Goal: Task Accomplishment & Management: Manage account settings

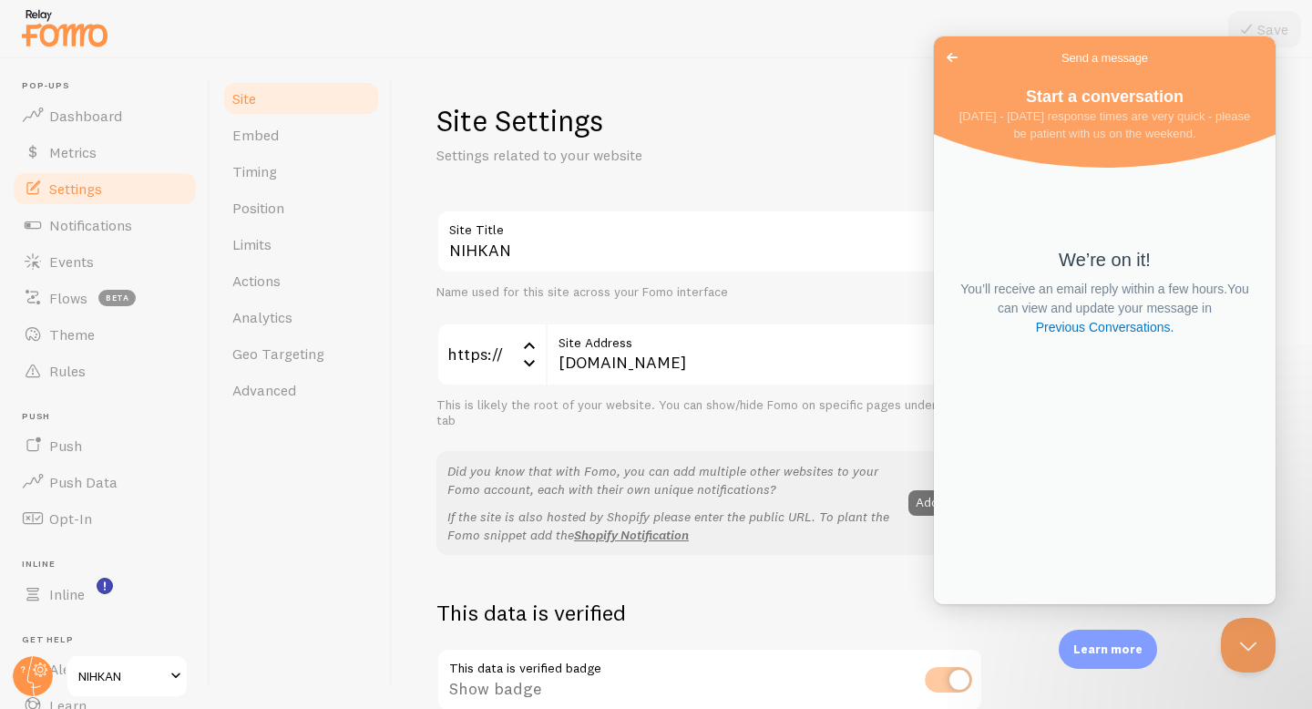
scroll to position [117, 0]
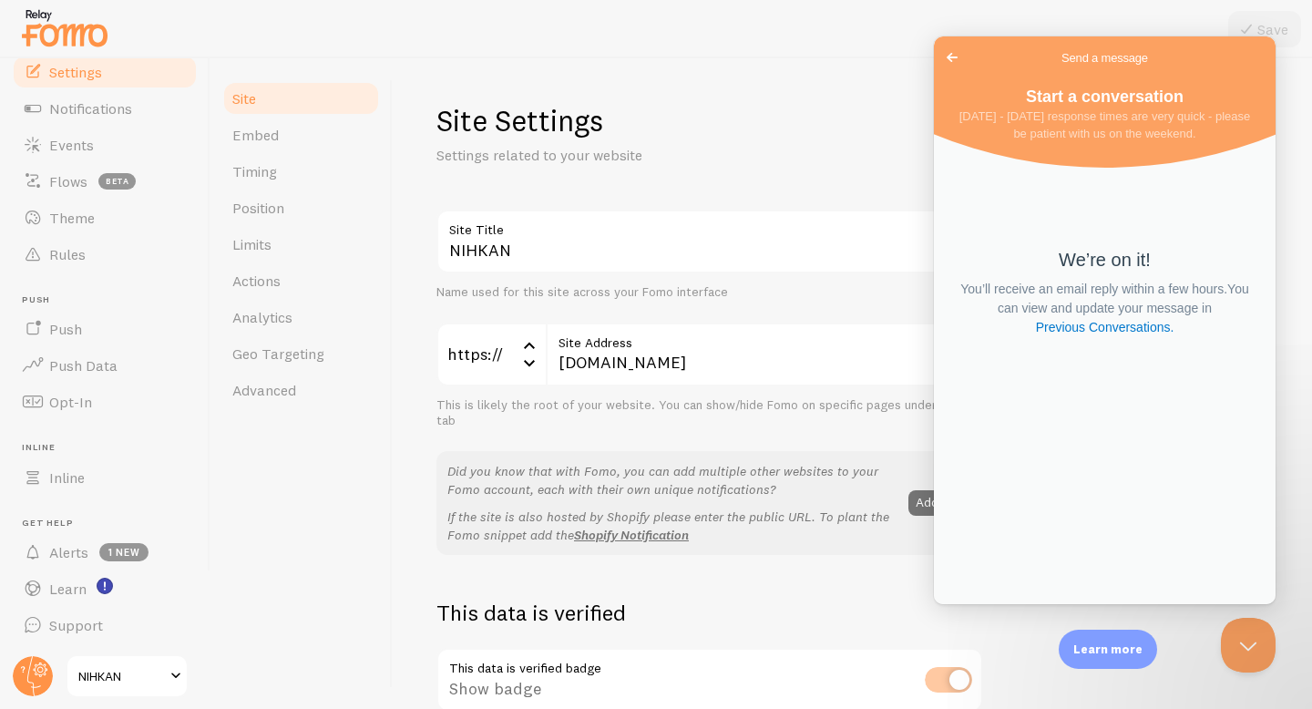
click at [955, 54] on span "Go back" at bounding box center [952, 57] width 22 height 22
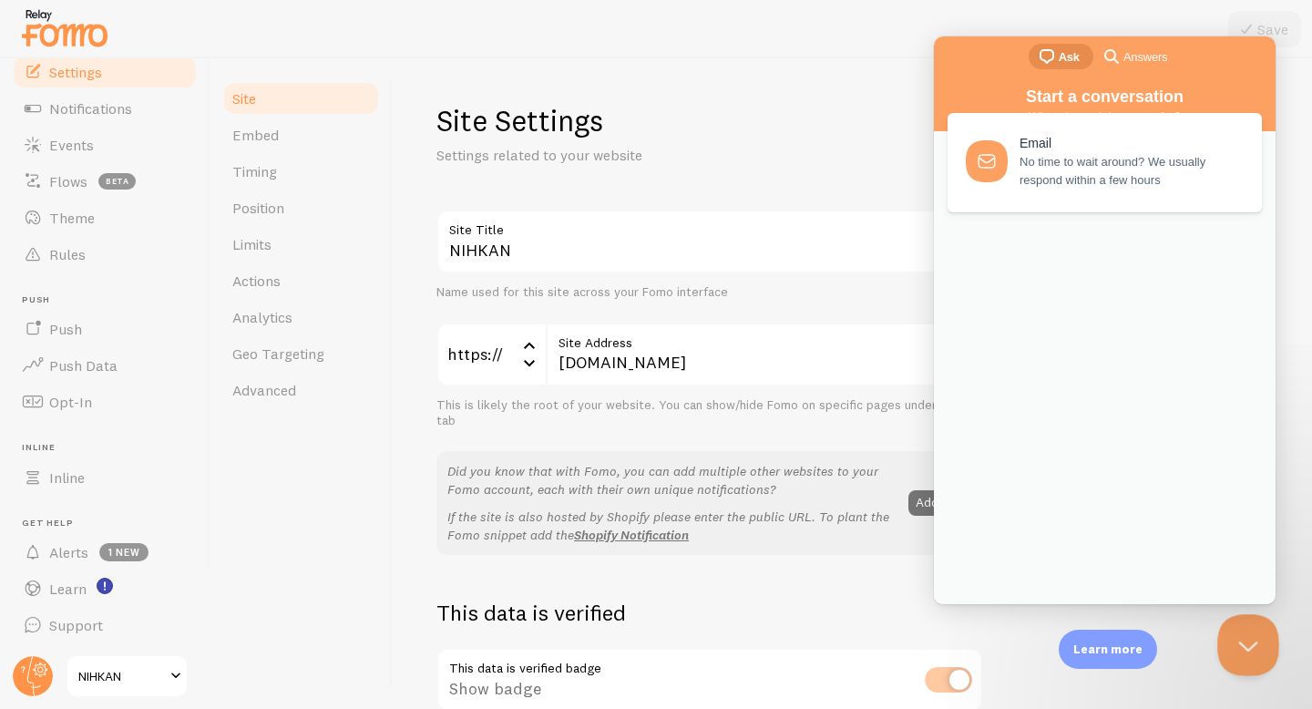
click at [1247, 645] on button "Close Beacon popover" at bounding box center [1245, 641] width 55 height 55
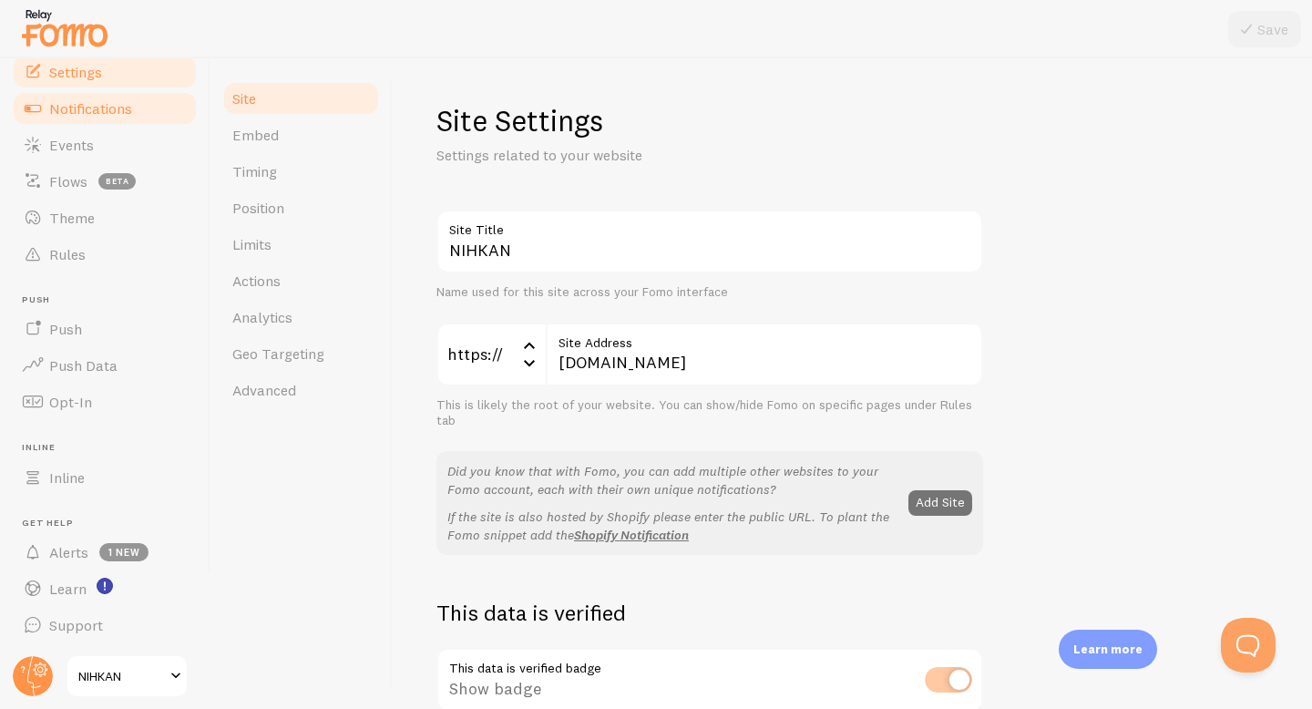
click at [100, 108] on span "Notifications" at bounding box center [90, 108] width 83 height 18
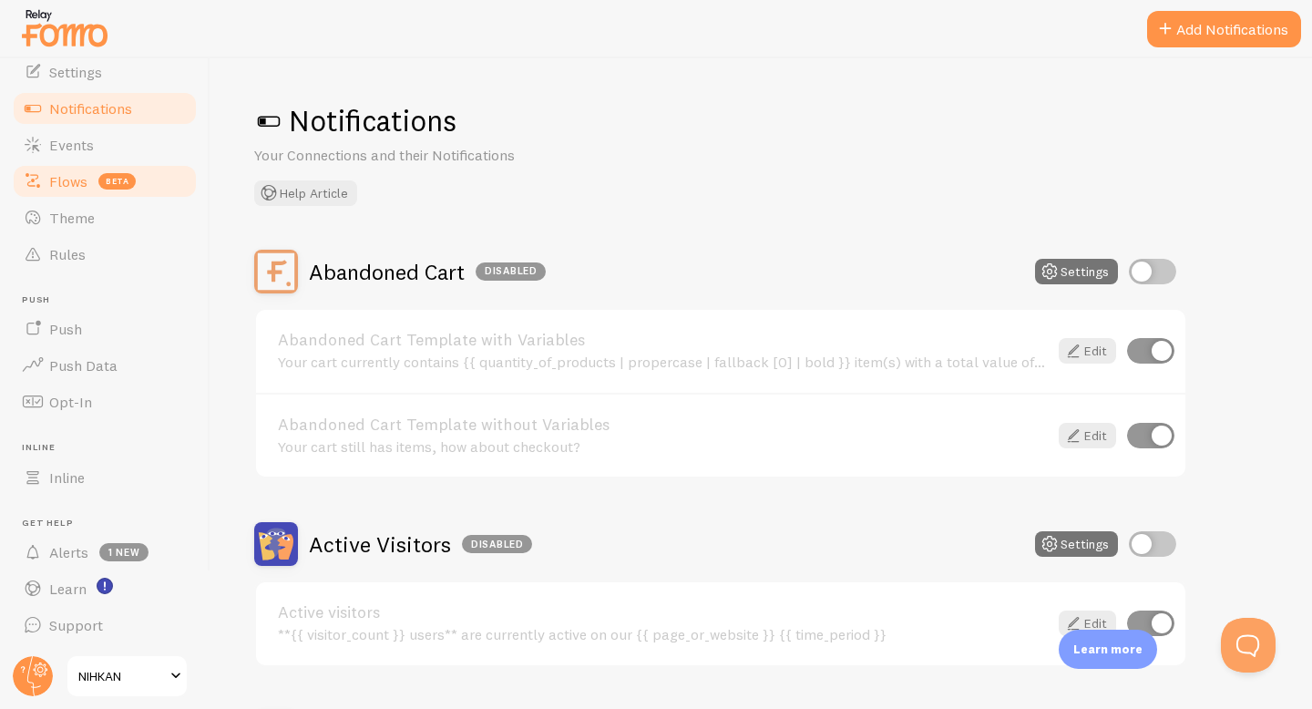
click at [114, 188] on span "beta" at bounding box center [116, 181] width 37 height 16
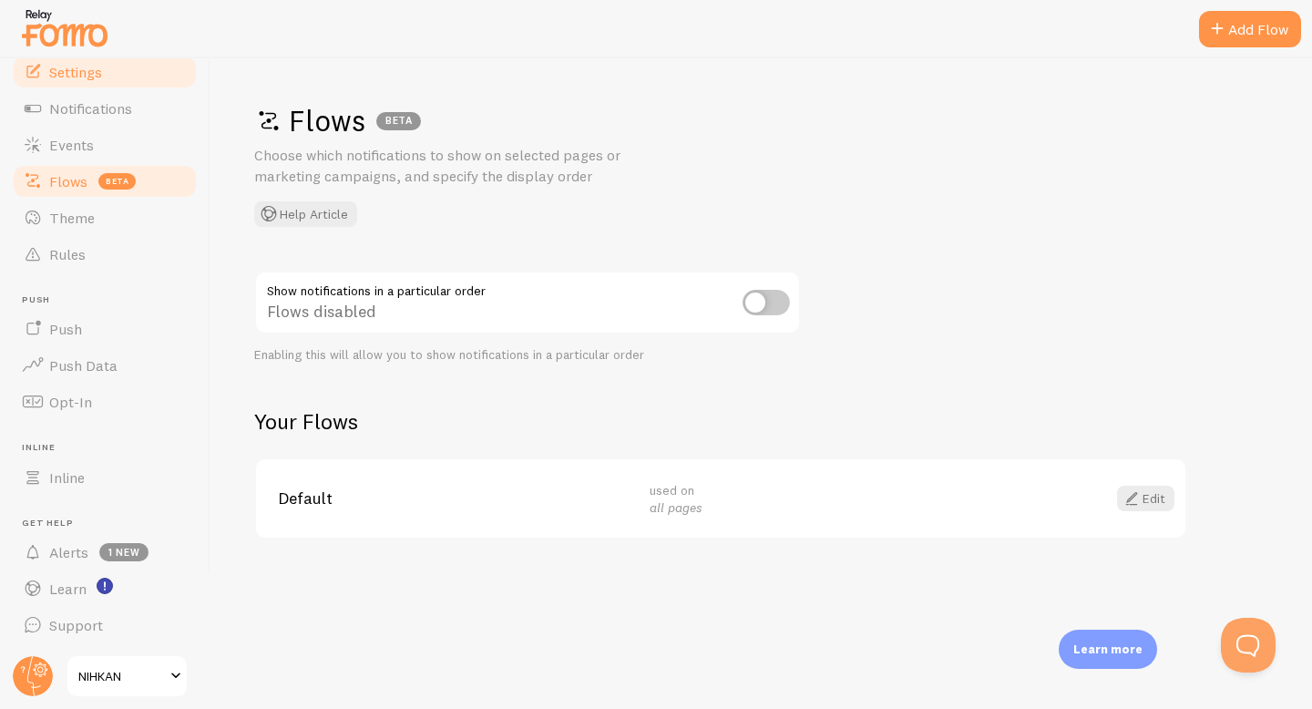
click at [111, 84] on link "Settings" at bounding box center [105, 72] width 188 height 36
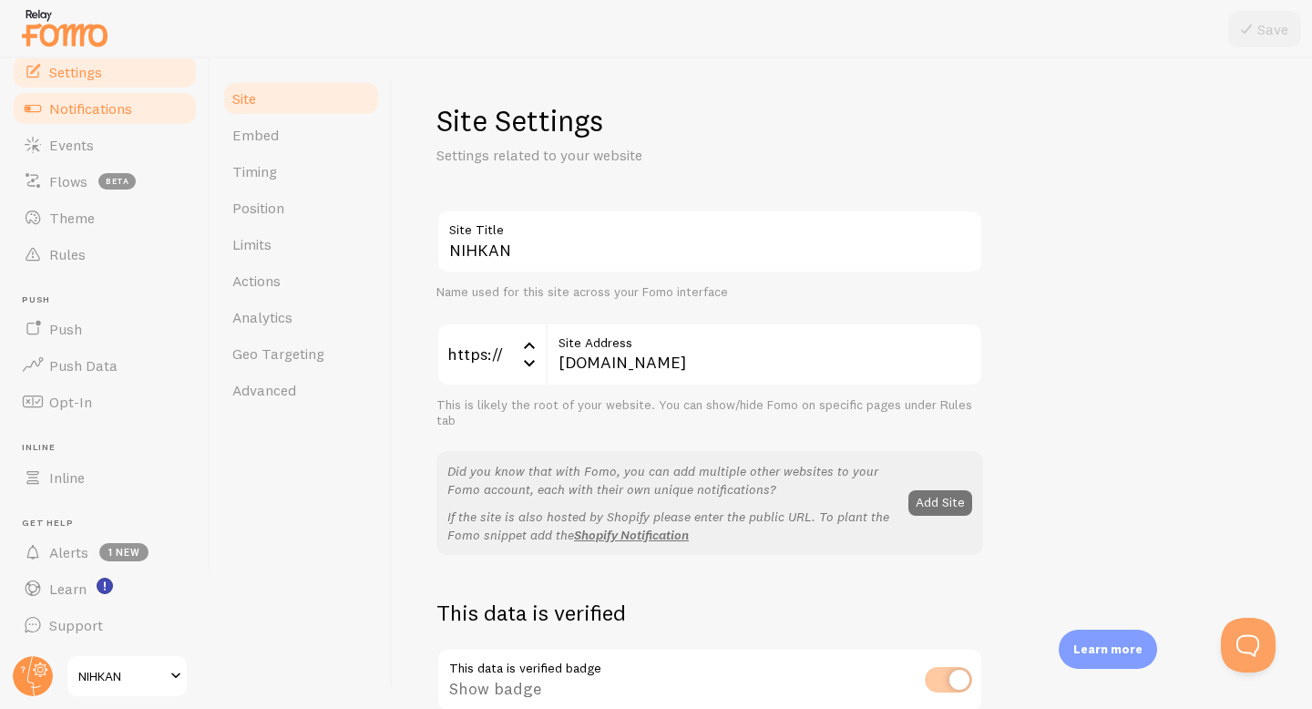
click at [106, 100] on span "Notifications" at bounding box center [90, 108] width 83 height 18
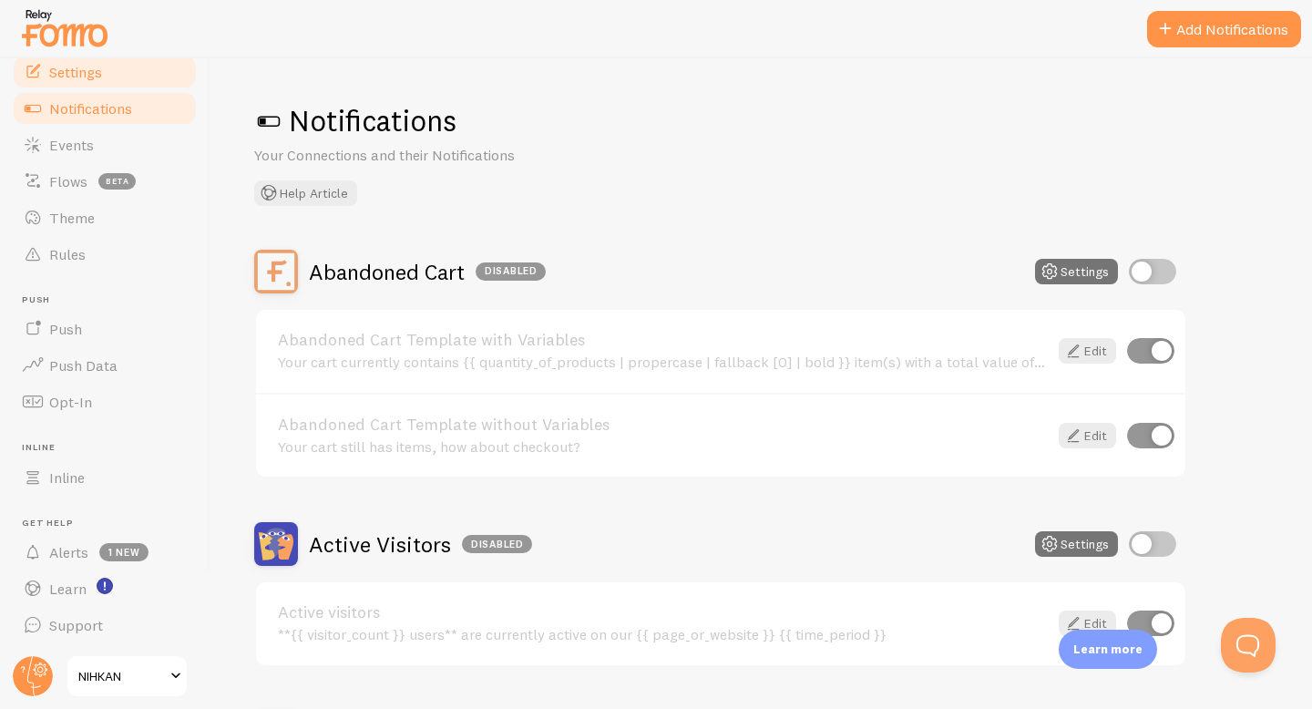
click at [94, 64] on span "Settings" at bounding box center [75, 72] width 53 height 18
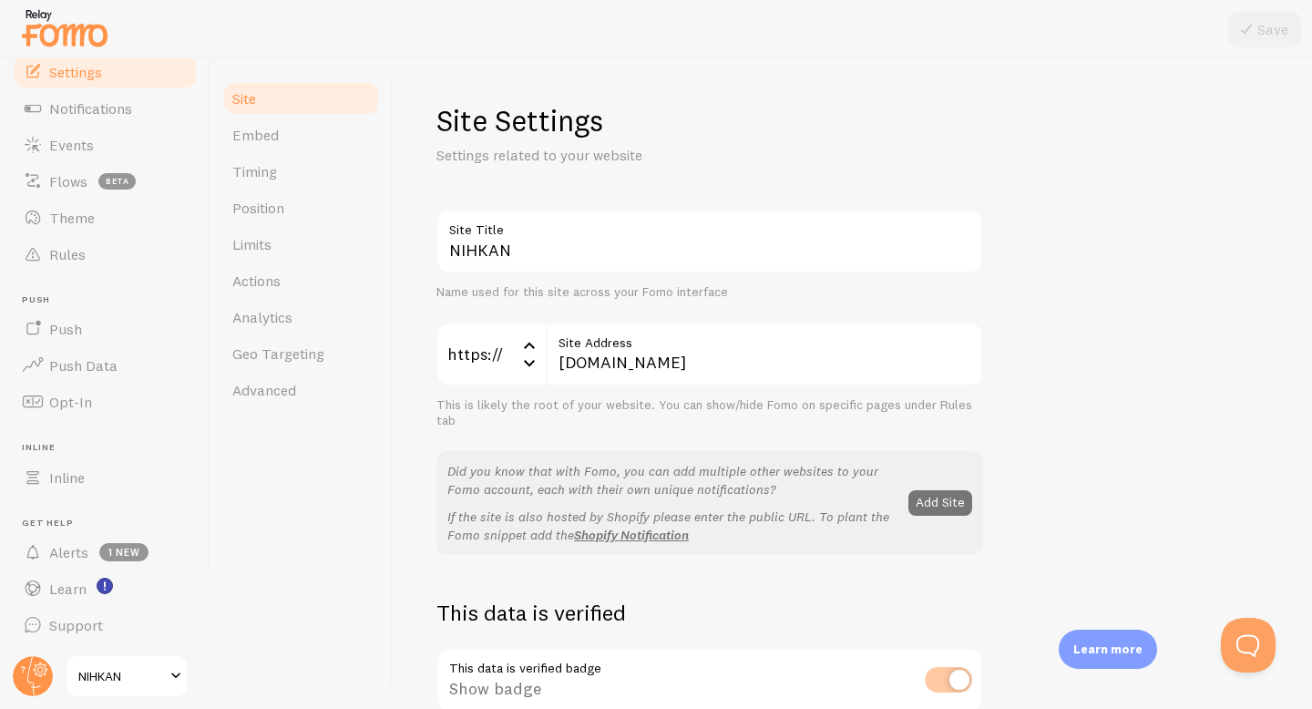
click at [56, 22] on img at bounding box center [64, 28] width 91 height 46
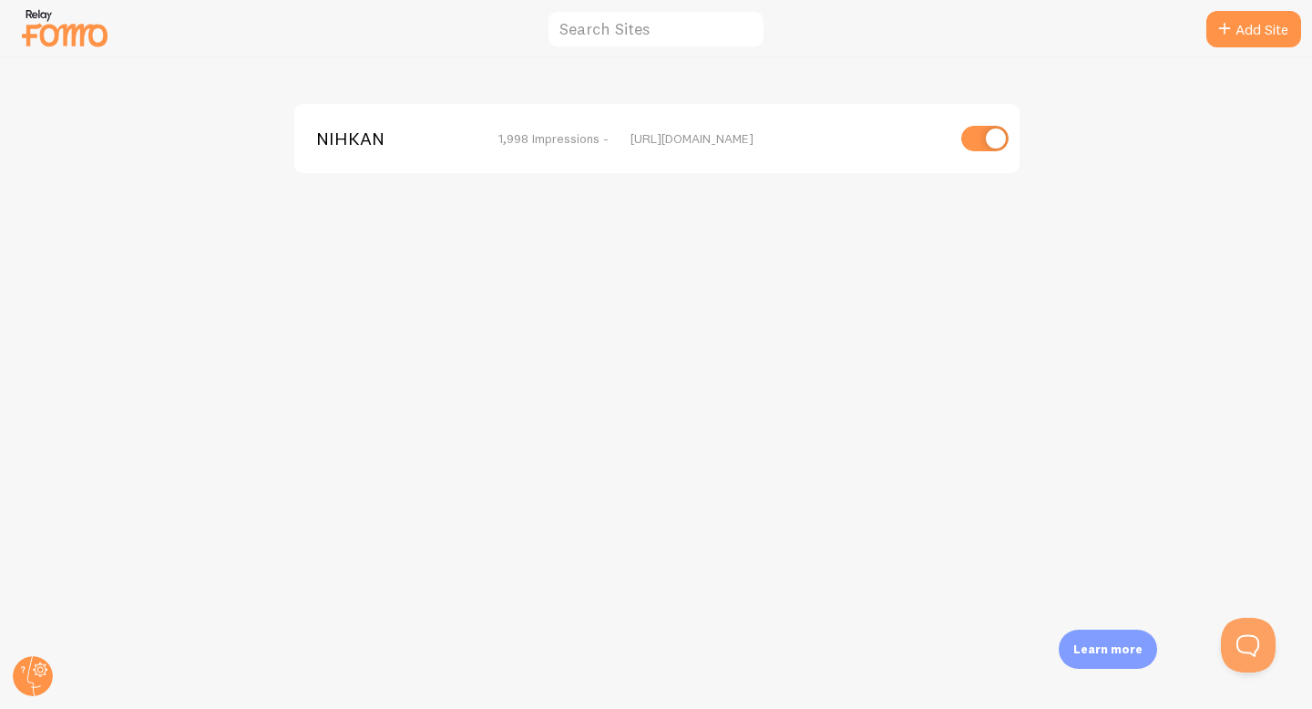
click at [828, 148] on div "NIHKAN 1,998 Impressions - https://nihkan.in" at bounding box center [656, 138] width 725 height 69
click at [26, 7] on img at bounding box center [64, 28] width 91 height 46
click at [30, 664] on icon at bounding box center [34, 676] width 14 height 40
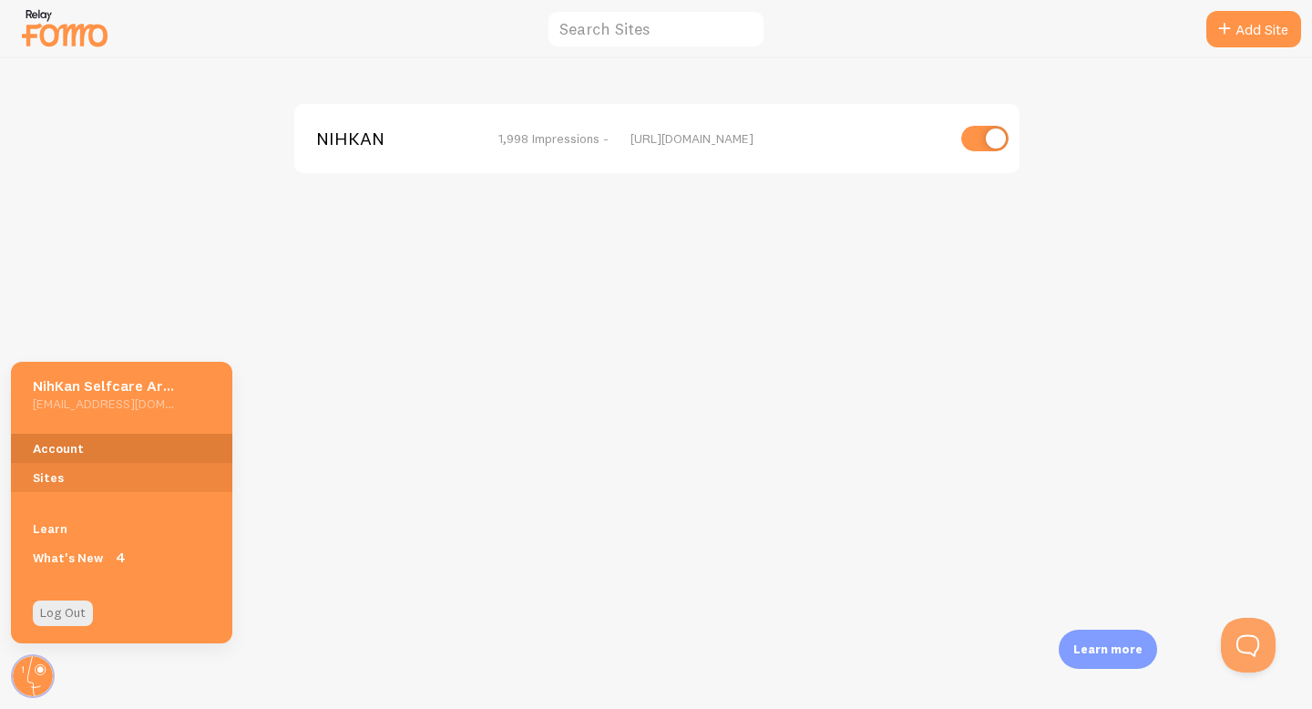
click at [82, 438] on link "Account" at bounding box center [121, 448] width 221 height 29
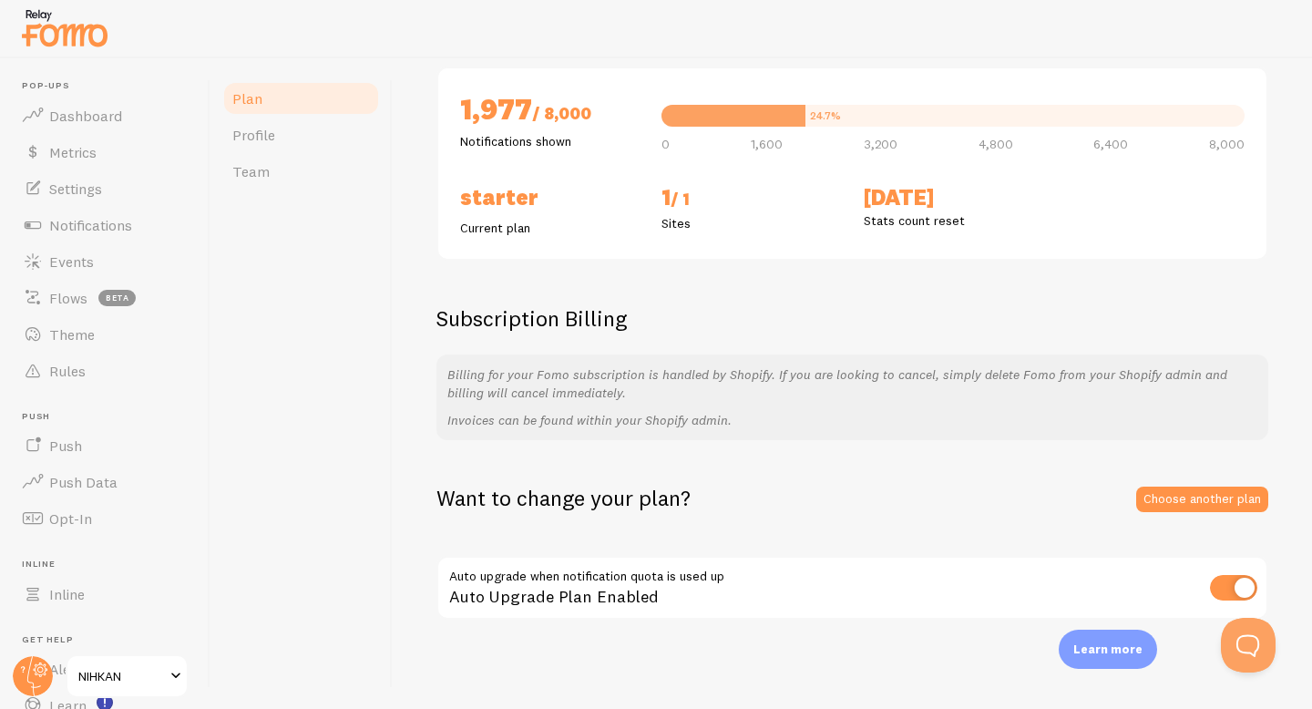
scroll to position [13, 0]
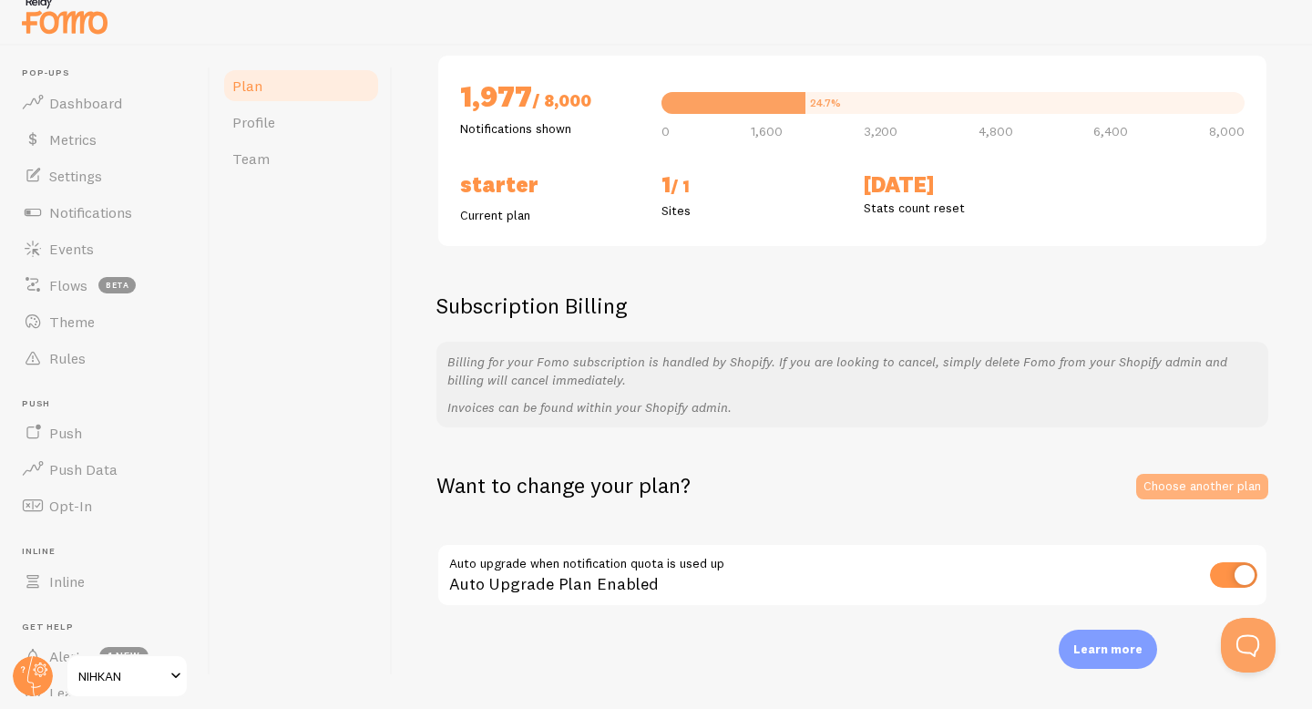
click at [1206, 487] on link "Choose another plan" at bounding box center [1203, 487] width 132 height 26
click at [254, 133] on link "Profile" at bounding box center [300, 122] width 159 height 36
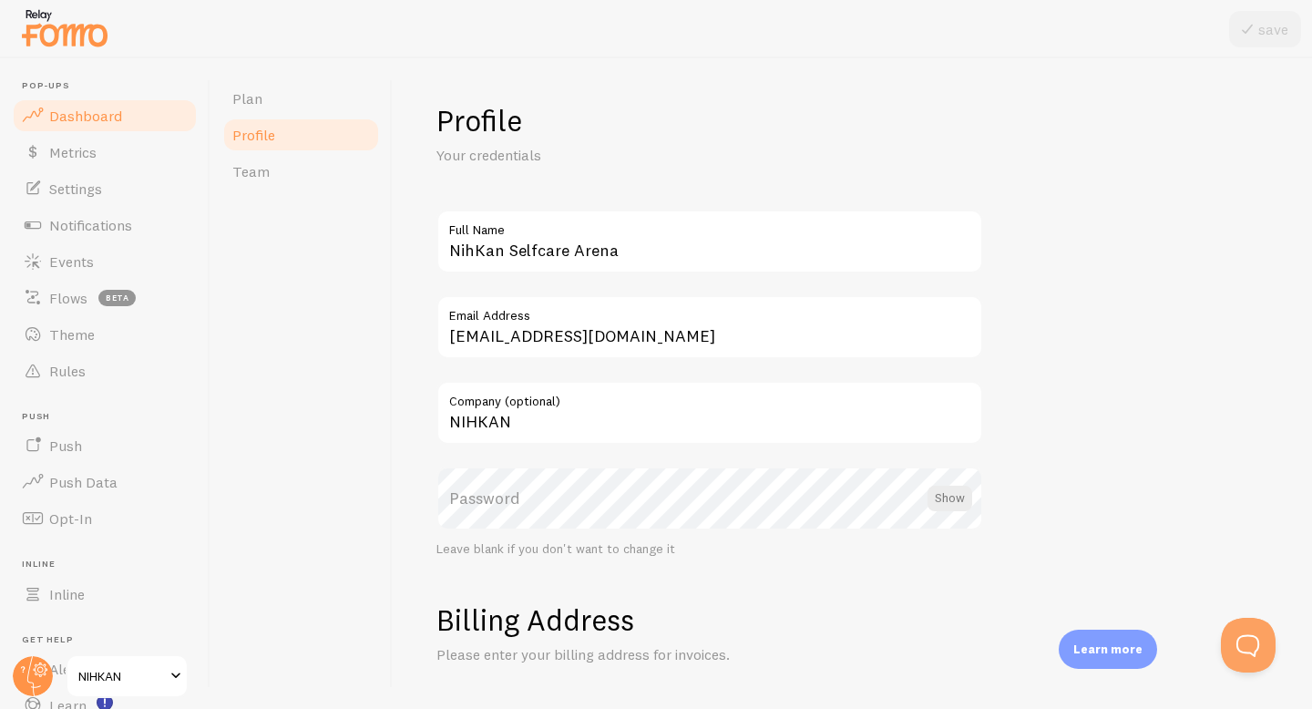
click at [99, 123] on span "Dashboard" at bounding box center [85, 116] width 73 height 18
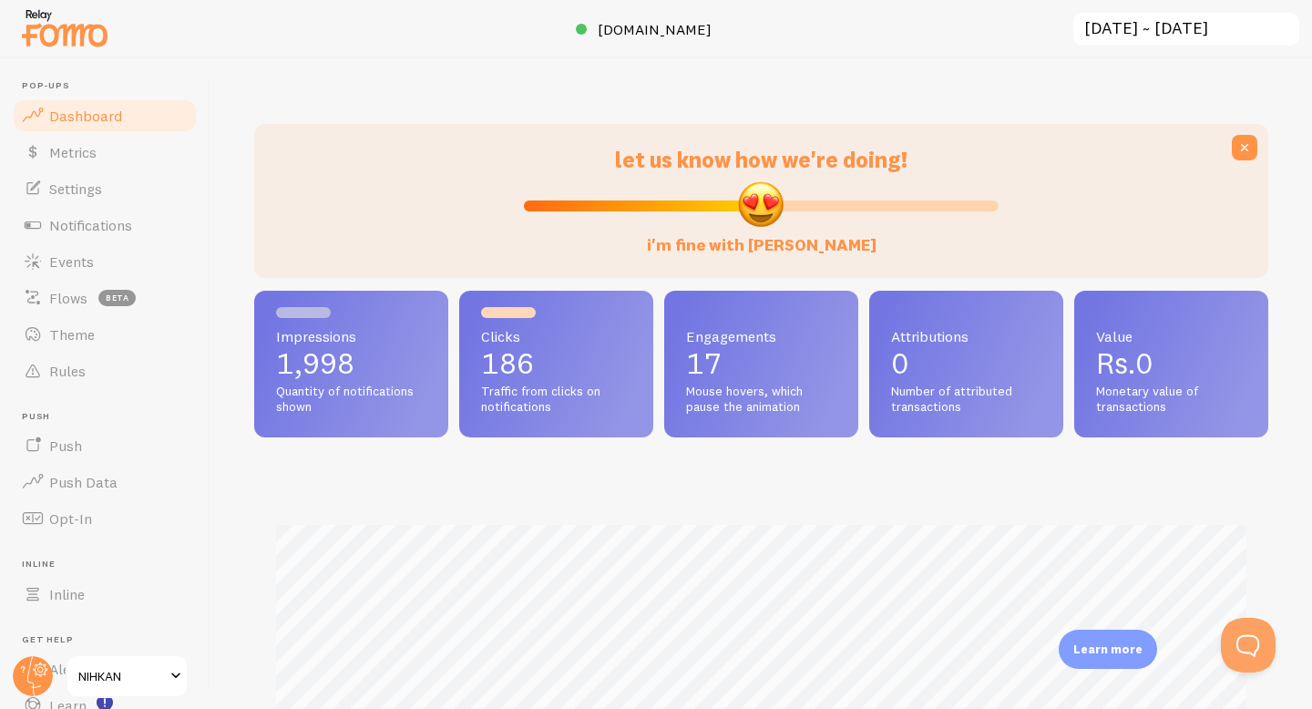
scroll to position [478, 1014]
click at [1136, 20] on input "[DATE] ~ [DATE]" at bounding box center [1187, 29] width 230 height 37
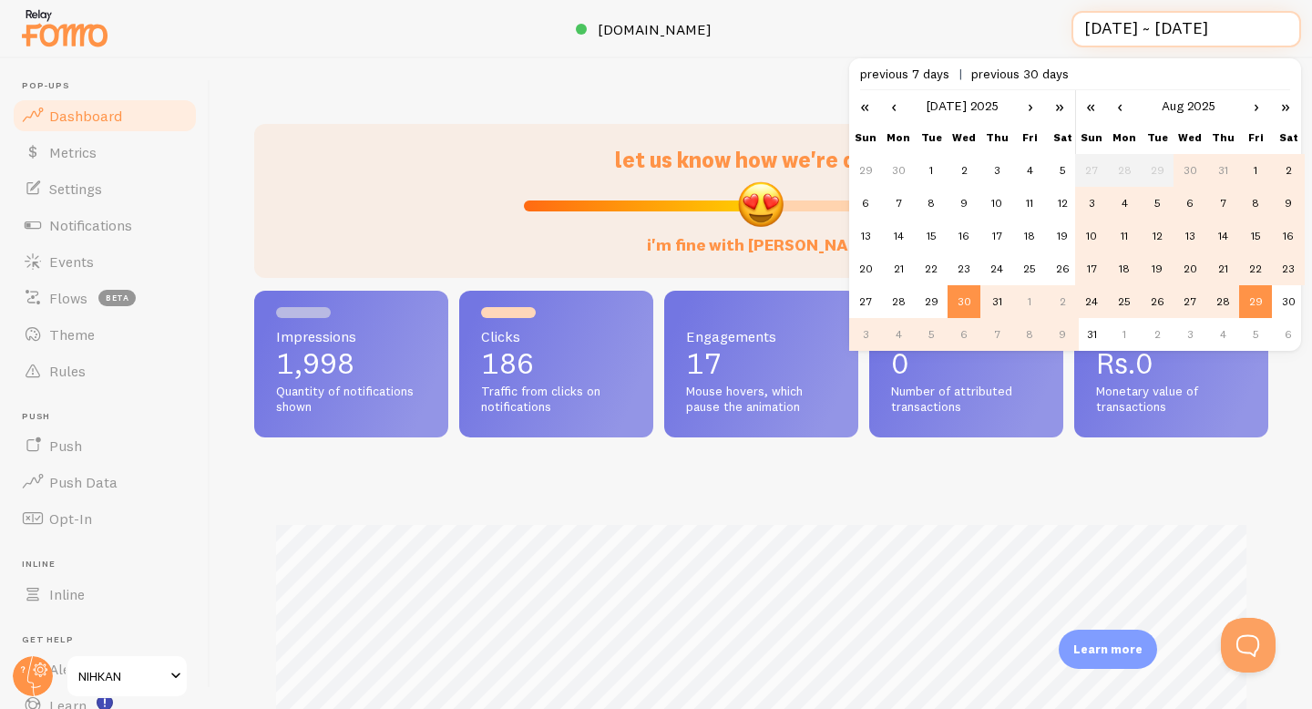
scroll to position [0, 1]
click at [1027, 113] on link "›" at bounding box center [1030, 105] width 27 height 31
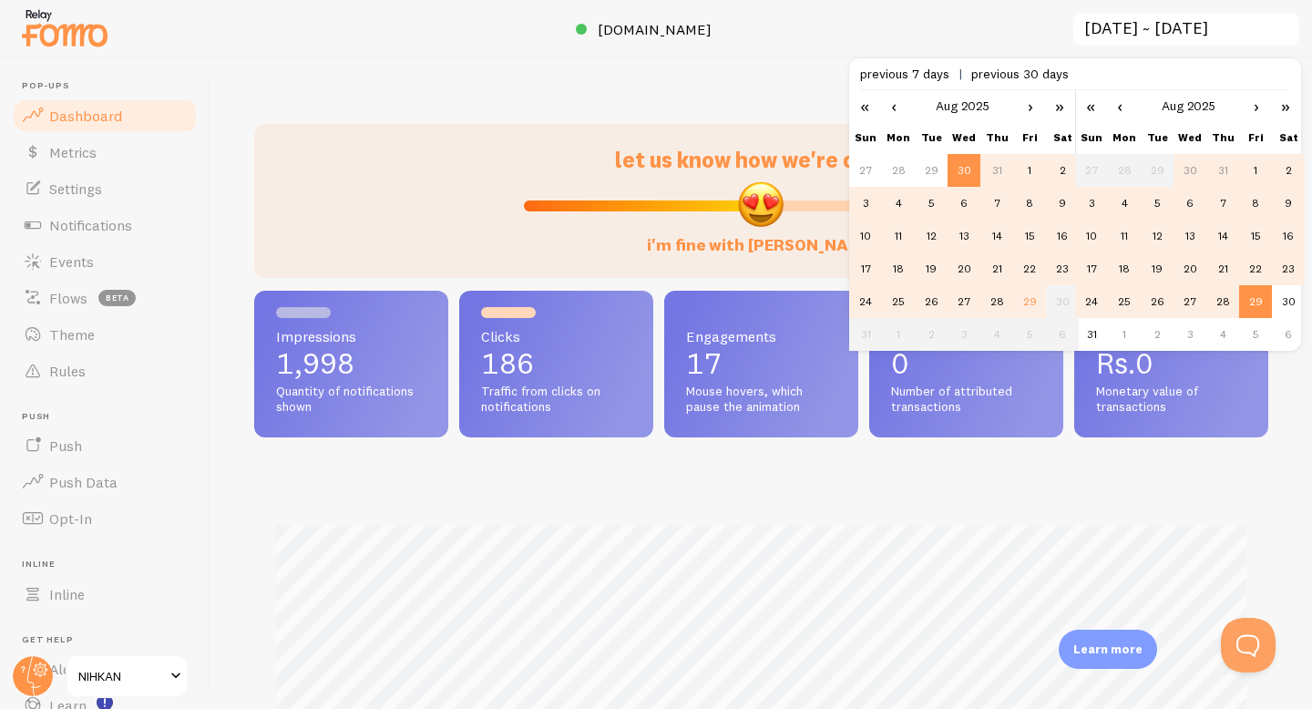
click at [1002, 304] on td "28" at bounding box center [997, 301] width 33 height 33
type input "2025-08-28 ~ 2025-08-29"
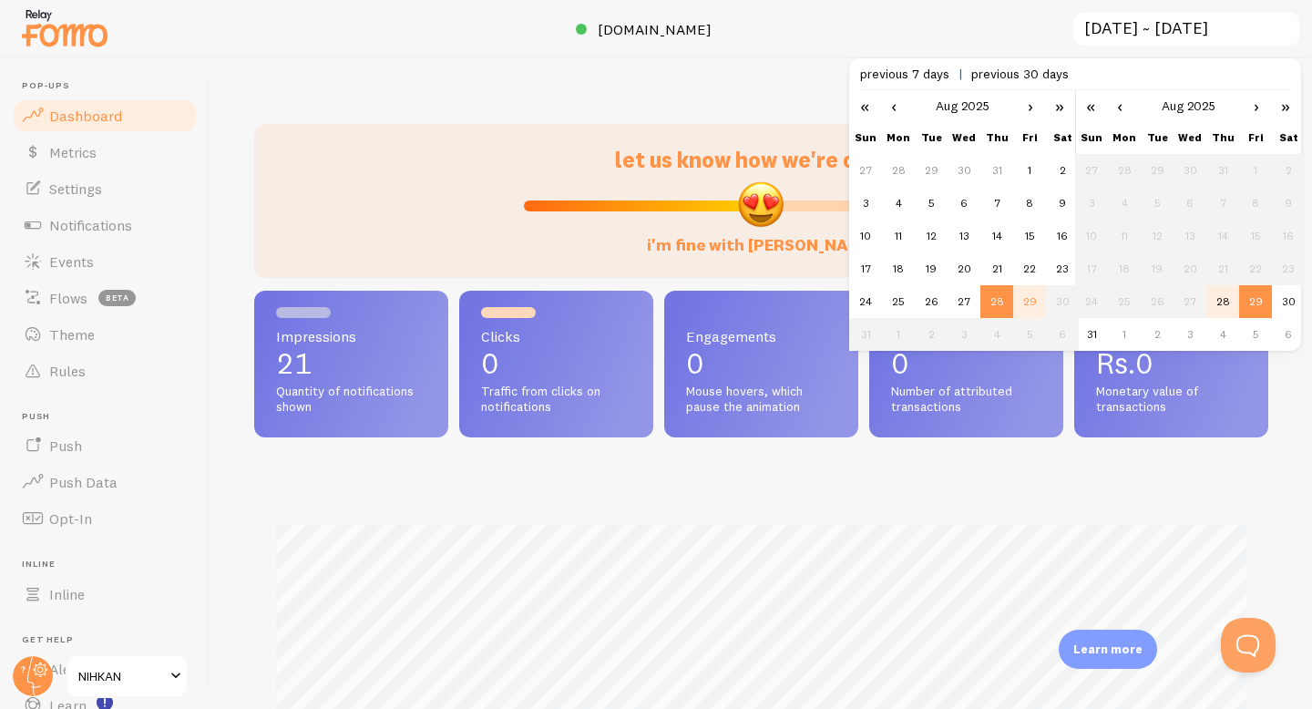
scroll to position [478, 1014]
click at [1258, 296] on td "29" at bounding box center [1256, 301] width 33 height 33
click at [485, 165] on div at bounding box center [389, 201] width 248 height 110
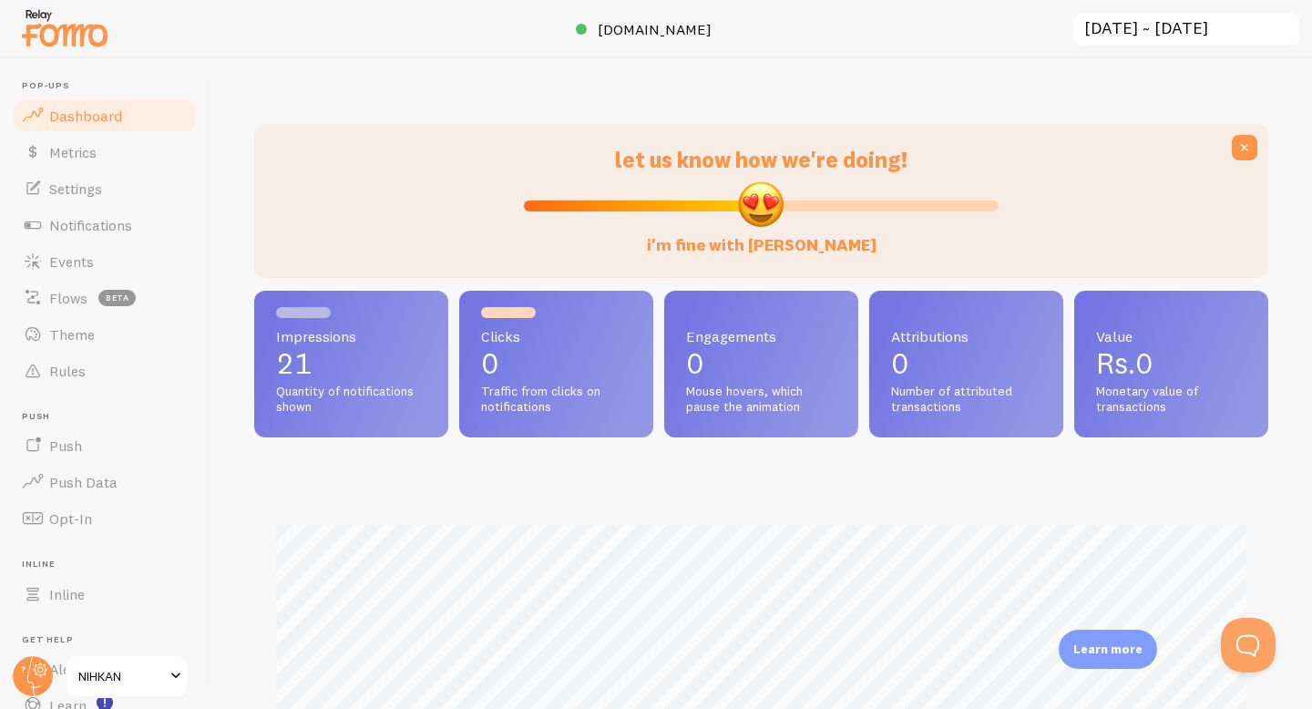
click at [403, 397] on span "Quantity of notifications shown" at bounding box center [351, 400] width 150 height 32
click at [365, 358] on p "21" at bounding box center [351, 363] width 150 height 29
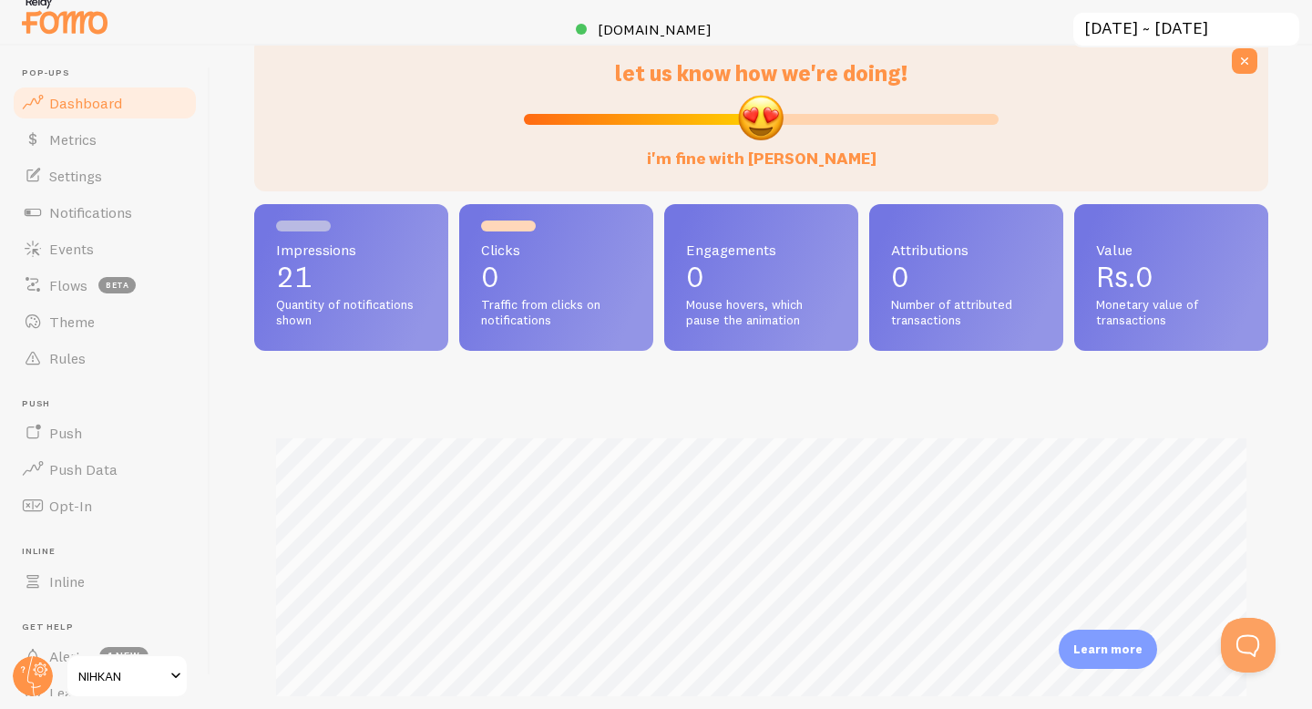
scroll to position [0, 0]
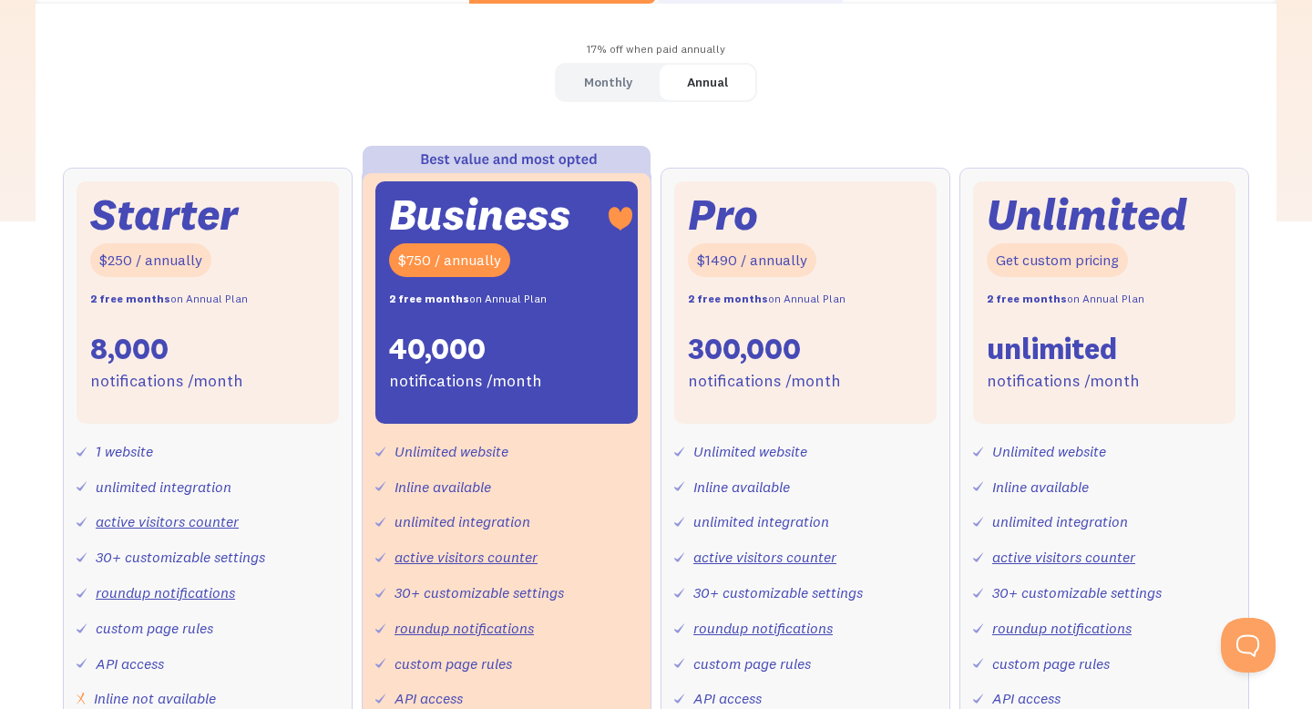
click at [193, 247] on div "$250 / annually" at bounding box center [150, 260] width 121 height 34
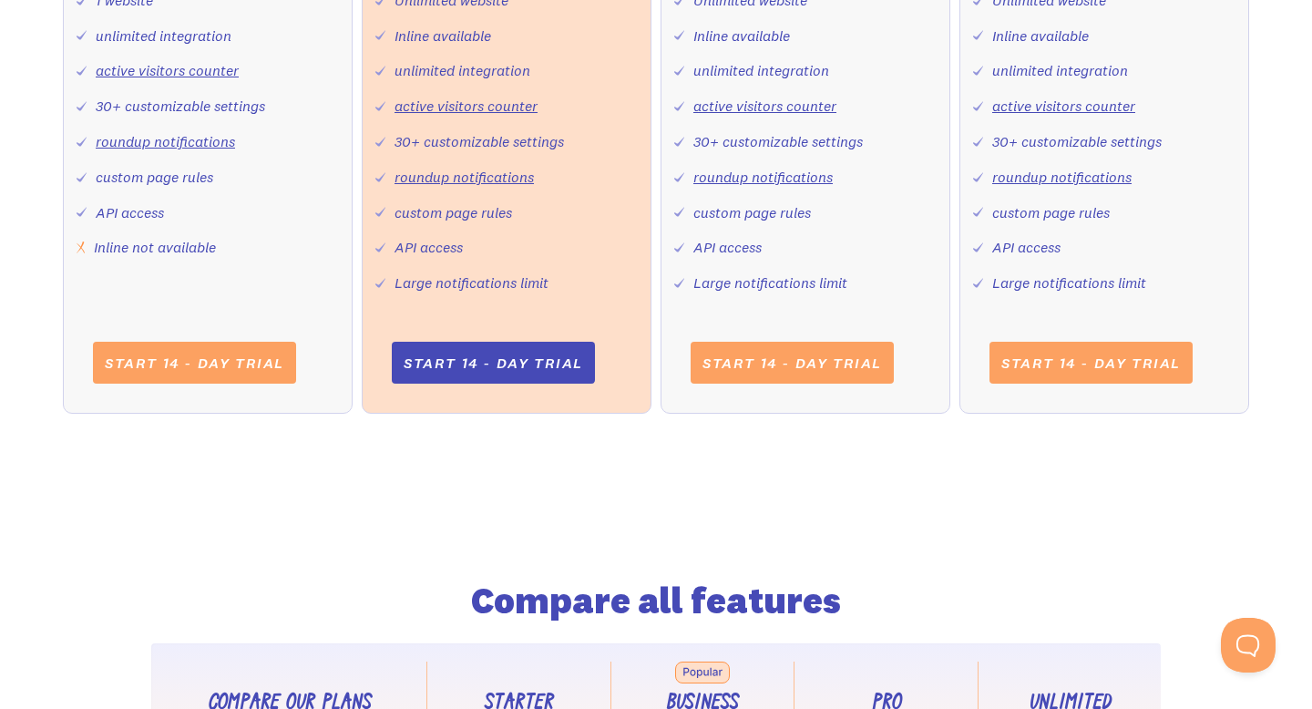
scroll to position [984, 0]
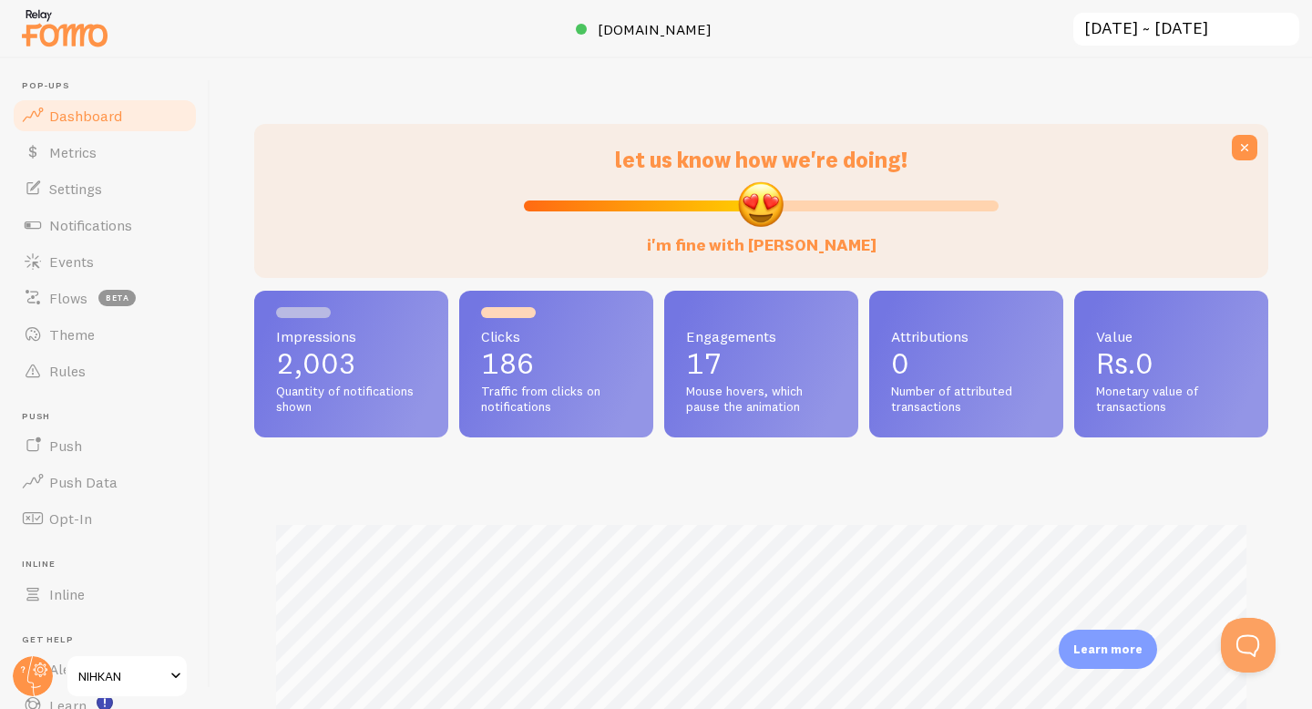
scroll to position [478, 1014]
click at [84, 161] on link "Metrics" at bounding box center [105, 152] width 188 height 36
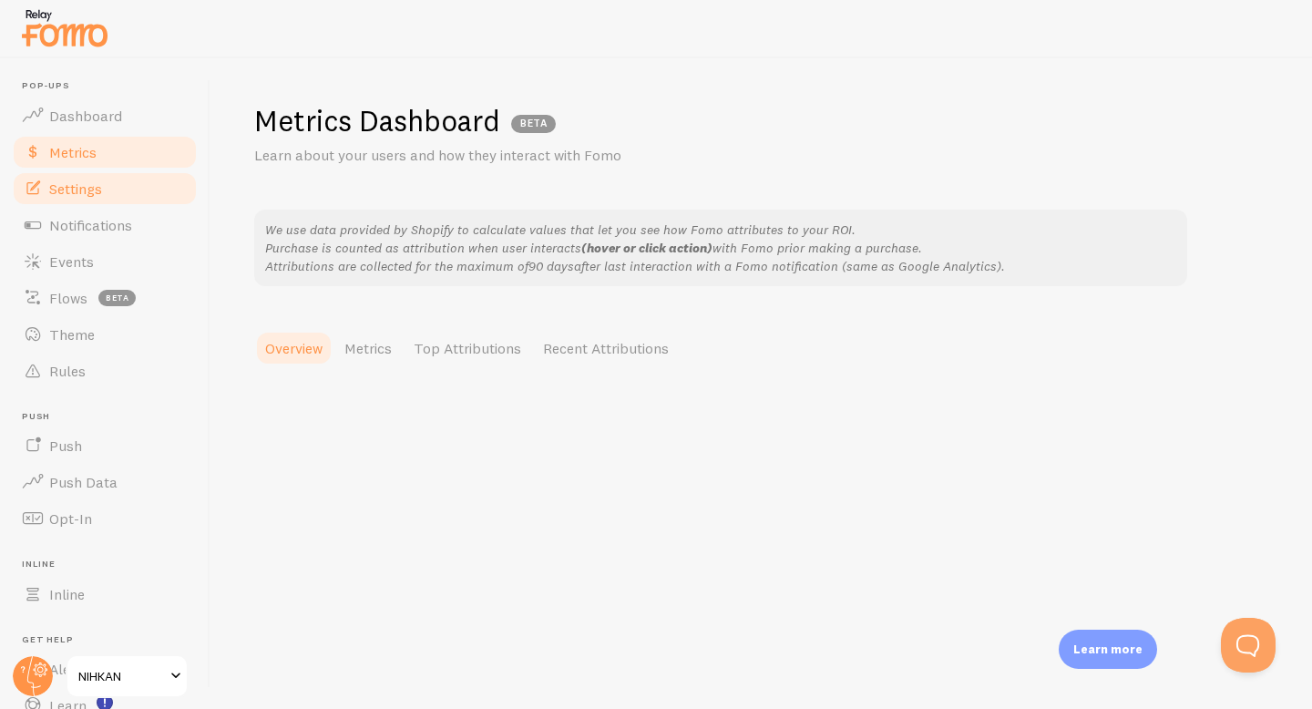
click at [86, 191] on span "Settings" at bounding box center [75, 189] width 53 height 18
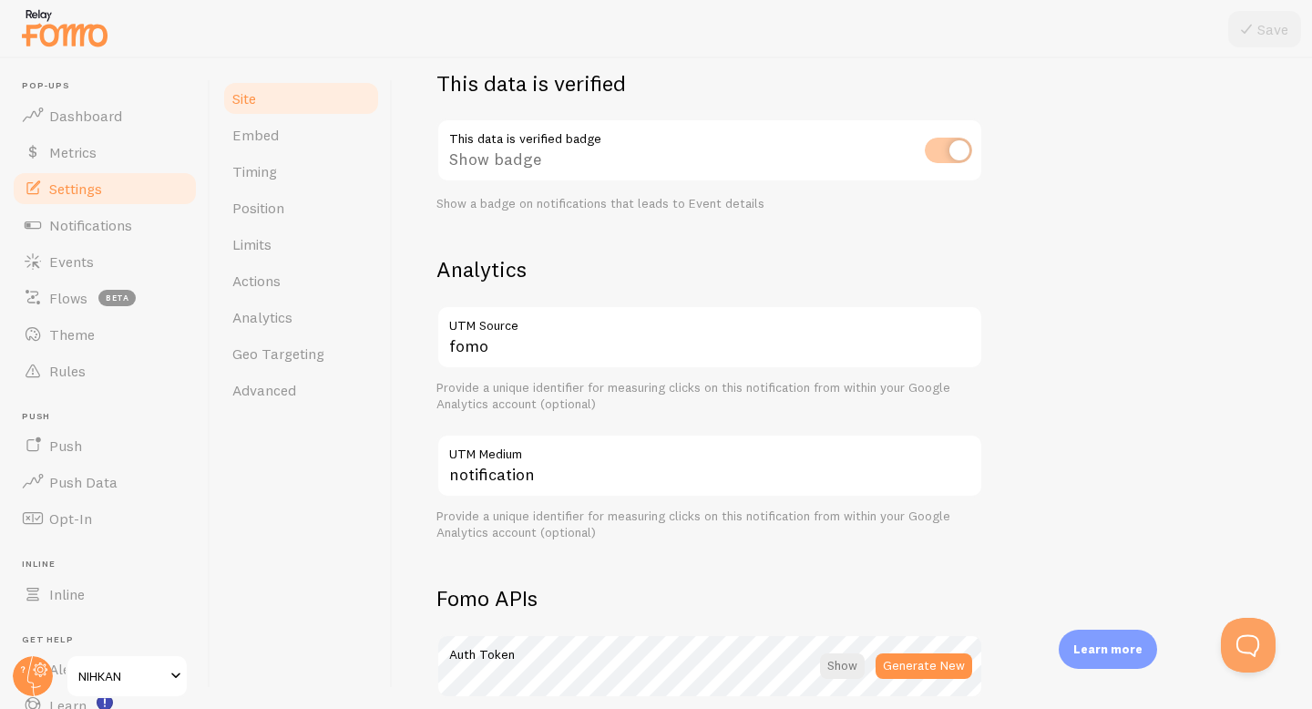
scroll to position [74, 0]
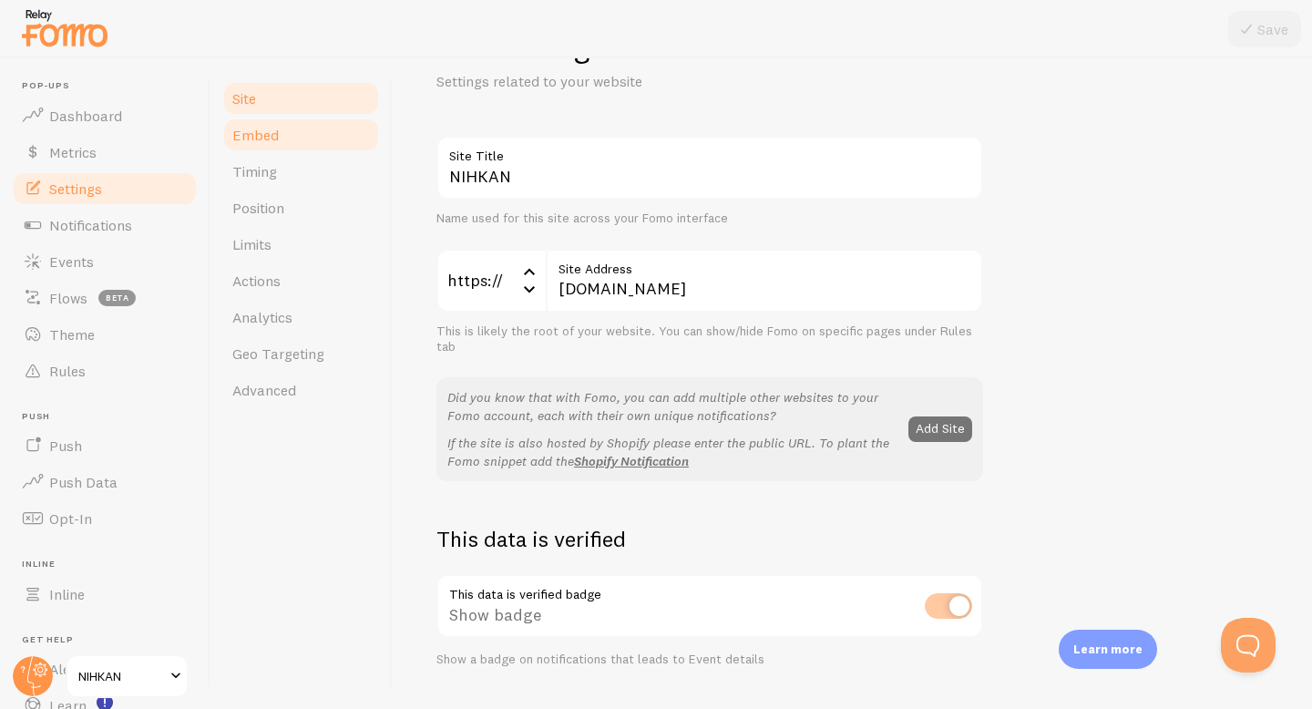
click at [310, 149] on link "Embed" at bounding box center [300, 135] width 159 height 36
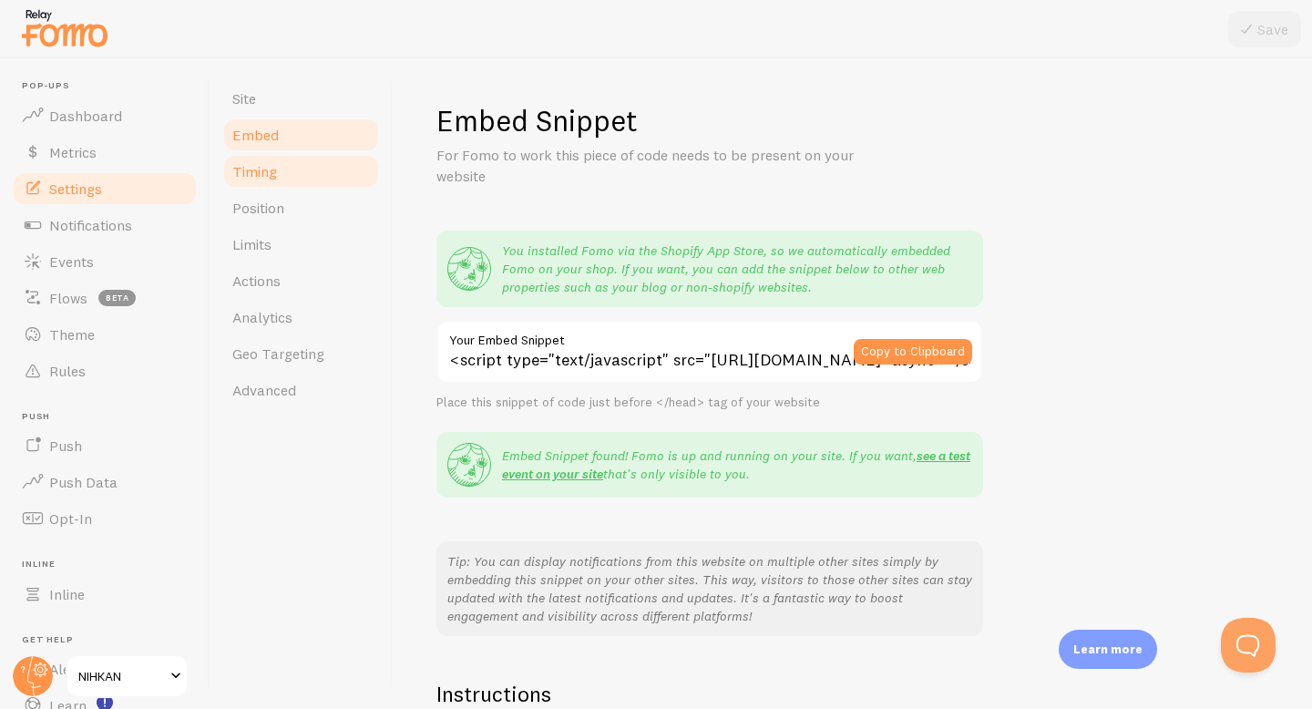
click at [318, 171] on link "Timing" at bounding box center [300, 171] width 159 height 36
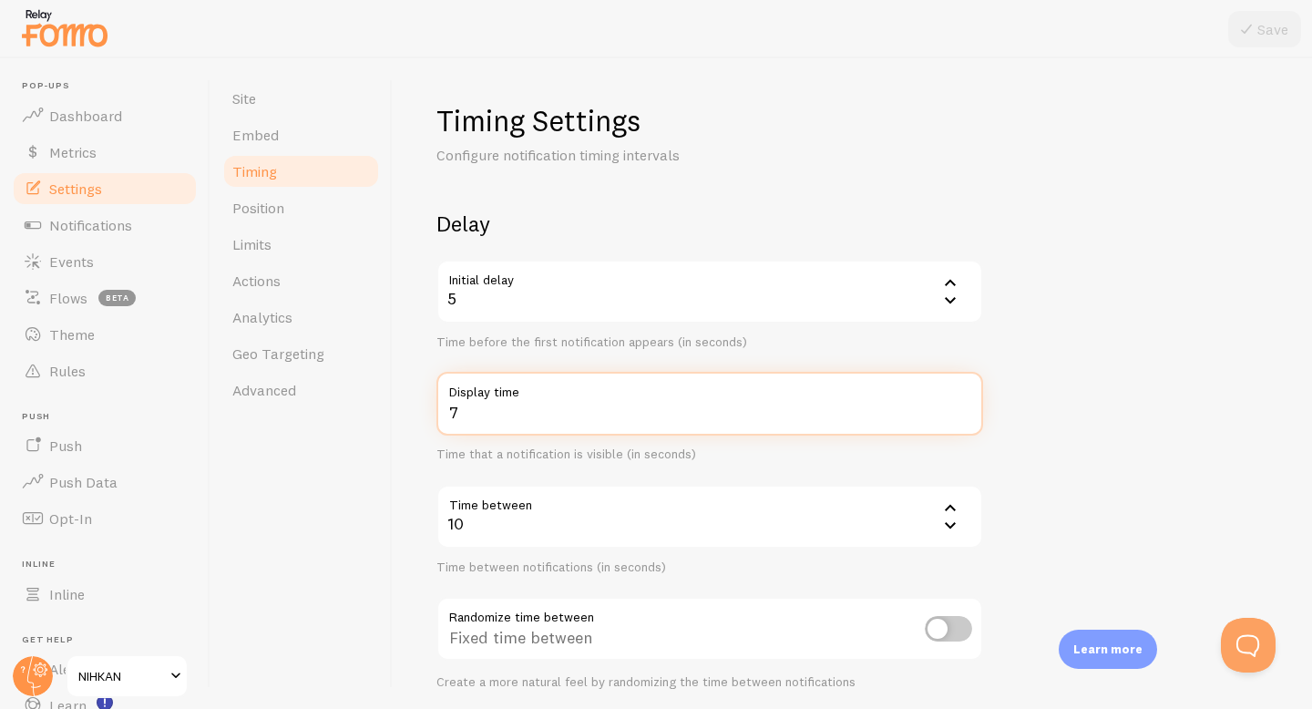
click at [512, 412] on input "7" at bounding box center [710, 404] width 547 height 64
click at [960, 406] on input "8" at bounding box center [710, 404] width 547 height 64
click at [960, 406] on input "9" at bounding box center [710, 404] width 547 height 64
type input "10"
click at [960, 406] on input "10" at bounding box center [710, 404] width 547 height 64
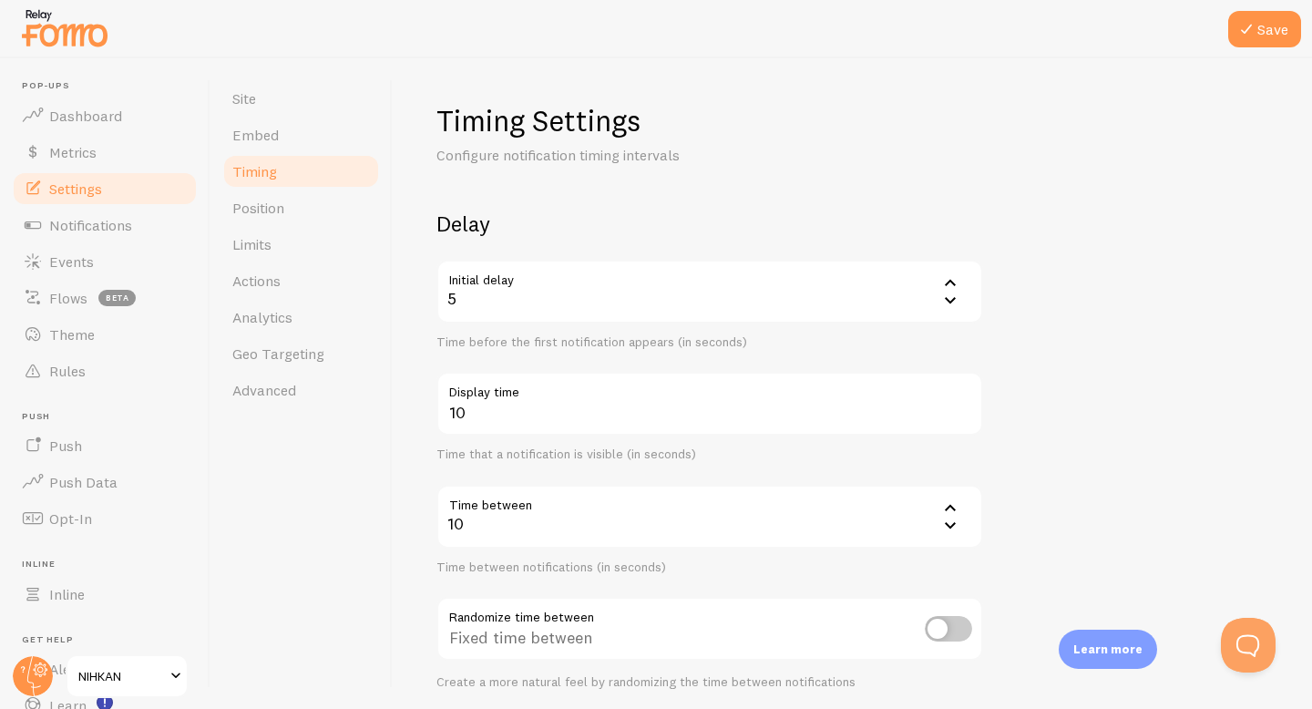
click at [999, 447] on form "Delay Initial delay 5 5 1 2 3 4 5 Time before the first notification appears (i…" at bounding box center [853, 601] width 832 height 782
click at [952, 507] on icon at bounding box center [950, 507] width 11 height 6
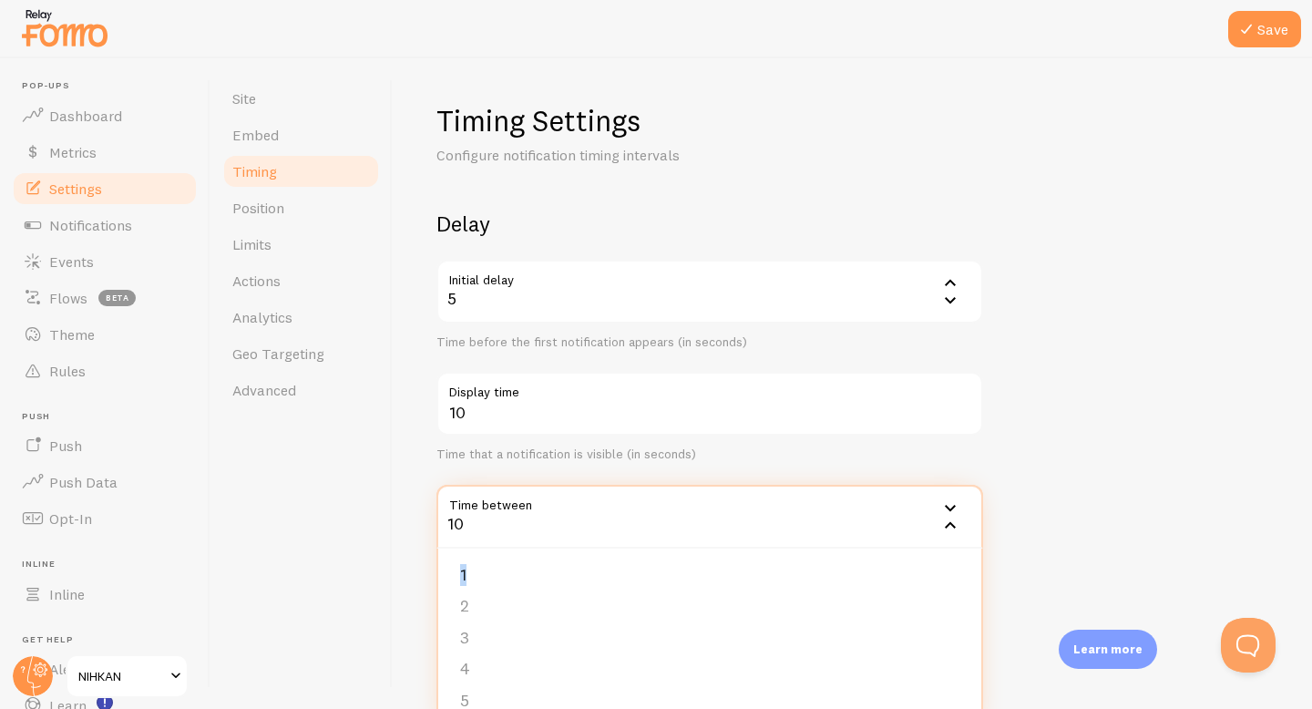
click at [952, 507] on icon at bounding box center [950, 508] width 11 height 6
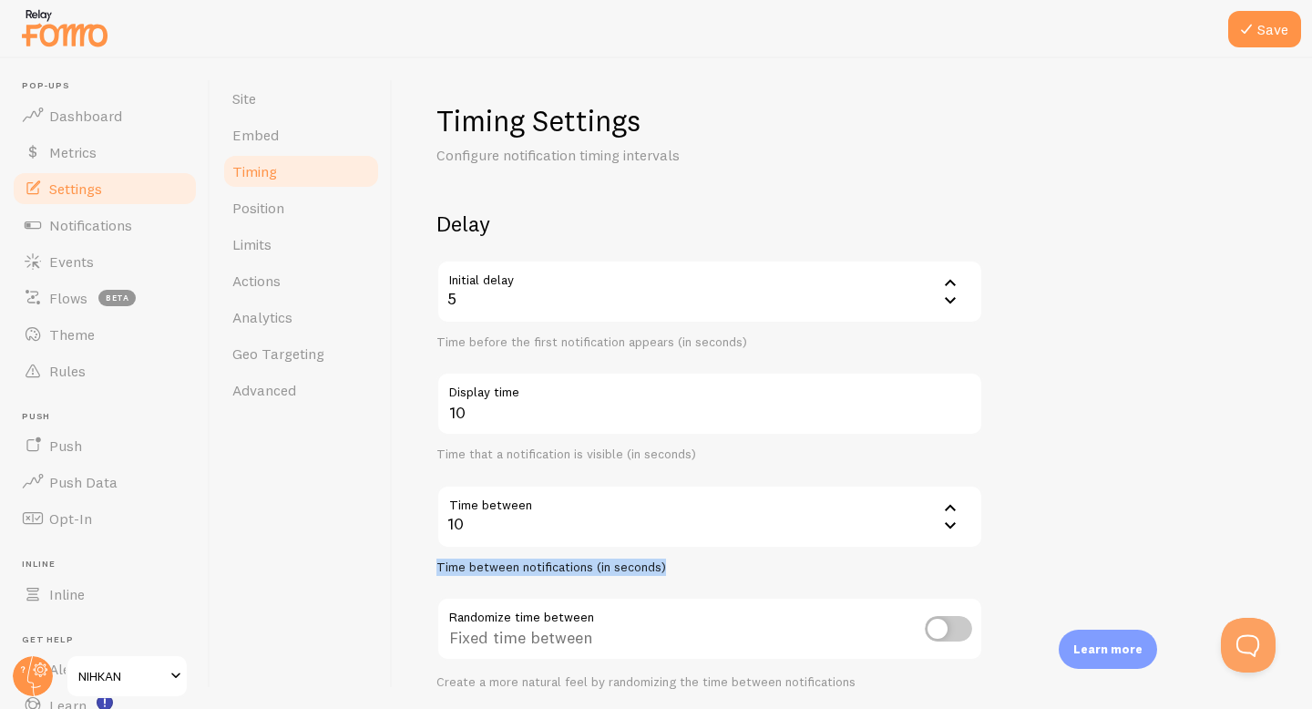
click at [952, 507] on icon at bounding box center [950, 507] width 11 height 6
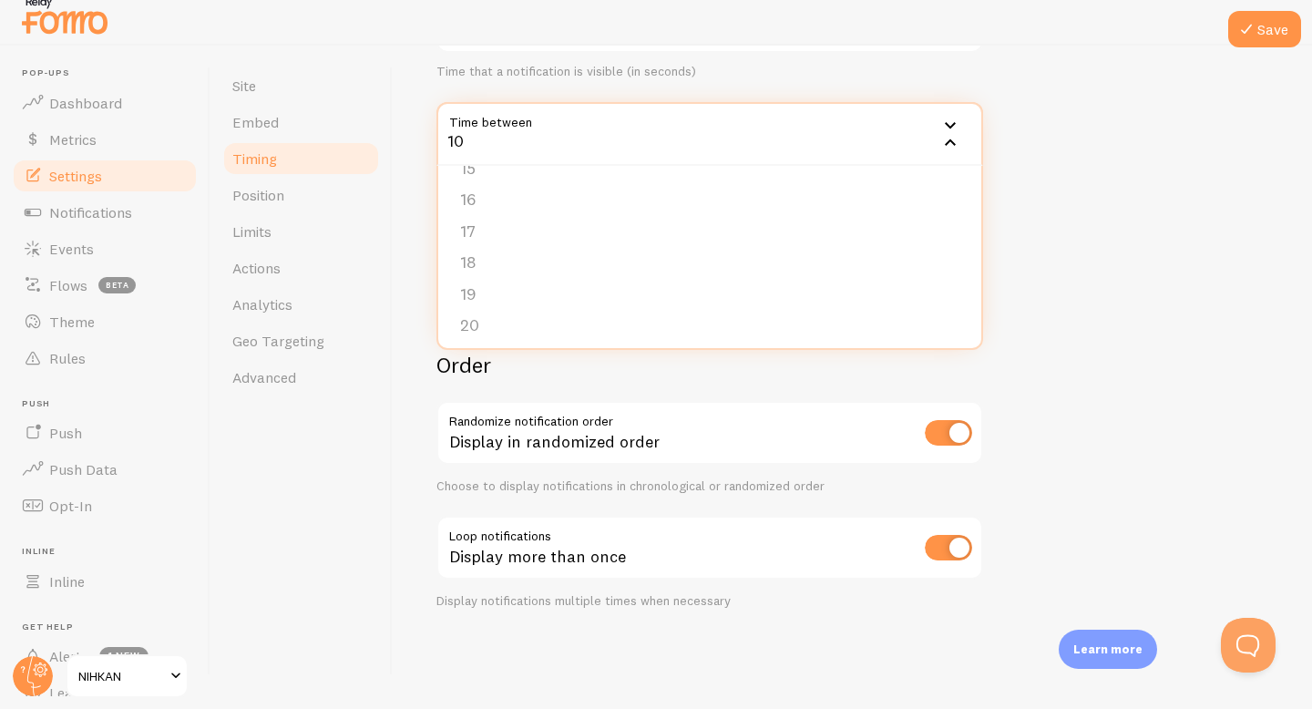
scroll to position [468, 0]
click at [837, 319] on li "20" at bounding box center [709, 321] width 543 height 32
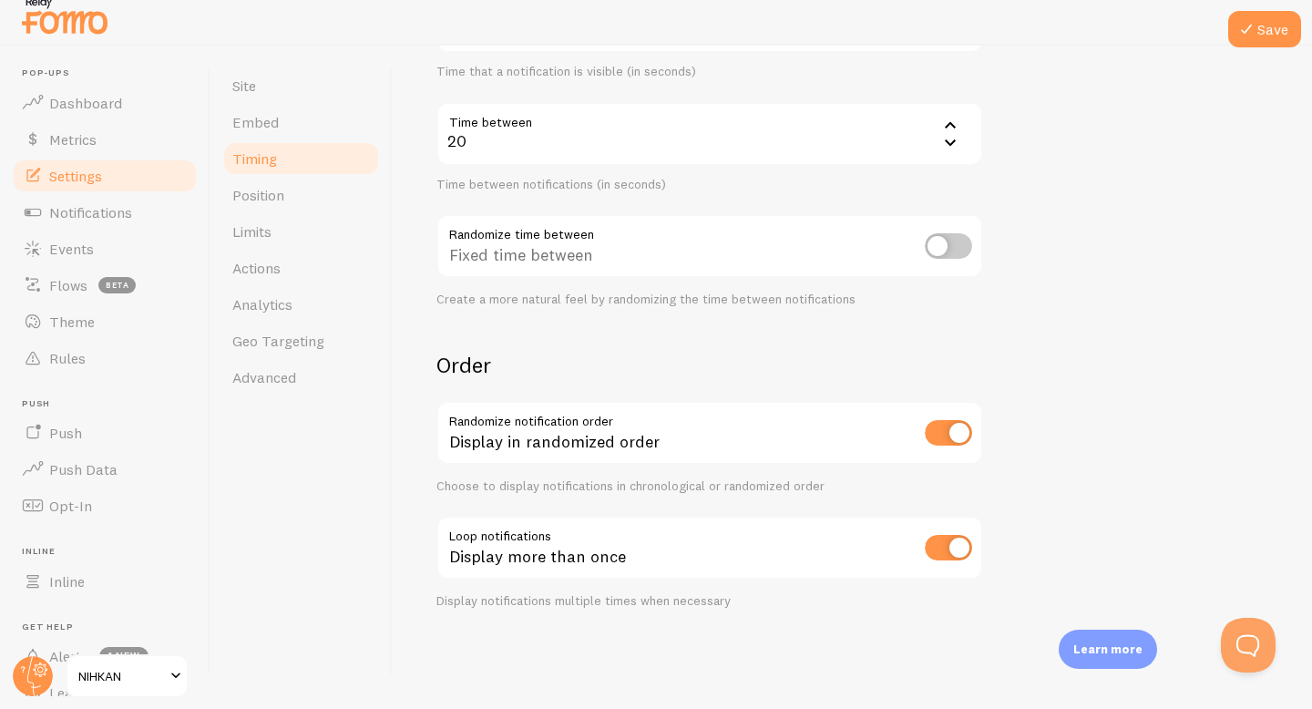
click at [1062, 244] on form "Delay Initial delay 5 5 1 2 3 4 5 Time before the first notification appears (i…" at bounding box center [853, 218] width 832 height 782
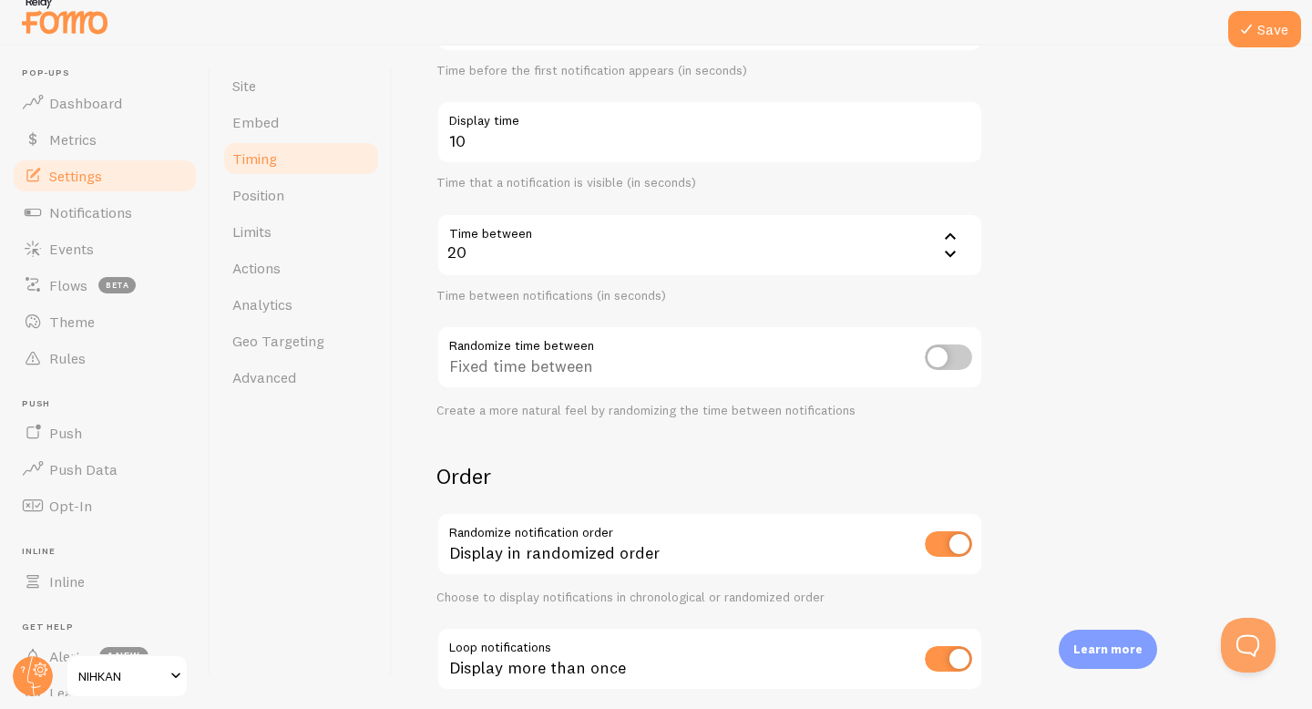
scroll to position [262, 0]
click at [952, 347] on input "checkbox" at bounding box center [948, 355] width 47 height 26
click at [961, 357] on input "checkbox" at bounding box center [948, 355] width 47 height 26
click at [952, 355] on input "checkbox" at bounding box center [948, 355] width 47 height 26
click at [953, 360] on input "checkbox" at bounding box center [948, 355] width 47 height 26
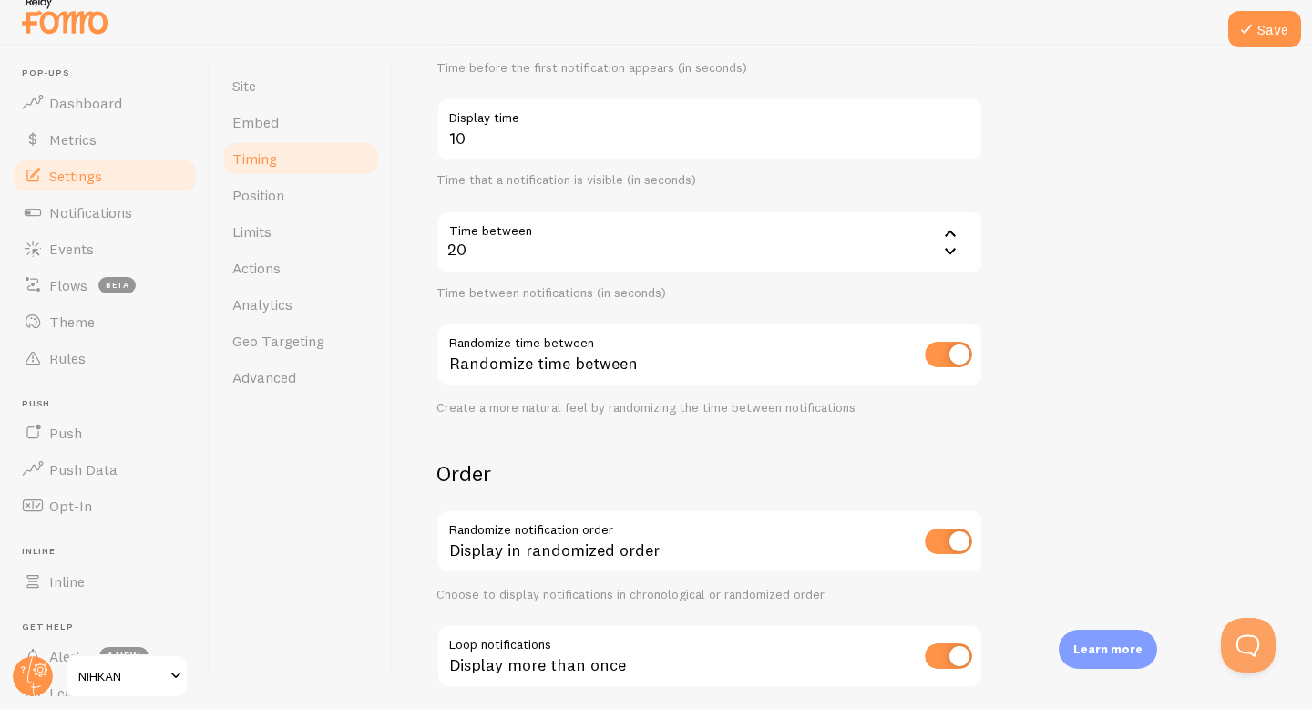
checkbox input "false"
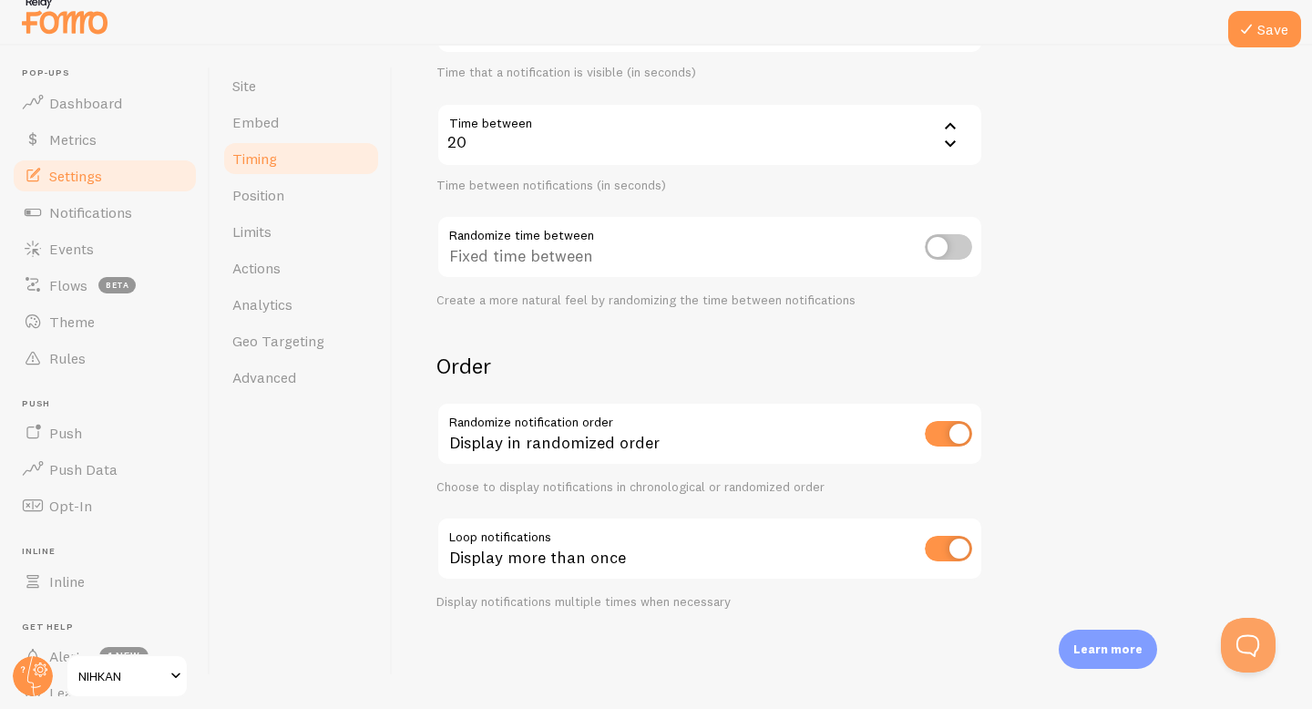
scroll to position [370, 0]
click at [319, 218] on link "Limits" at bounding box center [300, 231] width 159 height 36
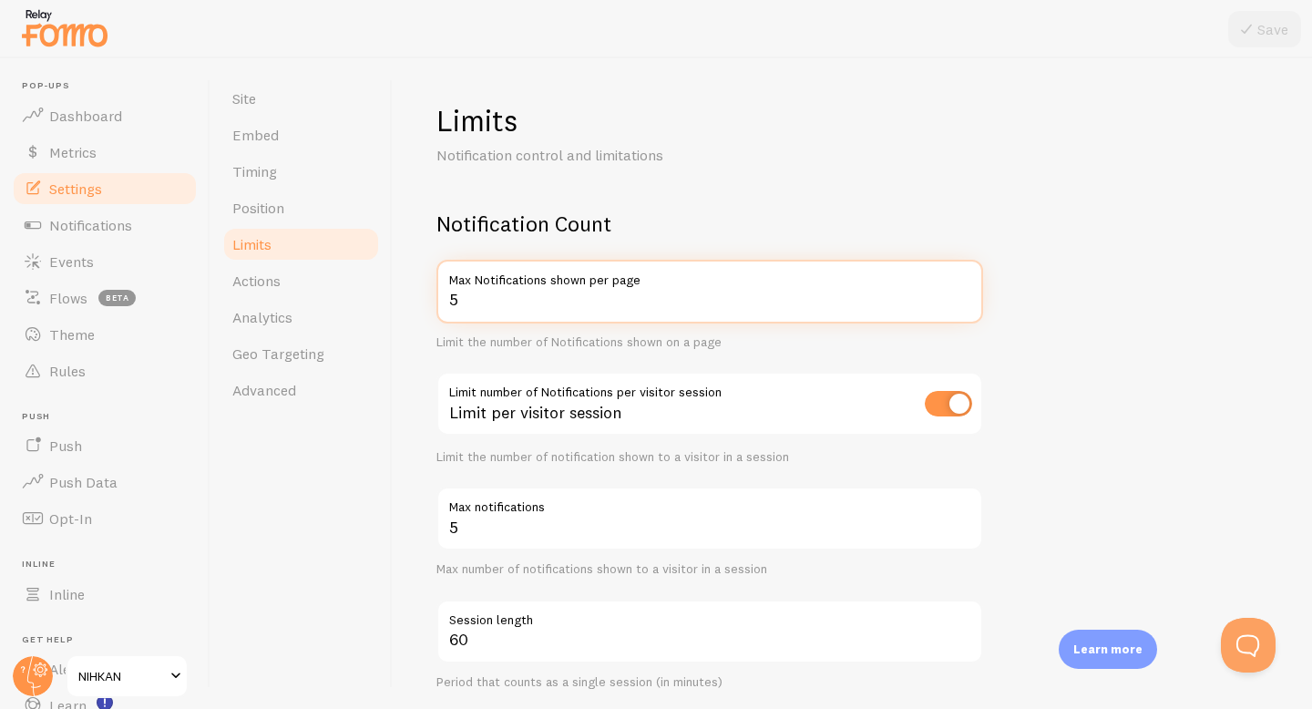
click at [888, 297] on input "5" at bounding box center [710, 292] width 547 height 64
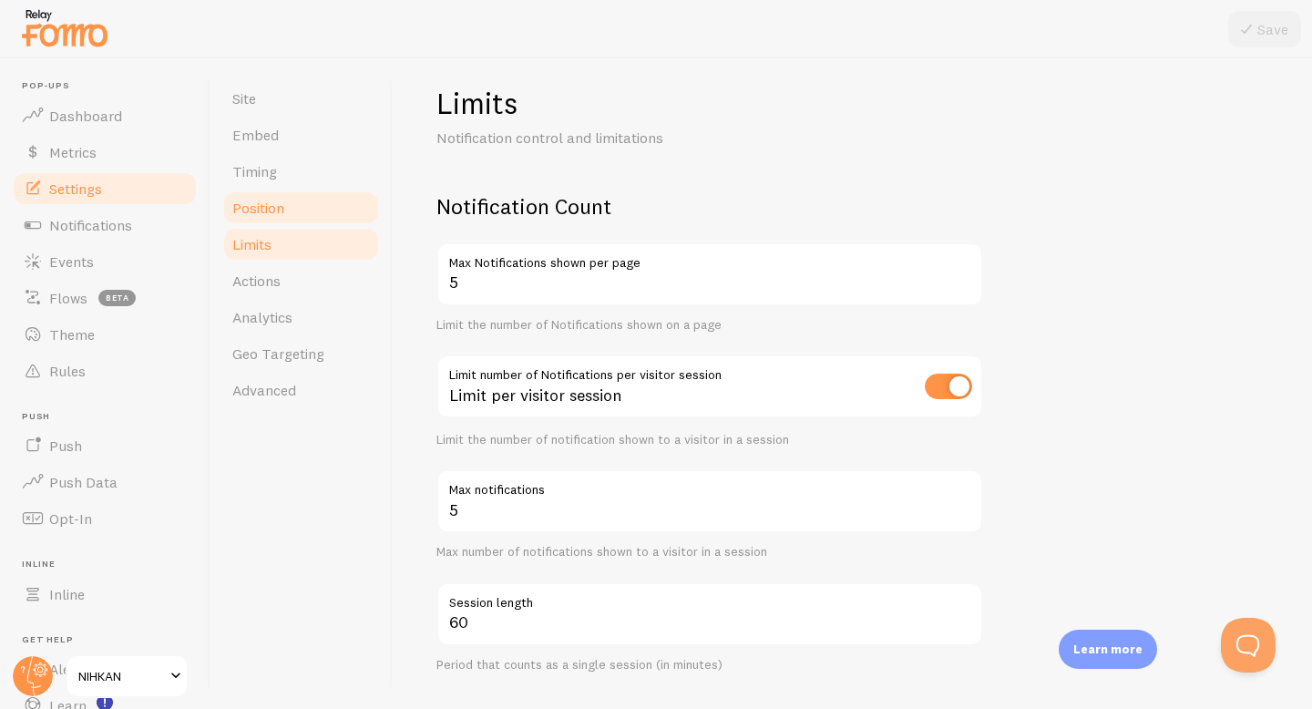
click at [258, 208] on span "Position" at bounding box center [258, 208] width 52 height 18
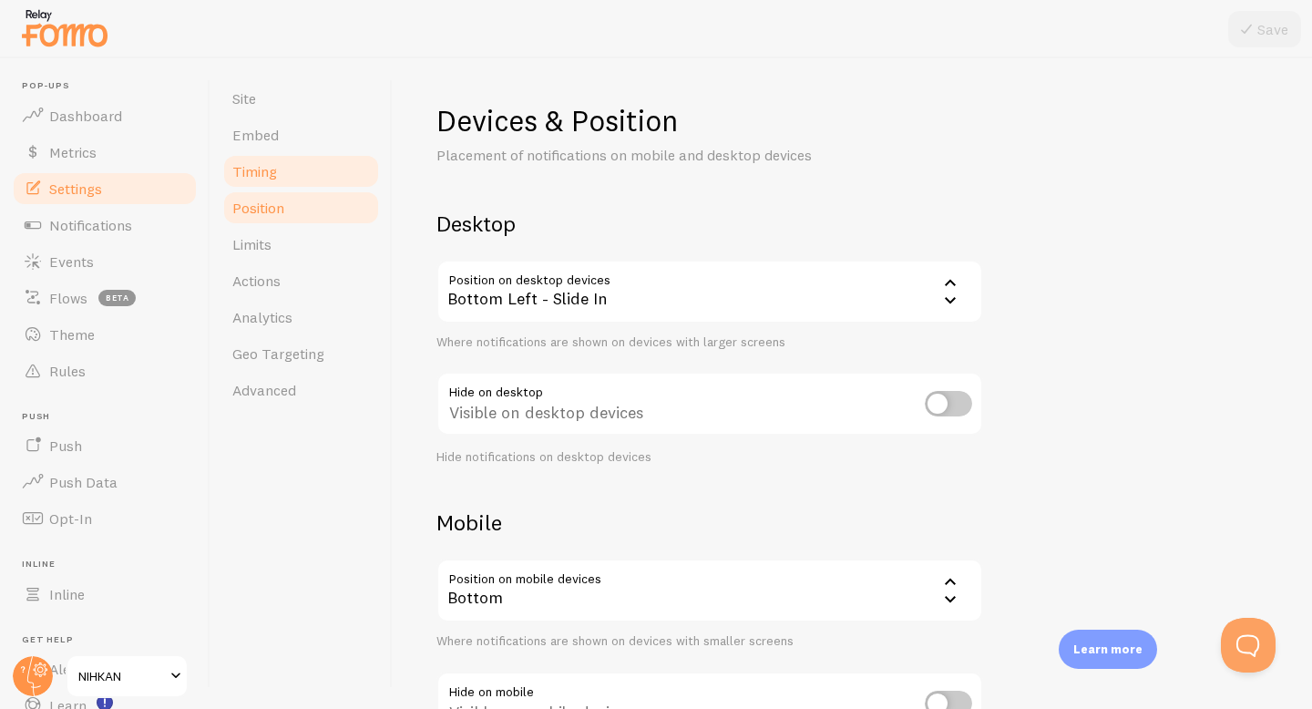
click at [269, 181] on link "Timing" at bounding box center [300, 171] width 159 height 36
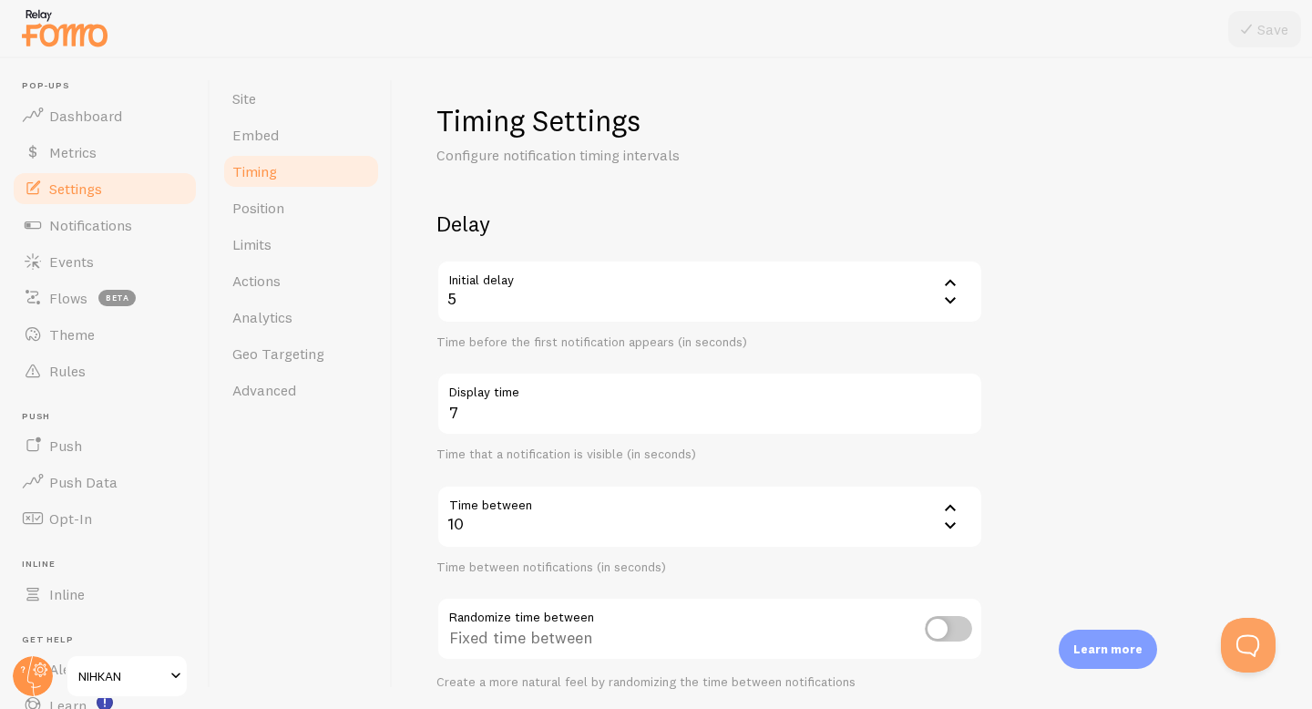
scroll to position [120, 0]
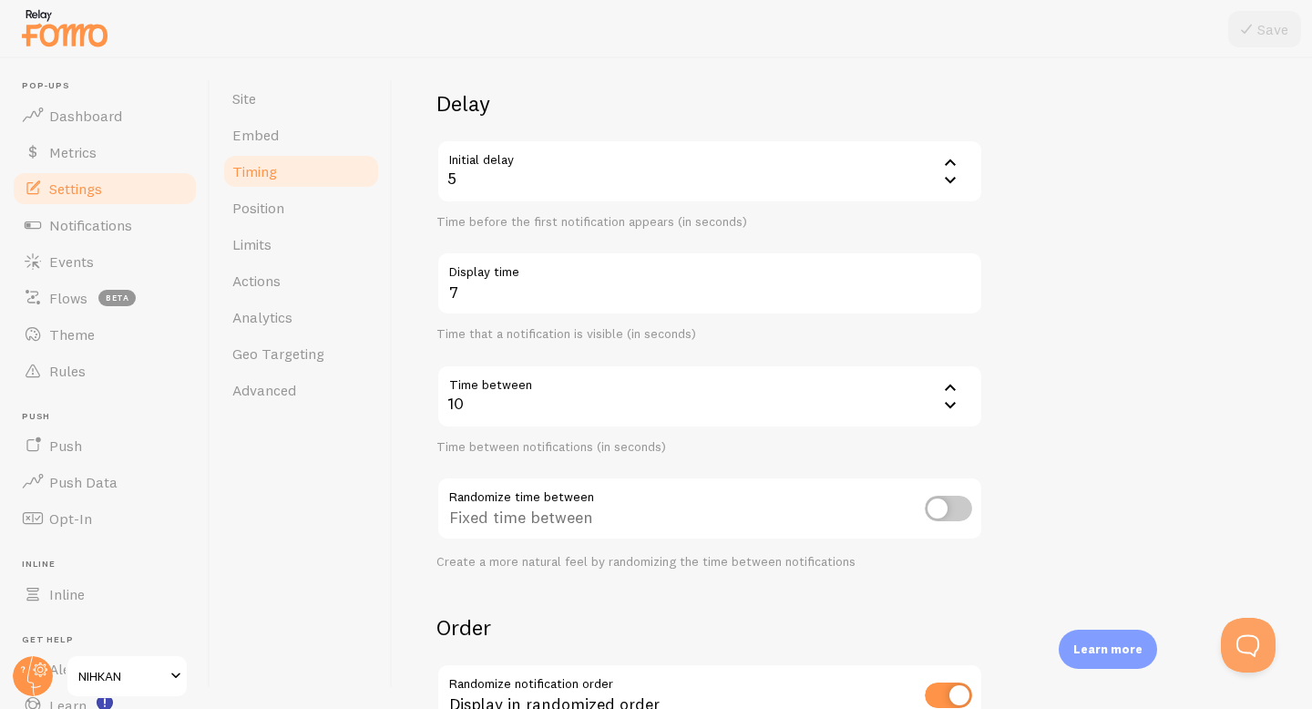
click at [957, 276] on label "Display time" at bounding box center [710, 267] width 547 height 31
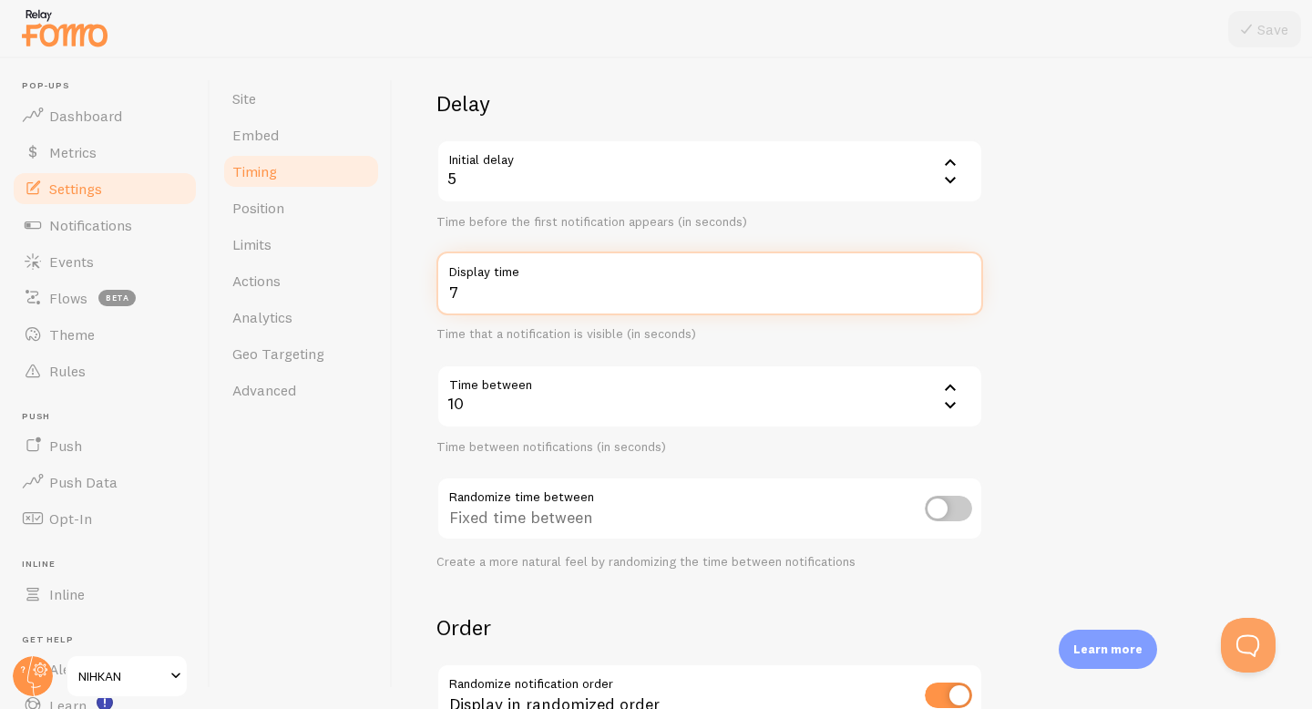
click at [957, 276] on input "7" at bounding box center [710, 284] width 547 height 64
click at [958, 283] on input "8" at bounding box center [710, 284] width 547 height 64
click at [958, 283] on input "9" at bounding box center [710, 284] width 547 height 64
type input "10"
click at [958, 283] on input "10" at bounding box center [710, 284] width 547 height 64
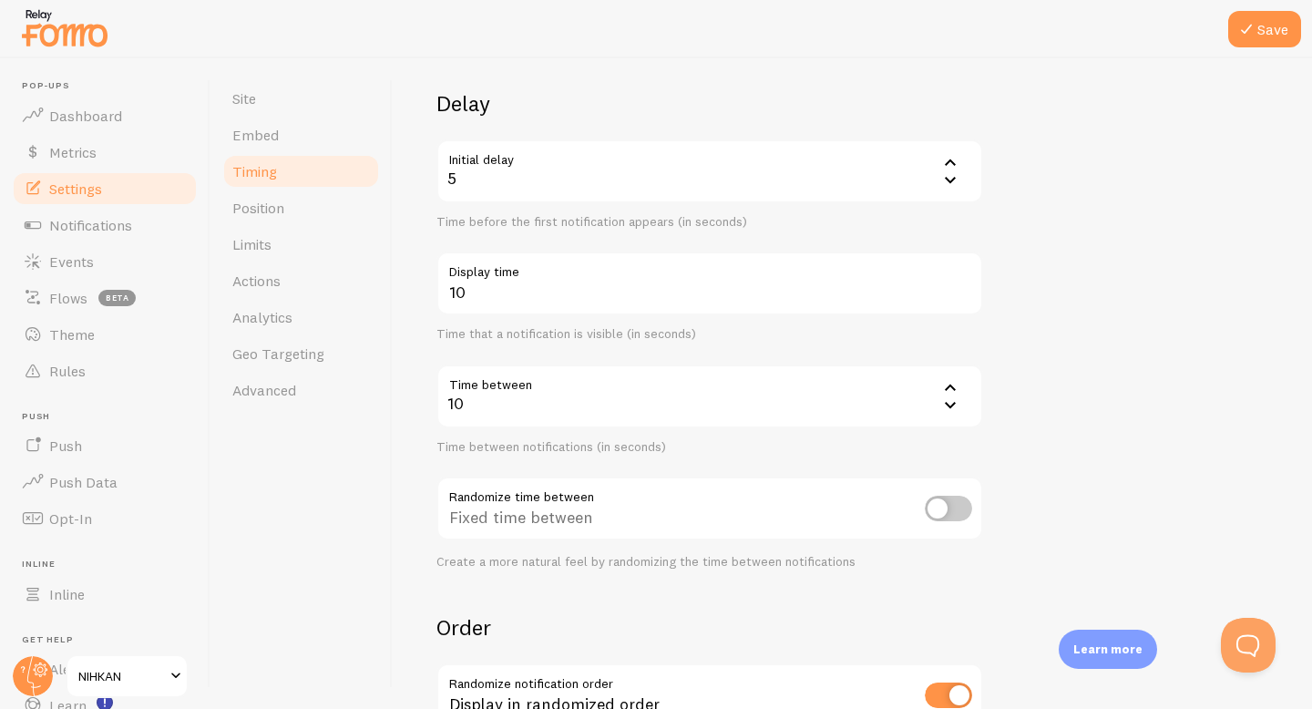
click at [951, 387] on icon at bounding box center [951, 387] width 22 height 22
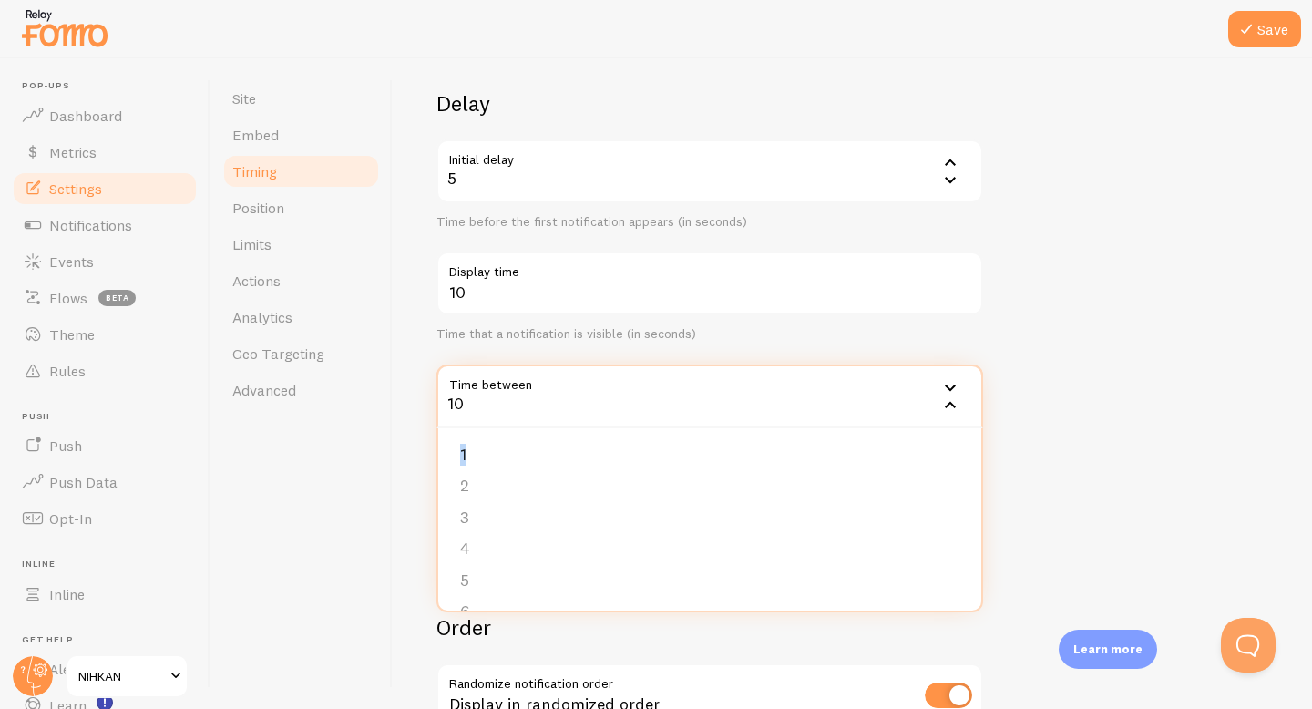
click at [951, 387] on icon at bounding box center [951, 387] width 22 height 22
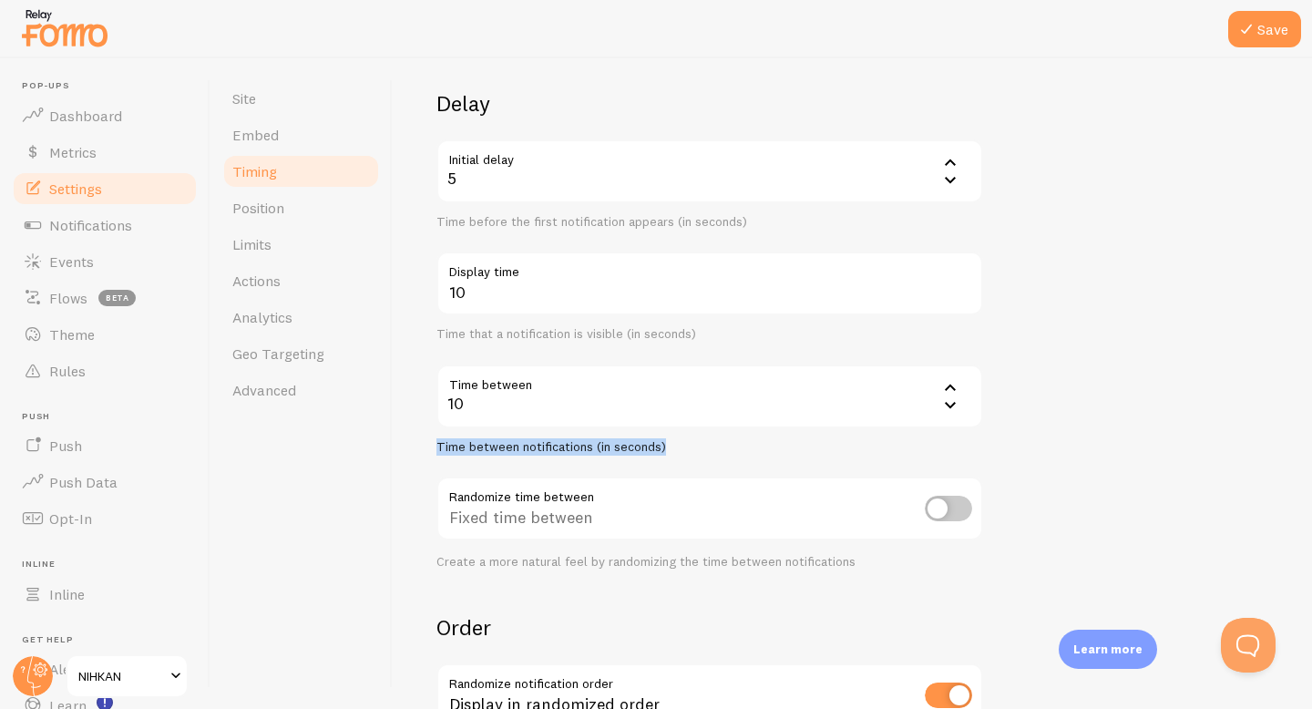
click at [951, 387] on icon at bounding box center [951, 387] width 22 height 22
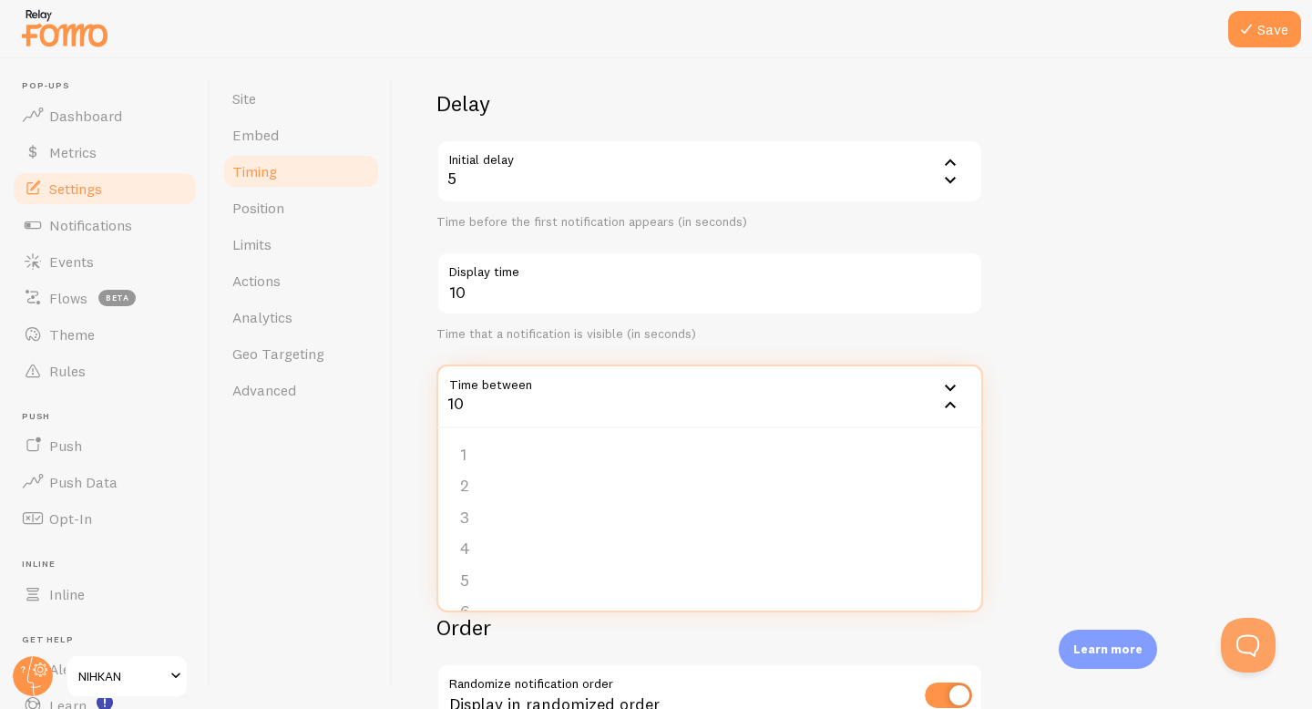
click at [946, 388] on icon at bounding box center [951, 387] width 22 height 22
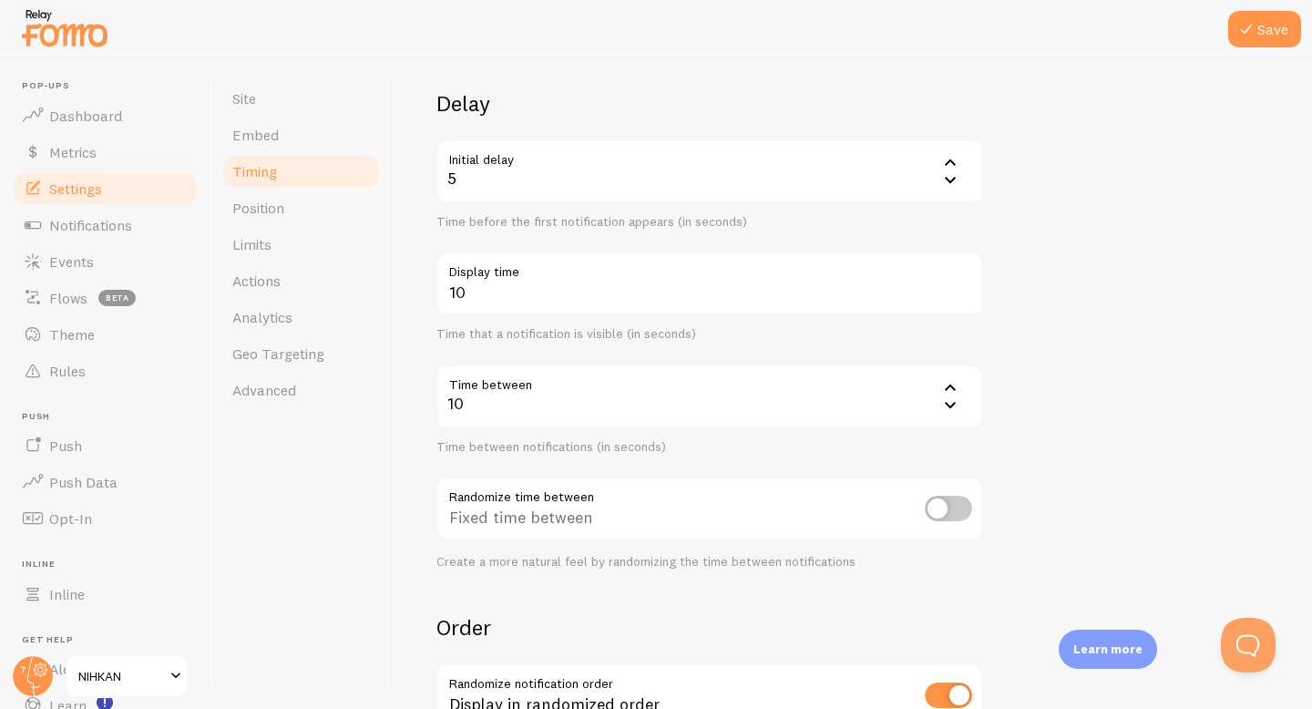
click at [951, 388] on icon at bounding box center [951, 387] width 22 height 22
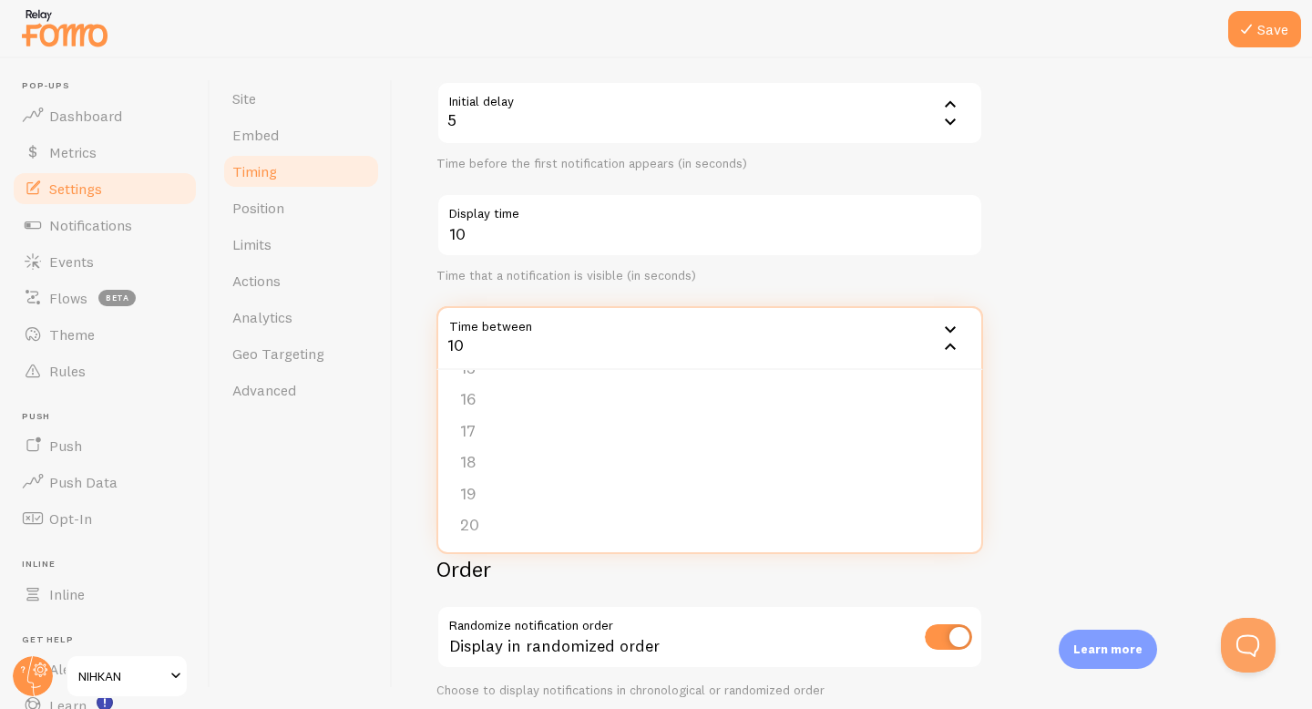
scroll to position [176, 0]
click at [720, 526] on li "20" at bounding box center [709, 528] width 543 height 32
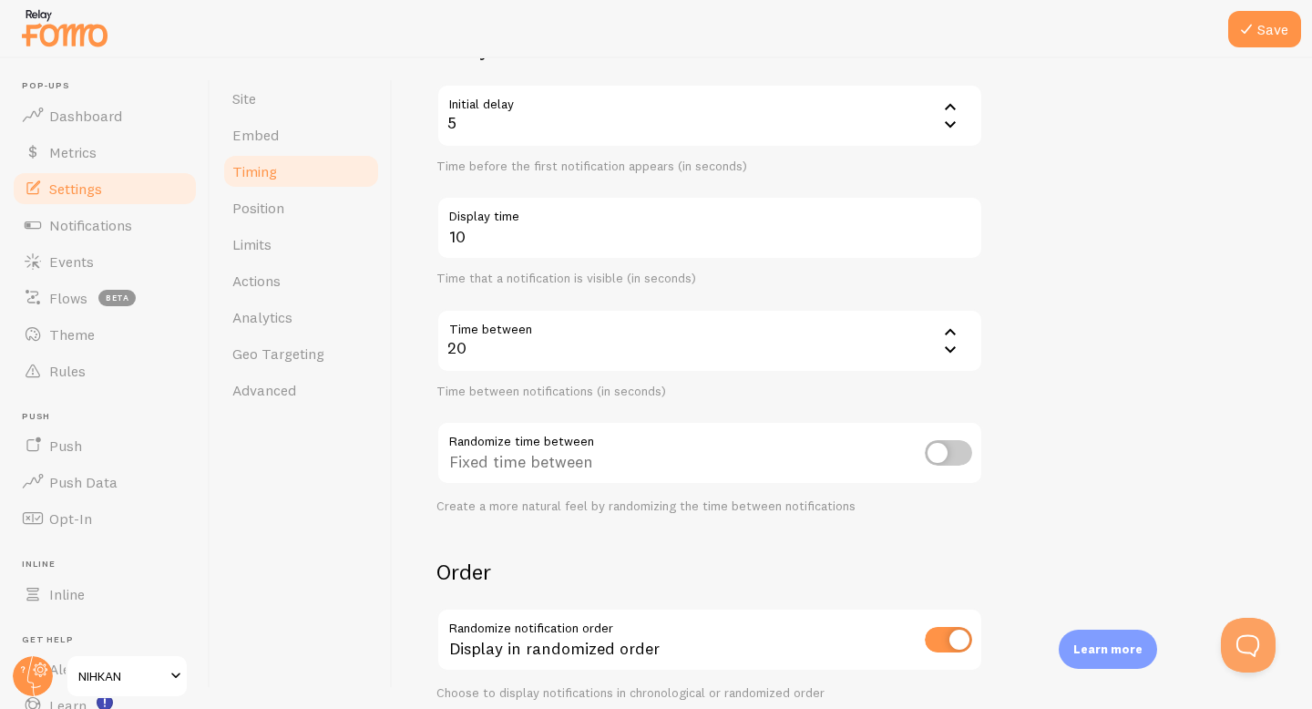
click at [1105, 441] on form "Delay Initial delay 5 5 1 2 3 4 5 Time before the first notification appears (i…" at bounding box center [853, 425] width 832 height 782
click at [1272, 25] on button "Save" at bounding box center [1265, 29] width 73 height 36
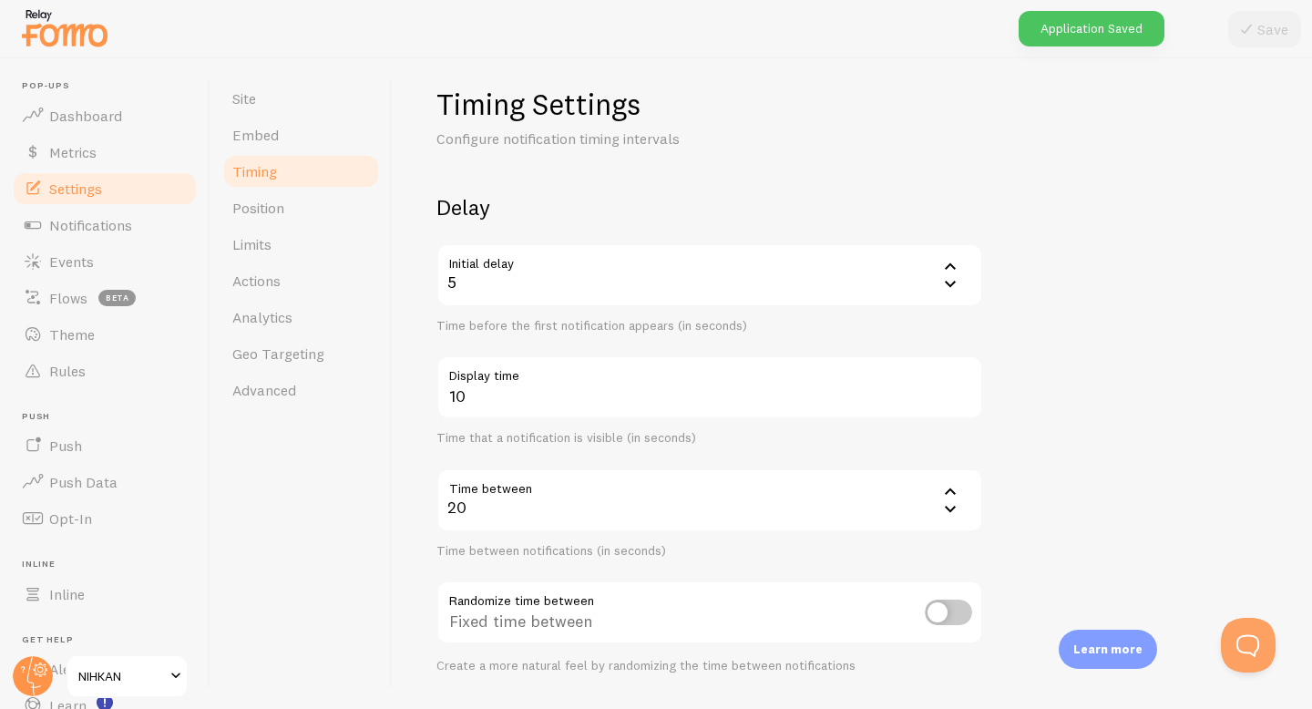
scroll to position [0, 0]
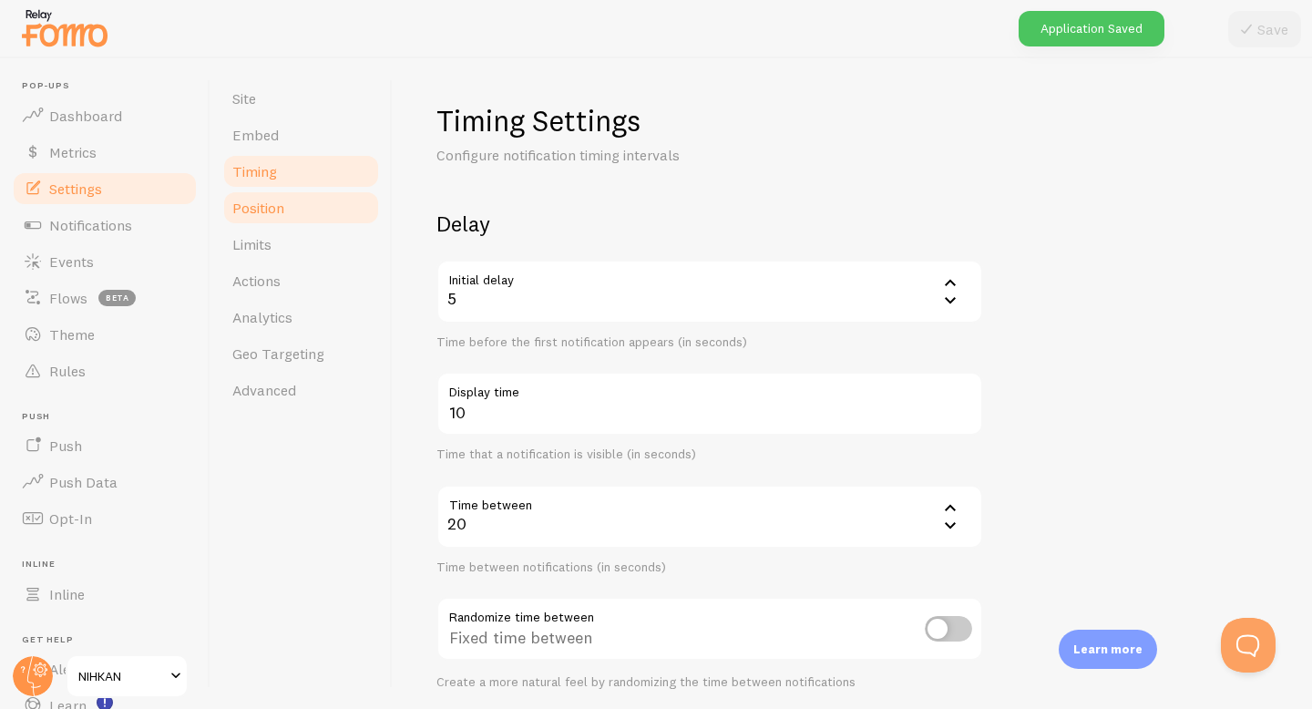
click at [282, 219] on link "Position" at bounding box center [300, 208] width 159 height 36
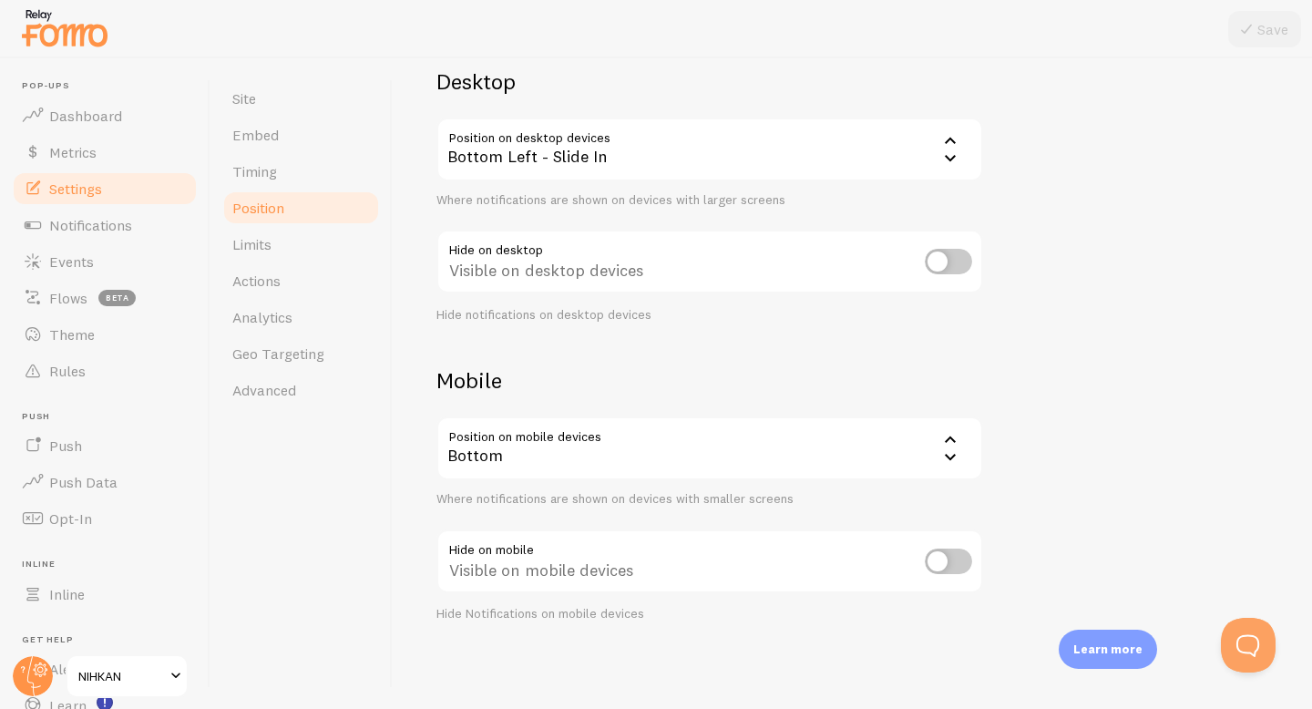
scroll to position [13, 0]
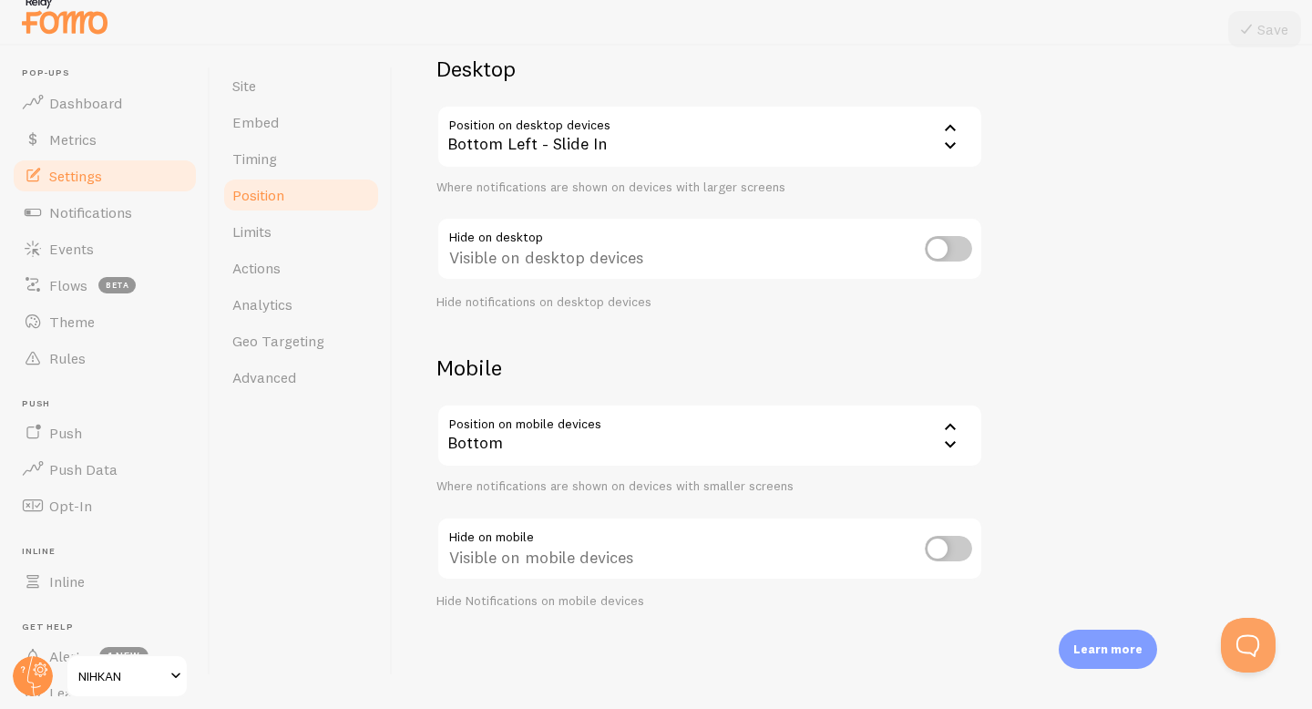
click at [941, 549] on input "checkbox" at bounding box center [948, 549] width 47 height 26
checkbox input "false"
click at [271, 231] on span "Limits" at bounding box center [251, 231] width 39 height 18
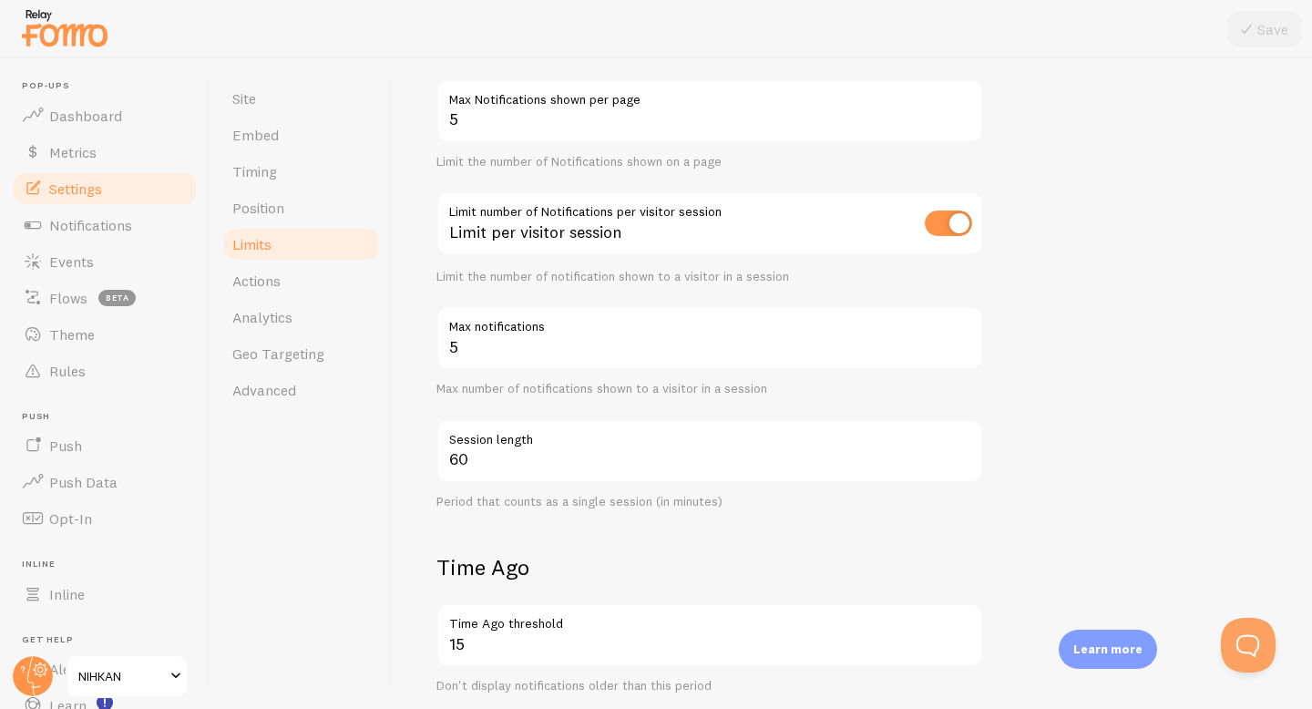
scroll to position [186, 0]
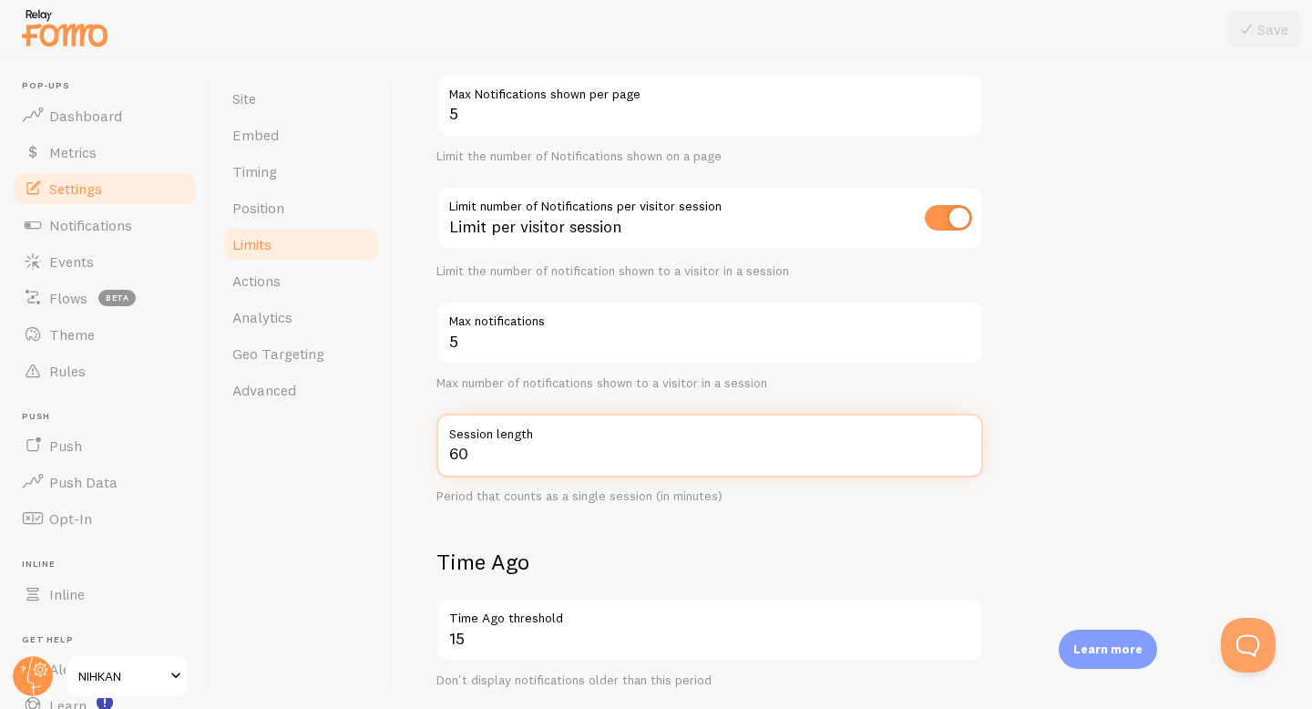
click at [540, 455] on input "60" at bounding box center [710, 446] width 547 height 64
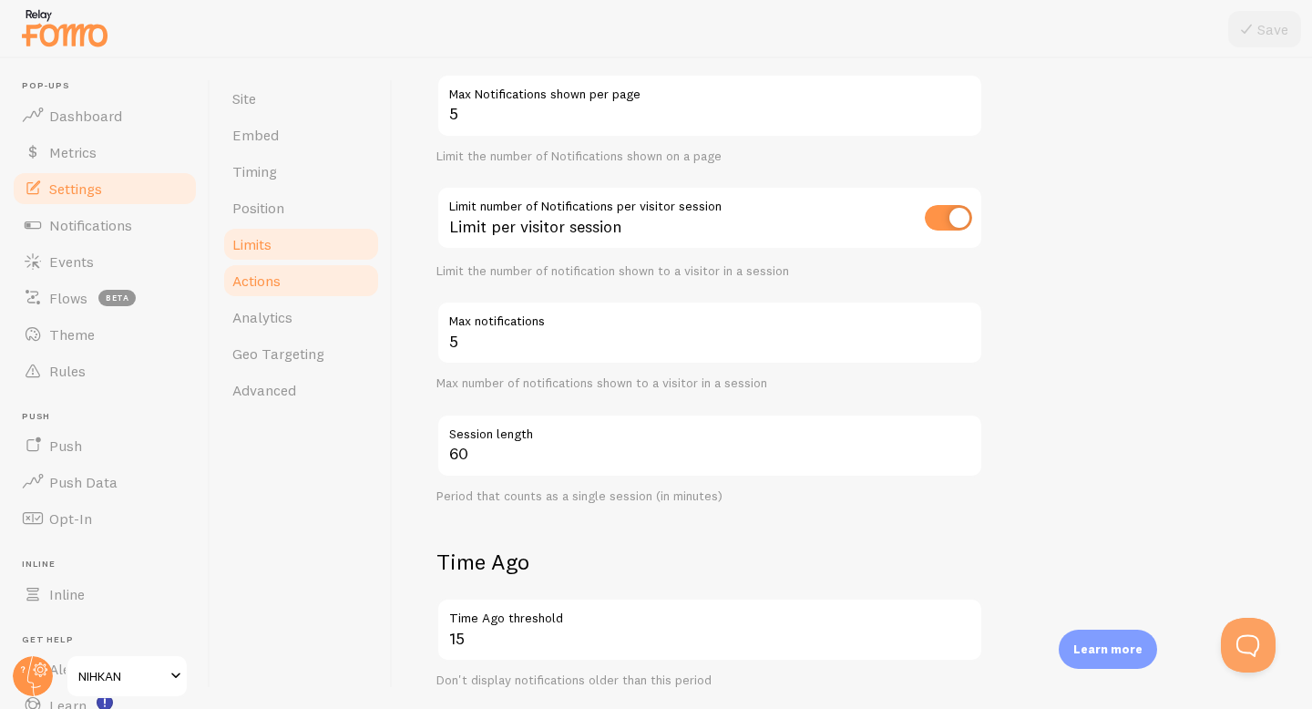
click at [310, 273] on link "Actions" at bounding box center [300, 280] width 159 height 36
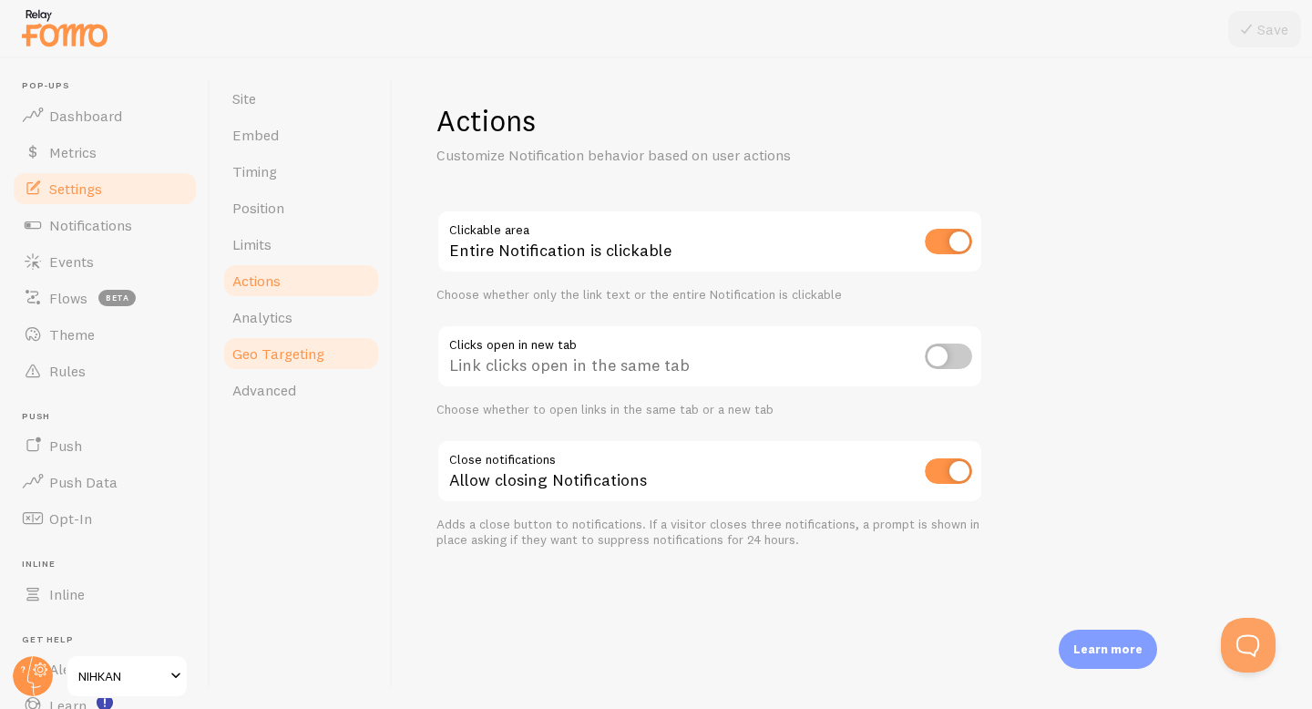
click at [294, 348] on span "Geo Targeting" at bounding box center [278, 354] width 92 height 18
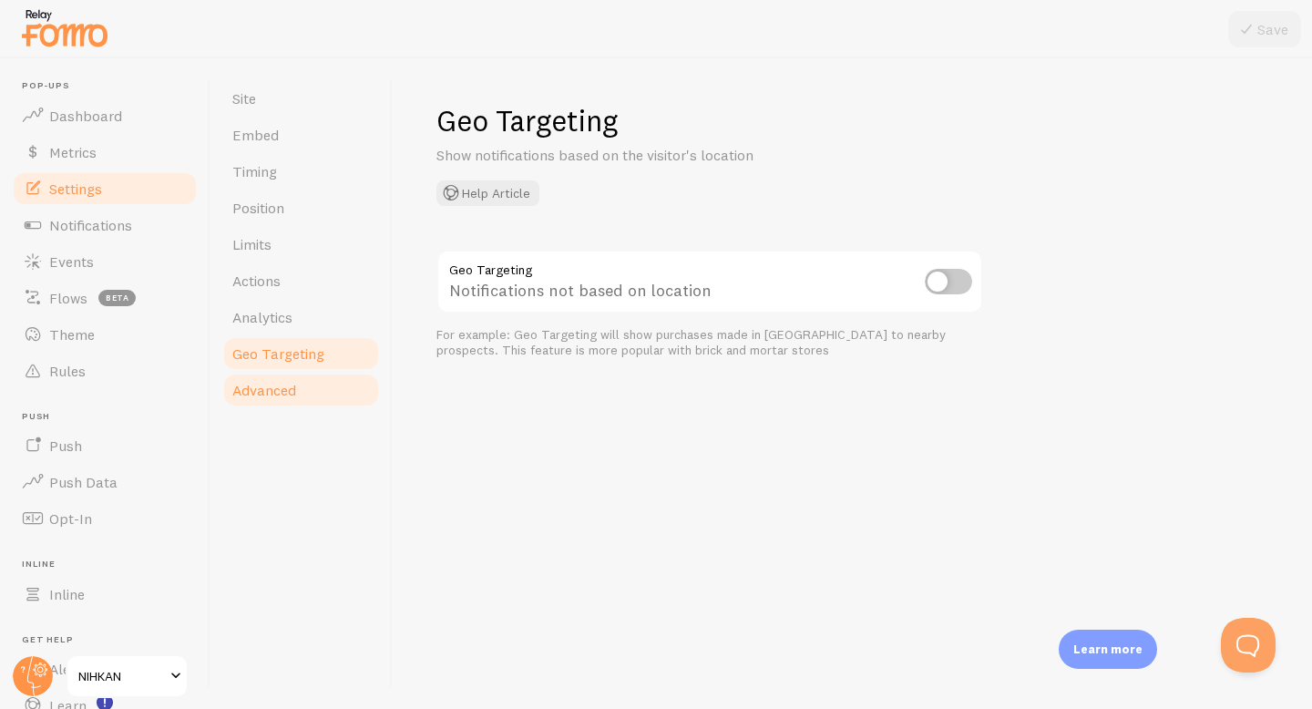
click at [274, 399] on link "Advanced" at bounding box center [300, 390] width 159 height 36
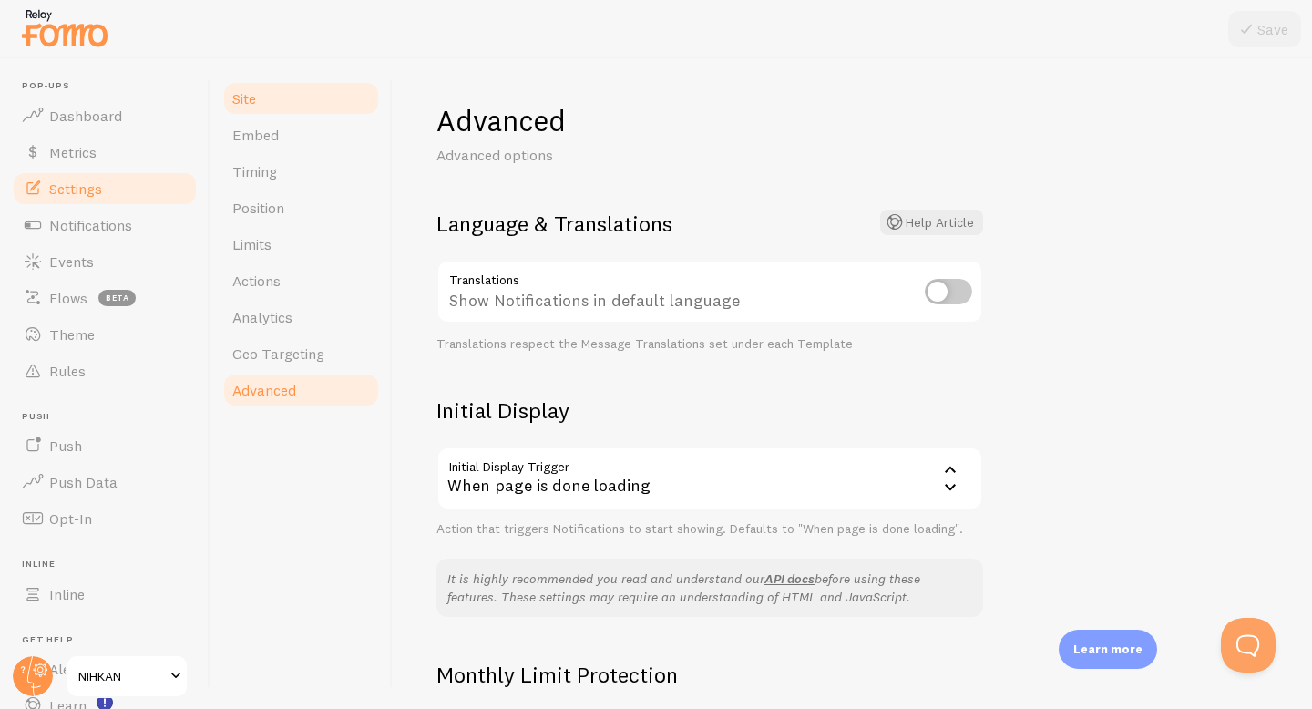
click at [259, 111] on link "Site" at bounding box center [300, 98] width 159 height 36
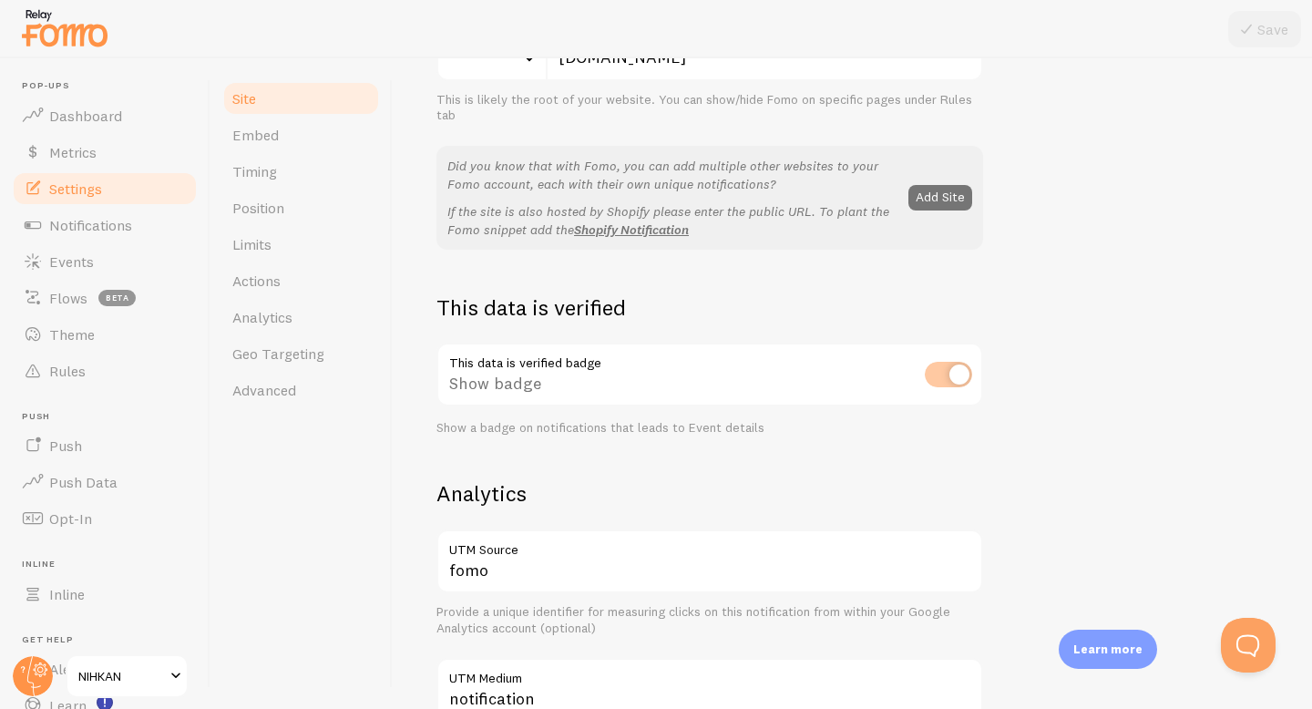
scroll to position [509, 0]
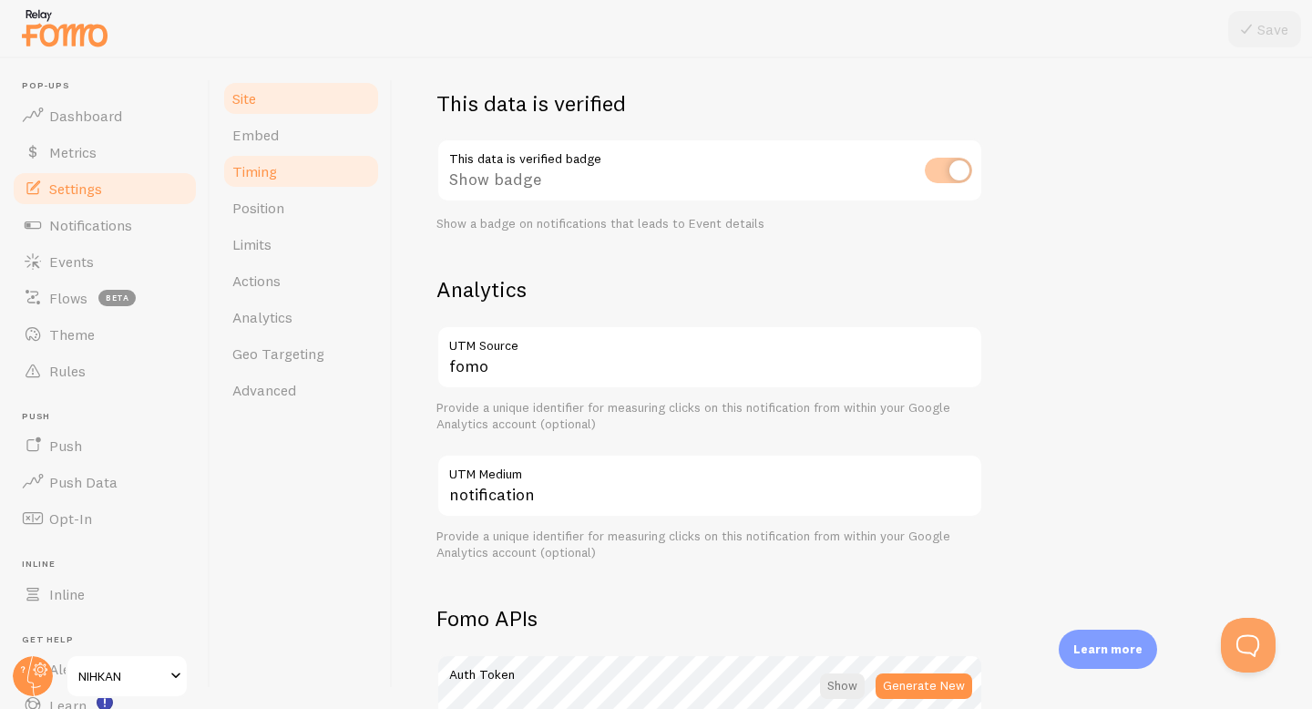
click at [305, 171] on link "Timing" at bounding box center [300, 171] width 159 height 36
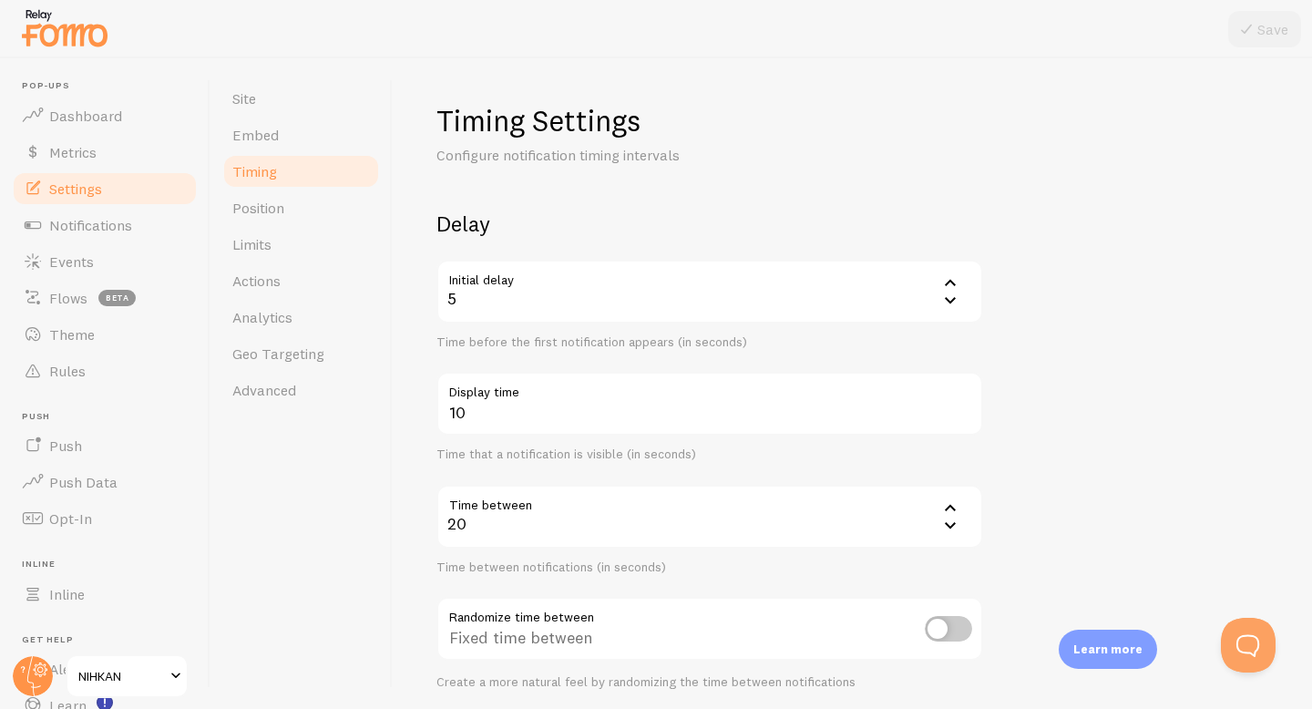
click at [948, 283] on icon at bounding box center [950, 282] width 11 height 6
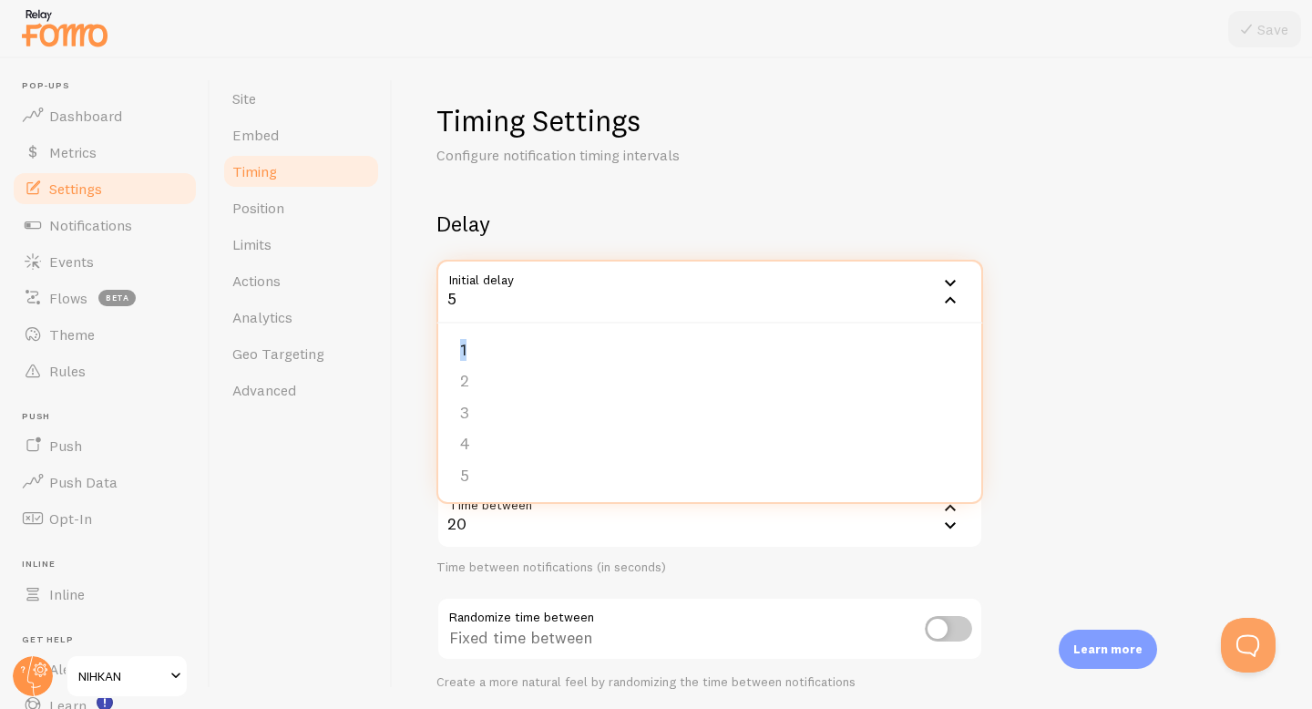
click at [948, 283] on icon at bounding box center [951, 283] width 22 height 22
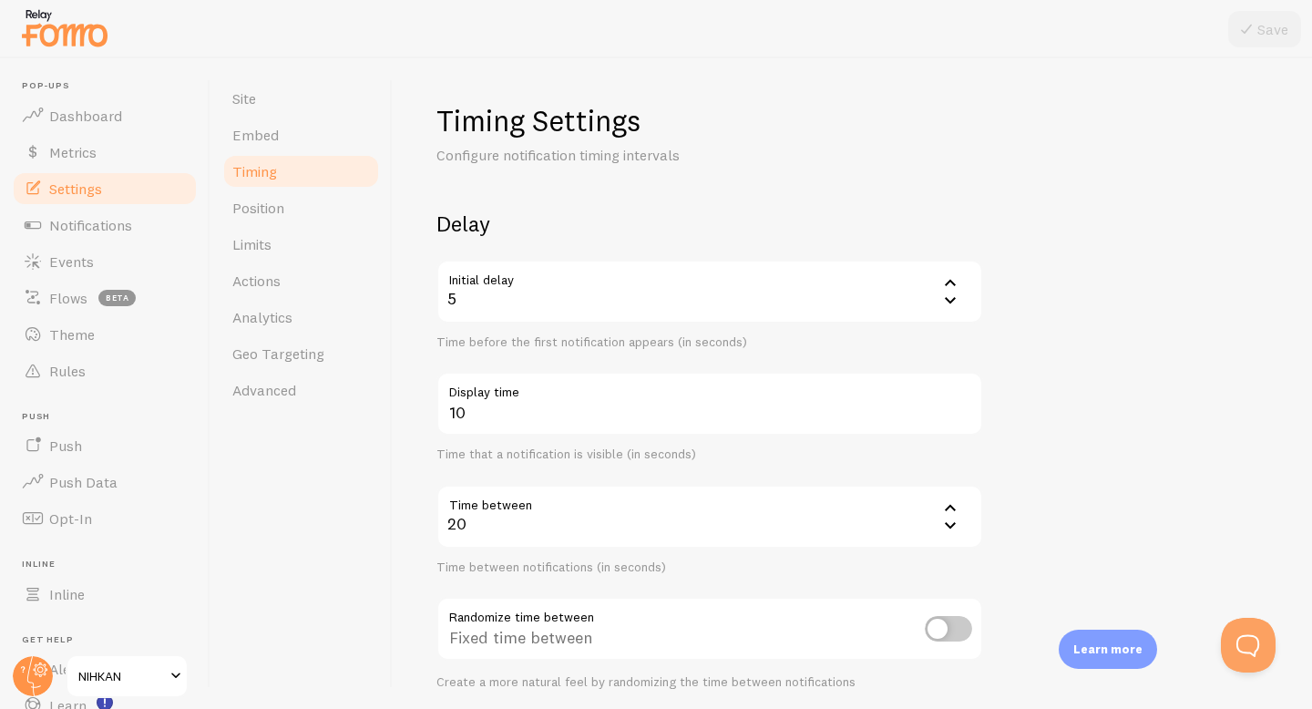
click at [922, 290] on div "5" at bounding box center [710, 292] width 547 height 64
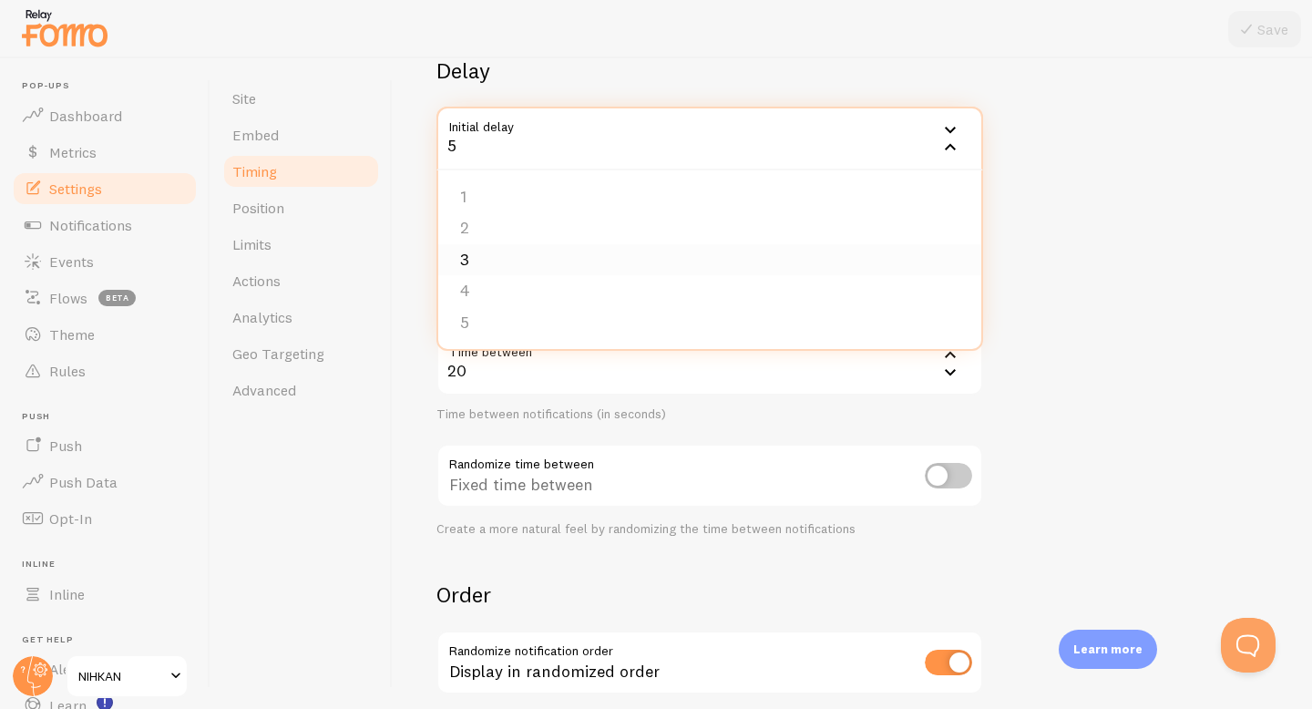
scroll to position [195, 0]
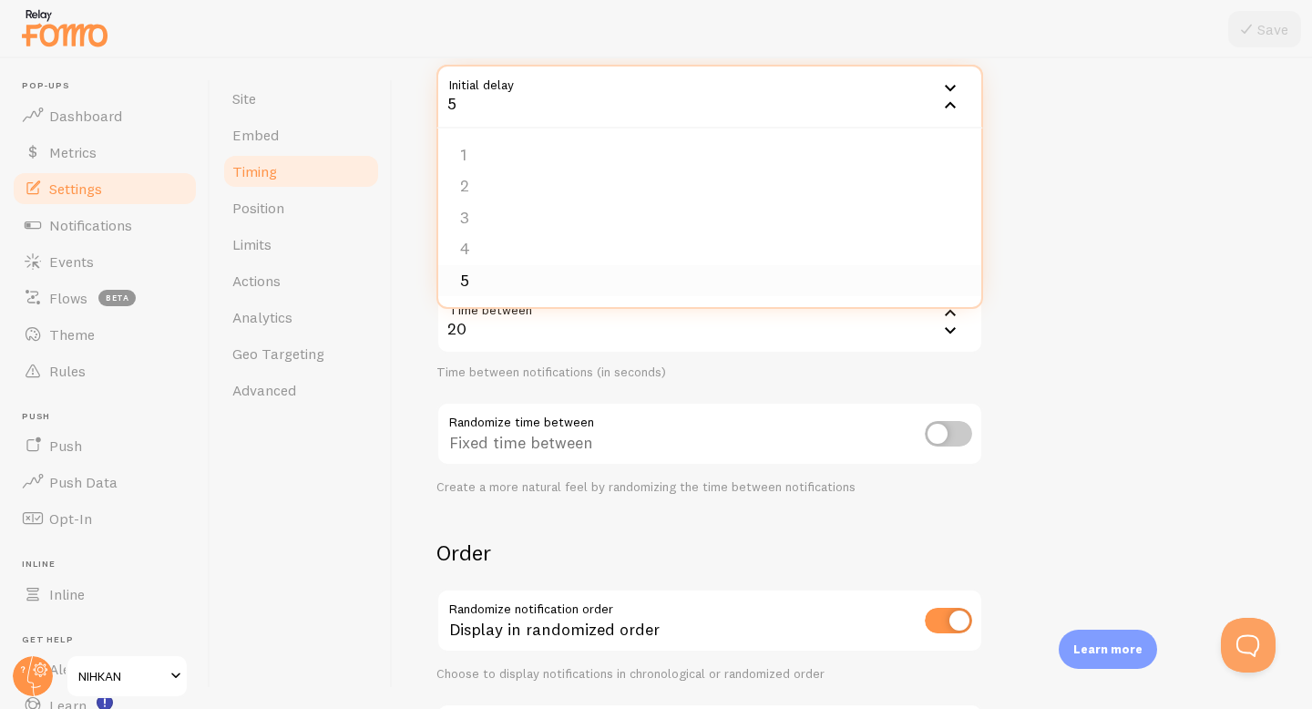
click at [663, 283] on li "5" at bounding box center [709, 281] width 543 height 32
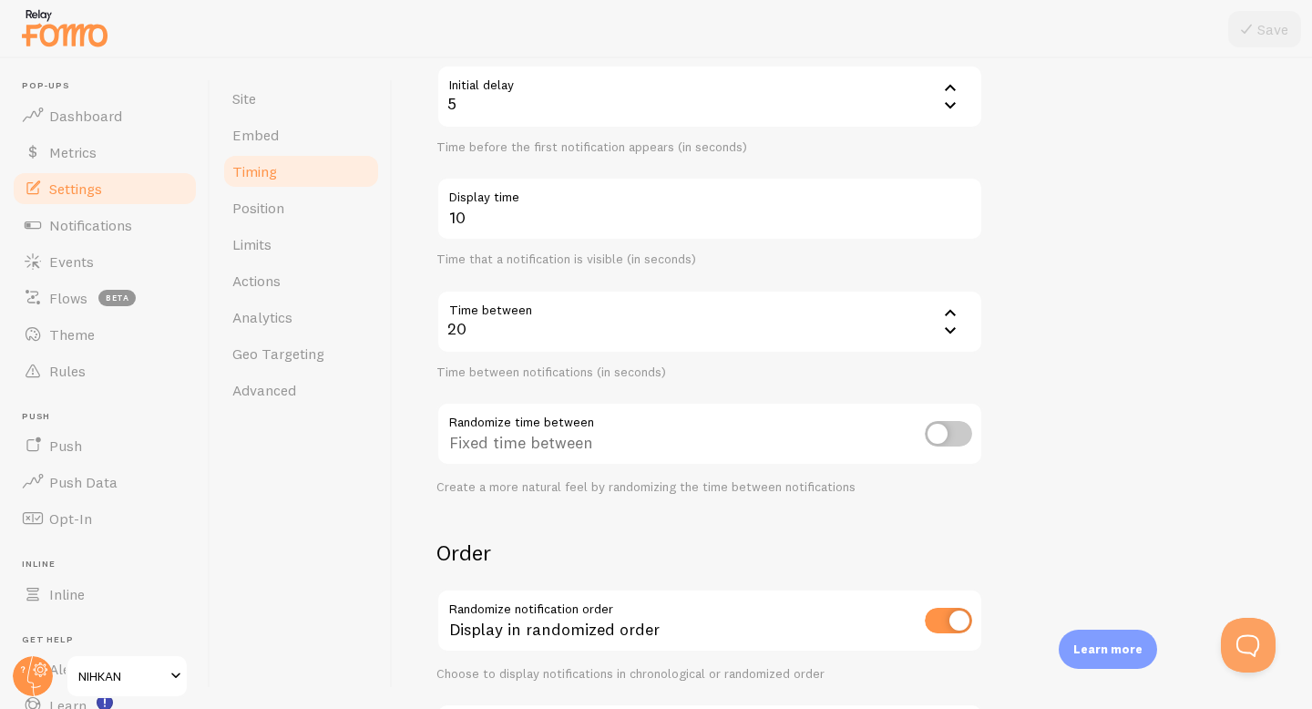
click at [829, 107] on div "5" at bounding box center [710, 97] width 547 height 64
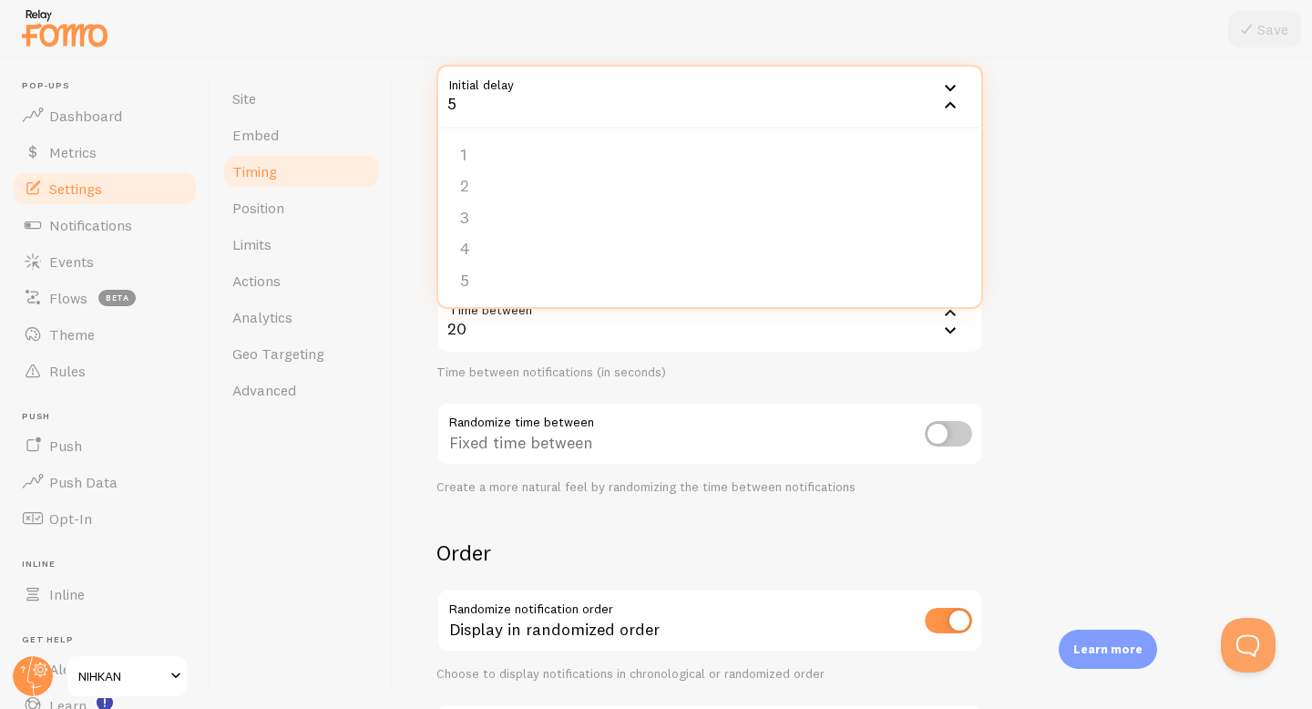
click at [466, 104] on div "5" at bounding box center [710, 97] width 547 height 64
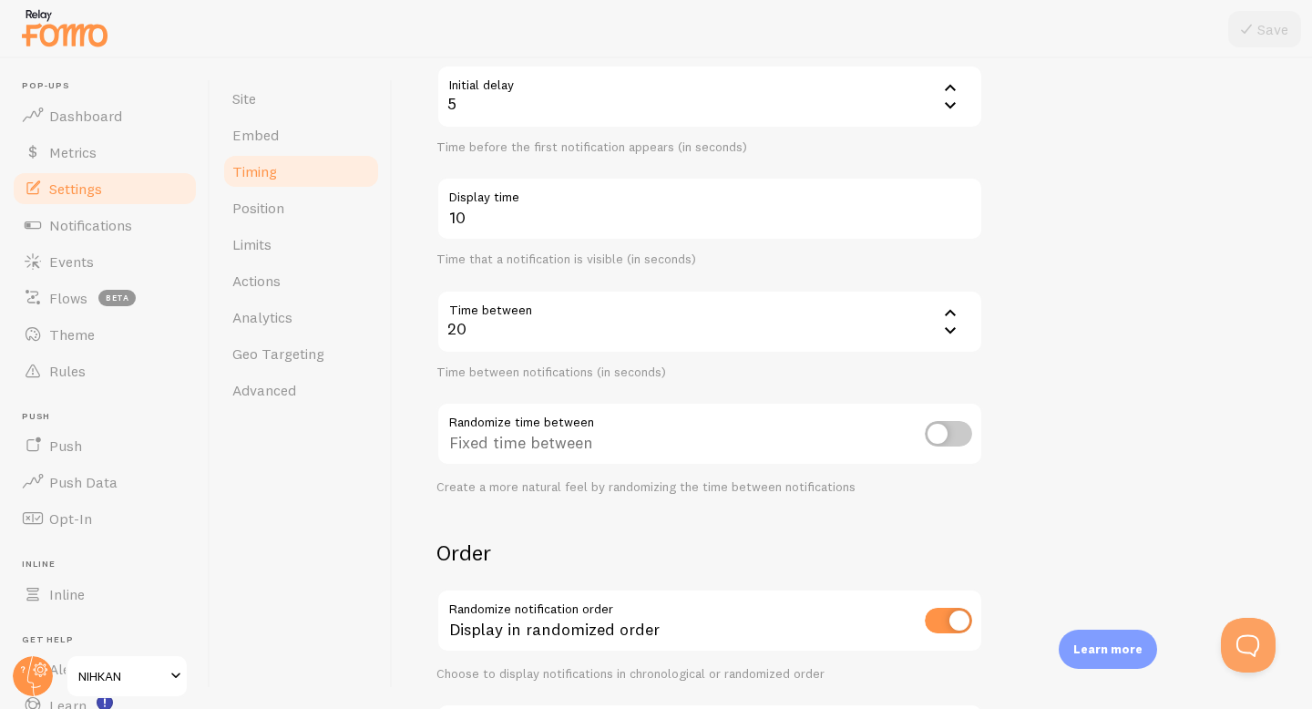
click at [952, 86] on icon at bounding box center [950, 87] width 11 height 6
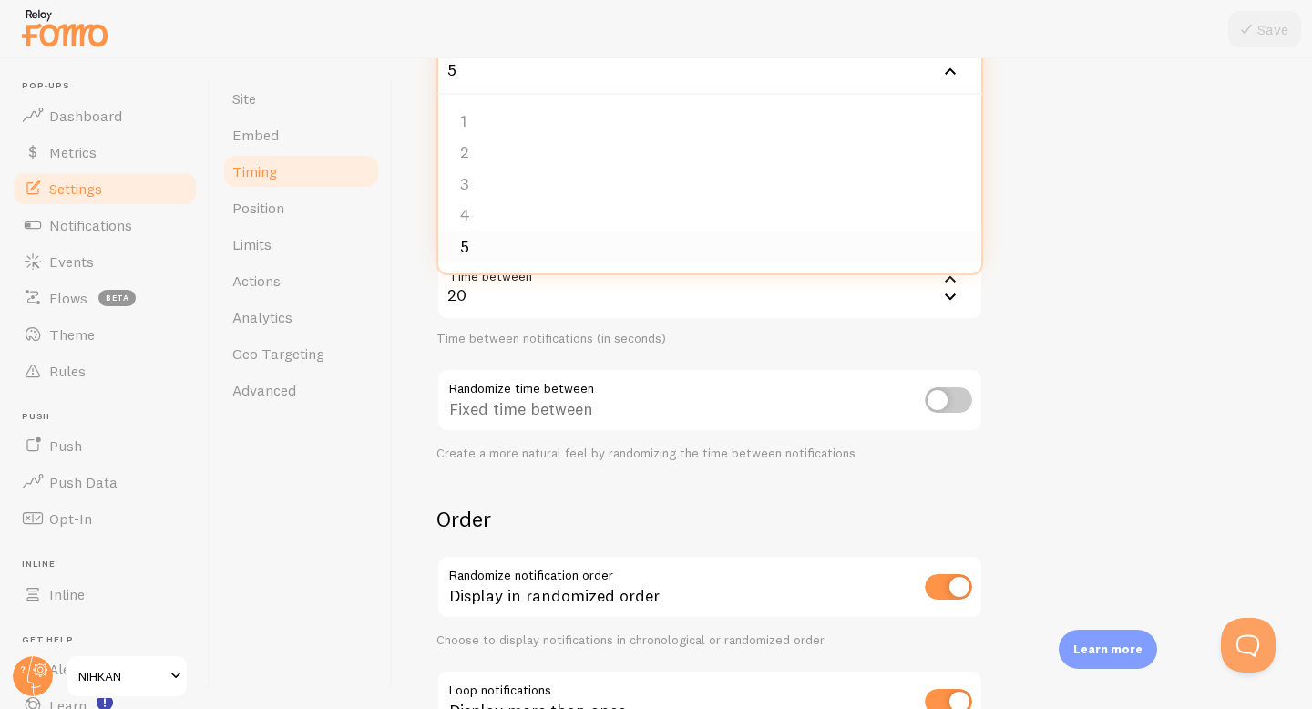
scroll to position [231, 0]
click at [1180, 243] on form "Delay Initial delay 5 5 1 2 3 4 5 Time before the first notification appears (i…" at bounding box center [853, 369] width 832 height 782
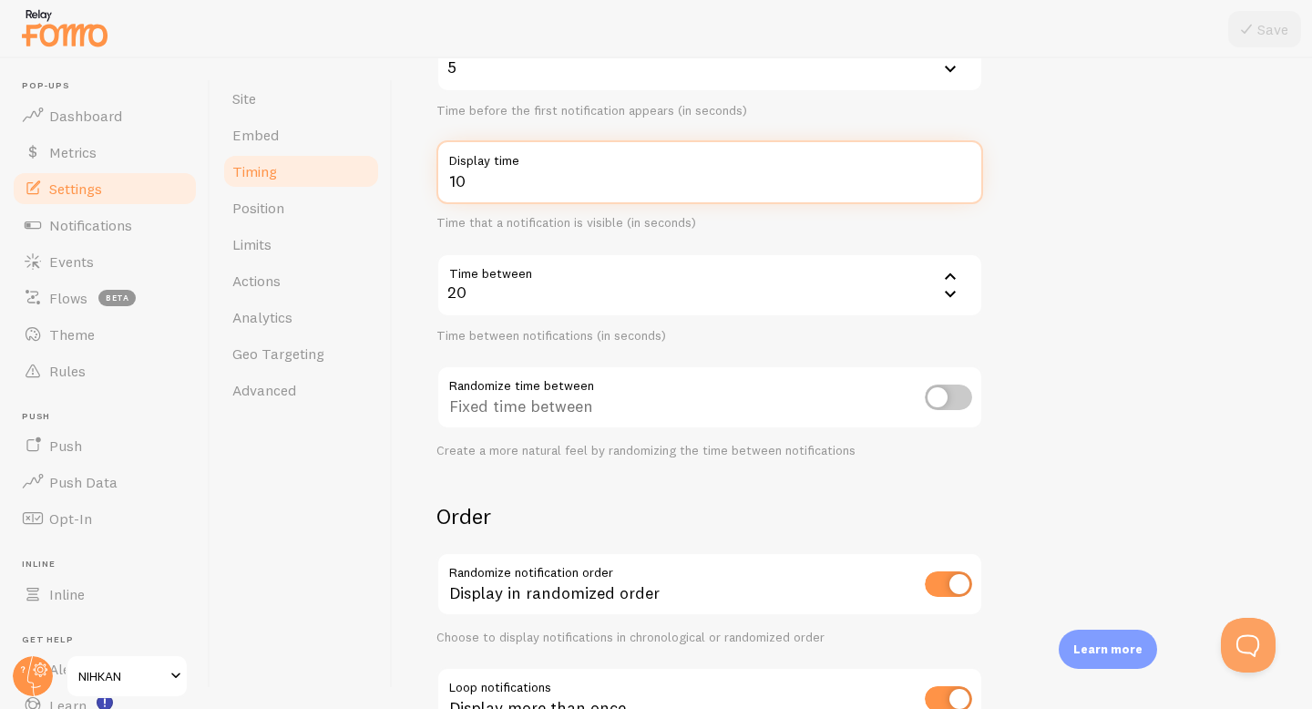
click at [902, 182] on input "10" at bounding box center [710, 172] width 547 height 64
click at [963, 172] on input "11" at bounding box center [710, 172] width 547 height 64
click at [963, 172] on input "12" at bounding box center [710, 172] width 547 height 64
click at [963, 173] on input "13" at bounding box center [710, 172] width 547 height 64
click at [963, 173] on input "14" at bounding box center [710, 172] width 547 height 64
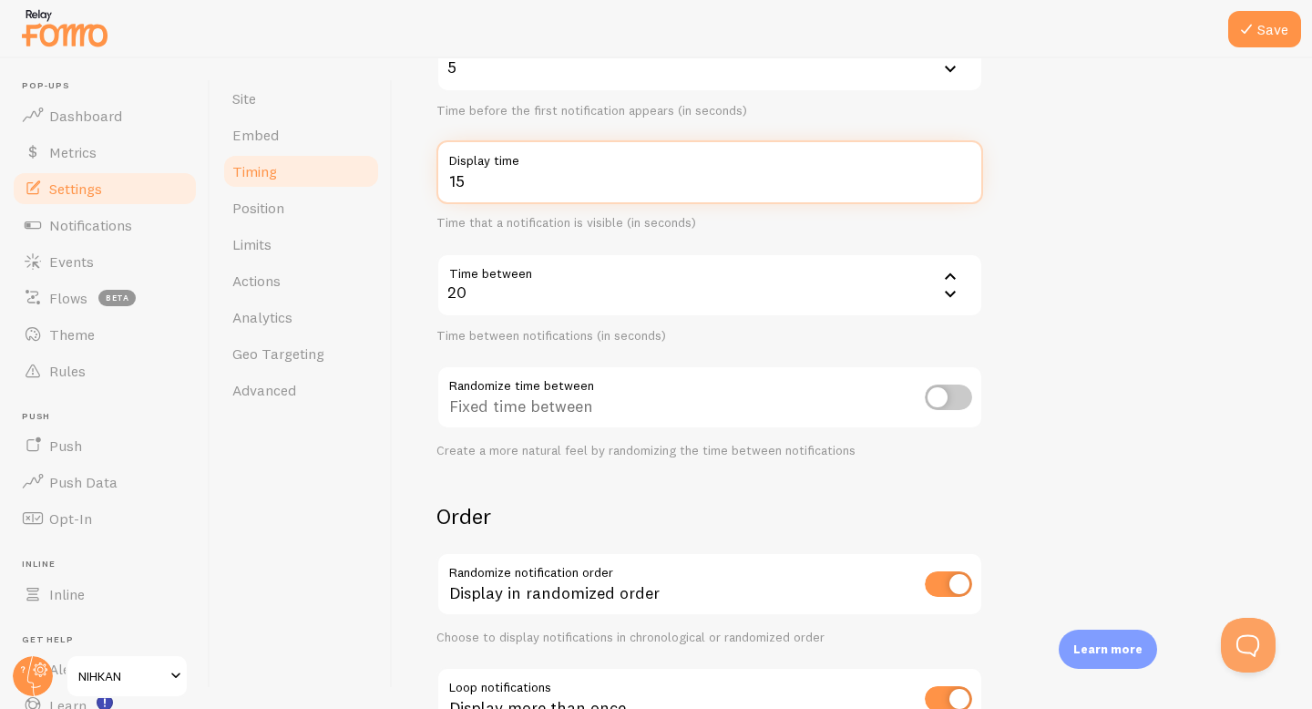
type input "15"
click at [963, 173] on input "15" at bounding box center [710, 172] width 547 height 64
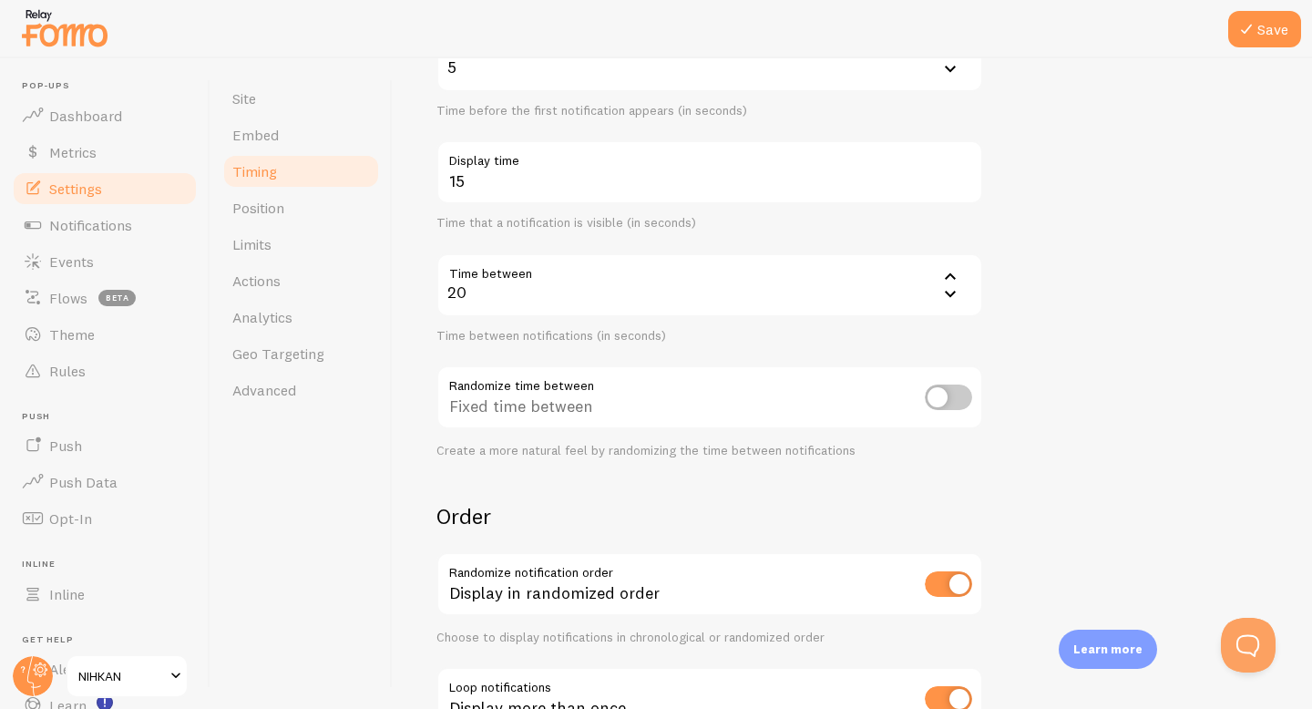
click at [1044, 197] on form "Delay Initial delay 5 5 1 2 3 4 5 Time before the first notification appears (i…" at bounding box center [853, 369] width 832 height 782
click at [1260, 31] on button "Save" at bounding box center [1265, 29] width 73 height 36
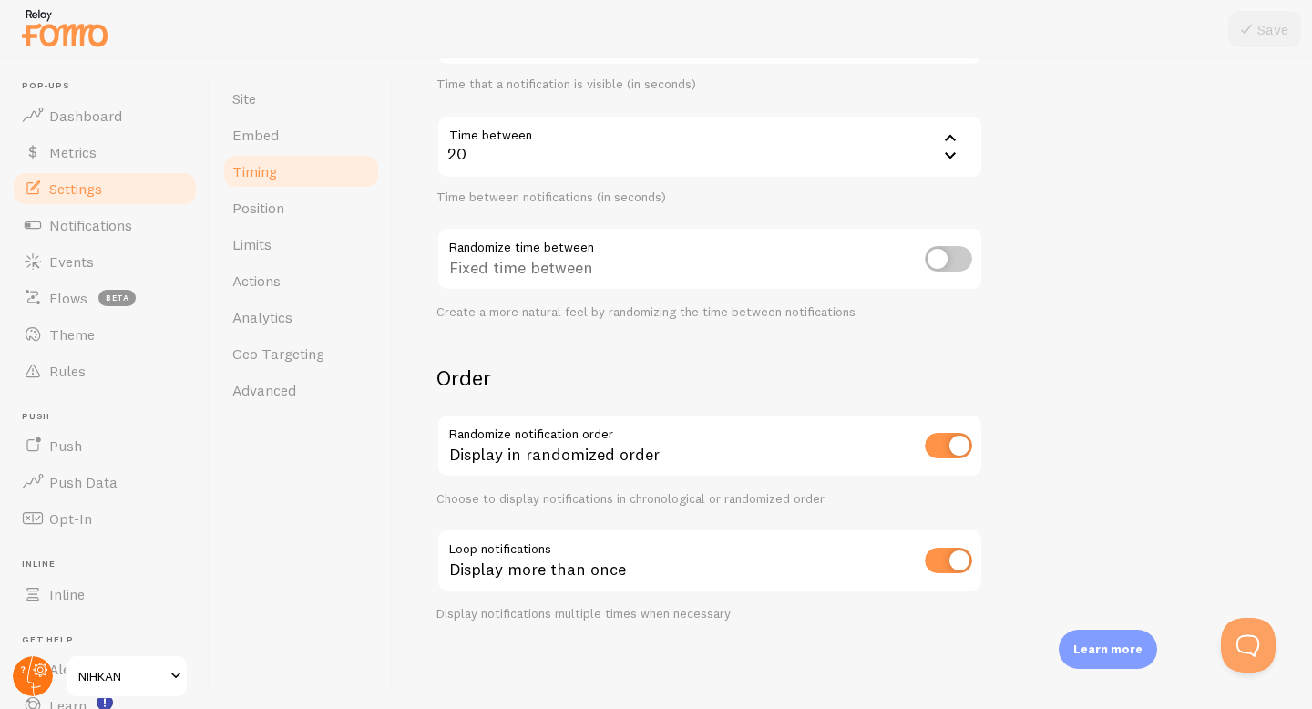
click at [42, 675] on circle at bounding box center [33, 676] width 40 height 40
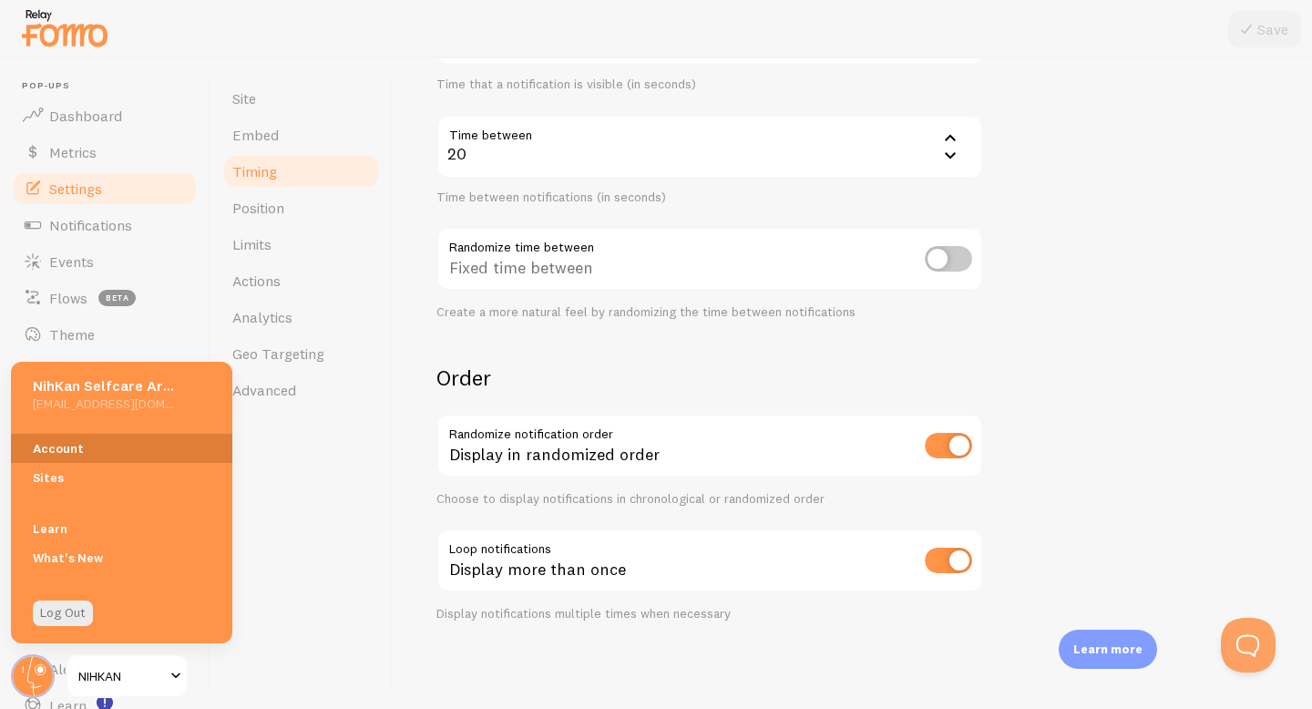
click at [89, 443] on link "Account" at bounding box center [121, 448] width 221 height 29
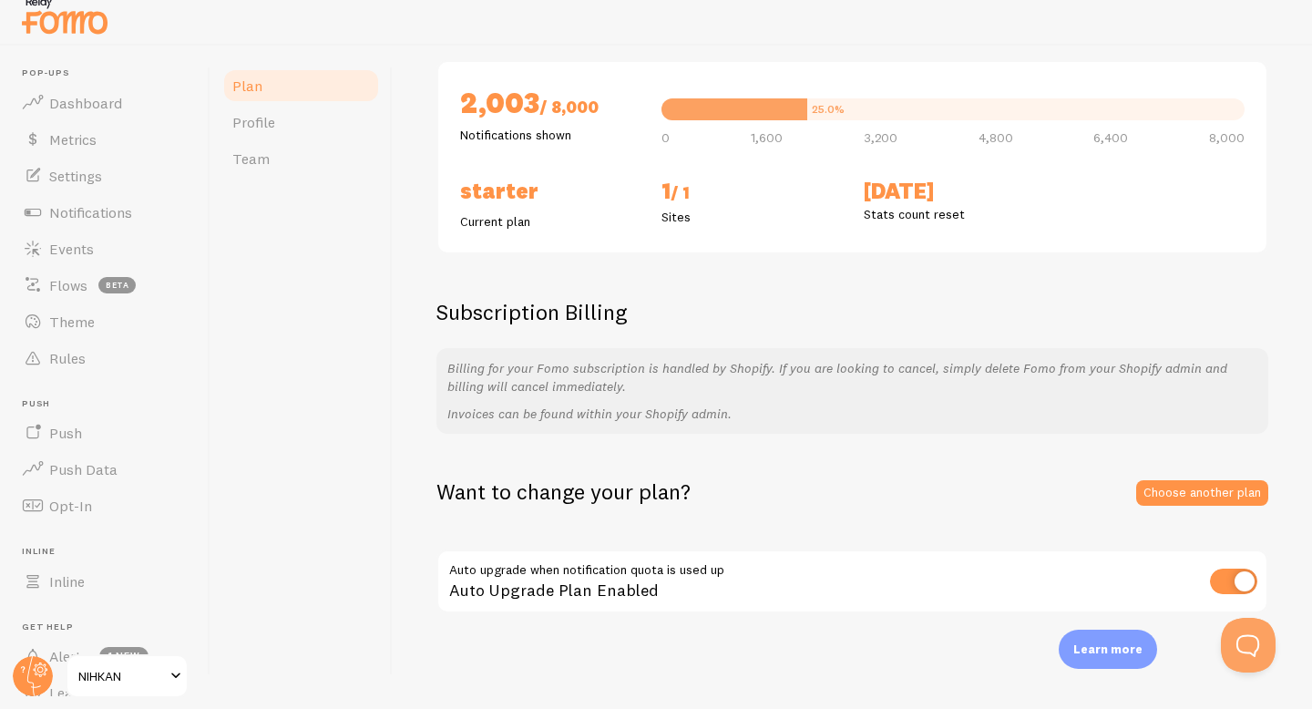
scroll to position [188, 0]
